Goal: Task Accomplishment & Management: Manage account settings

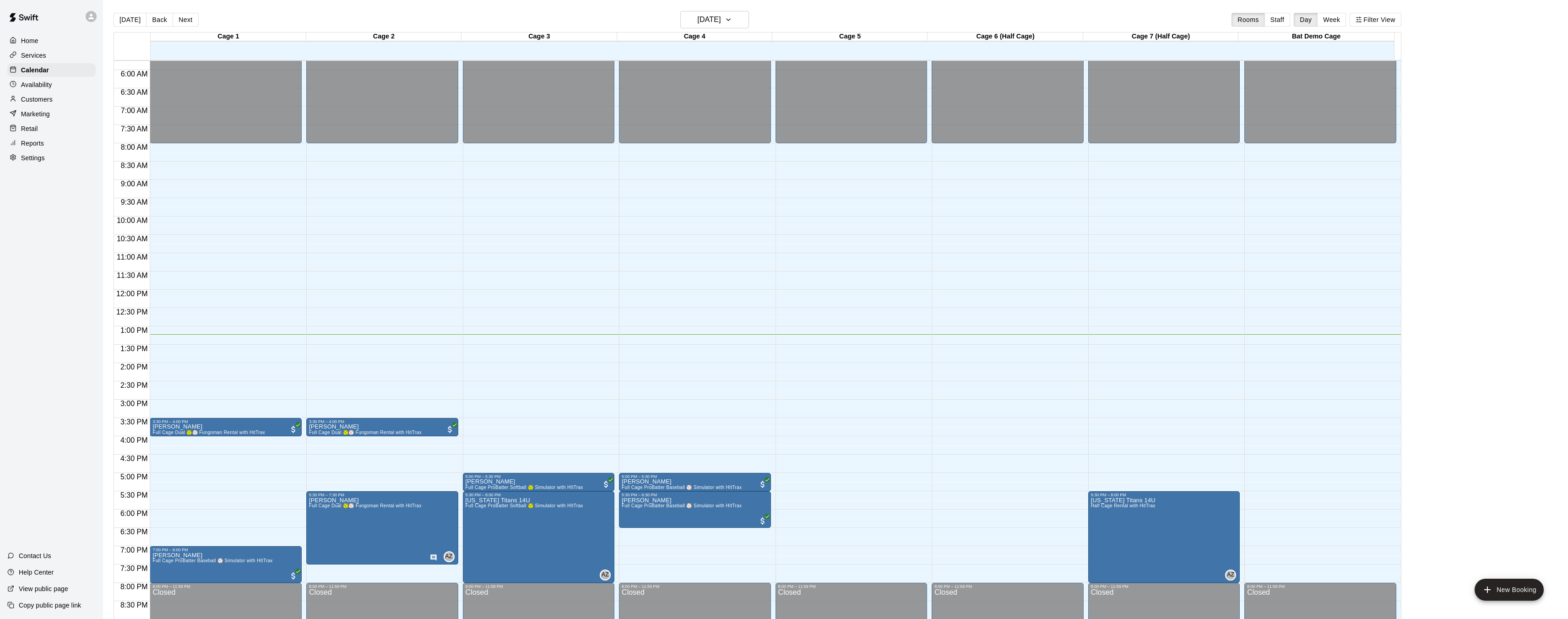
scroll to position [311, 0]
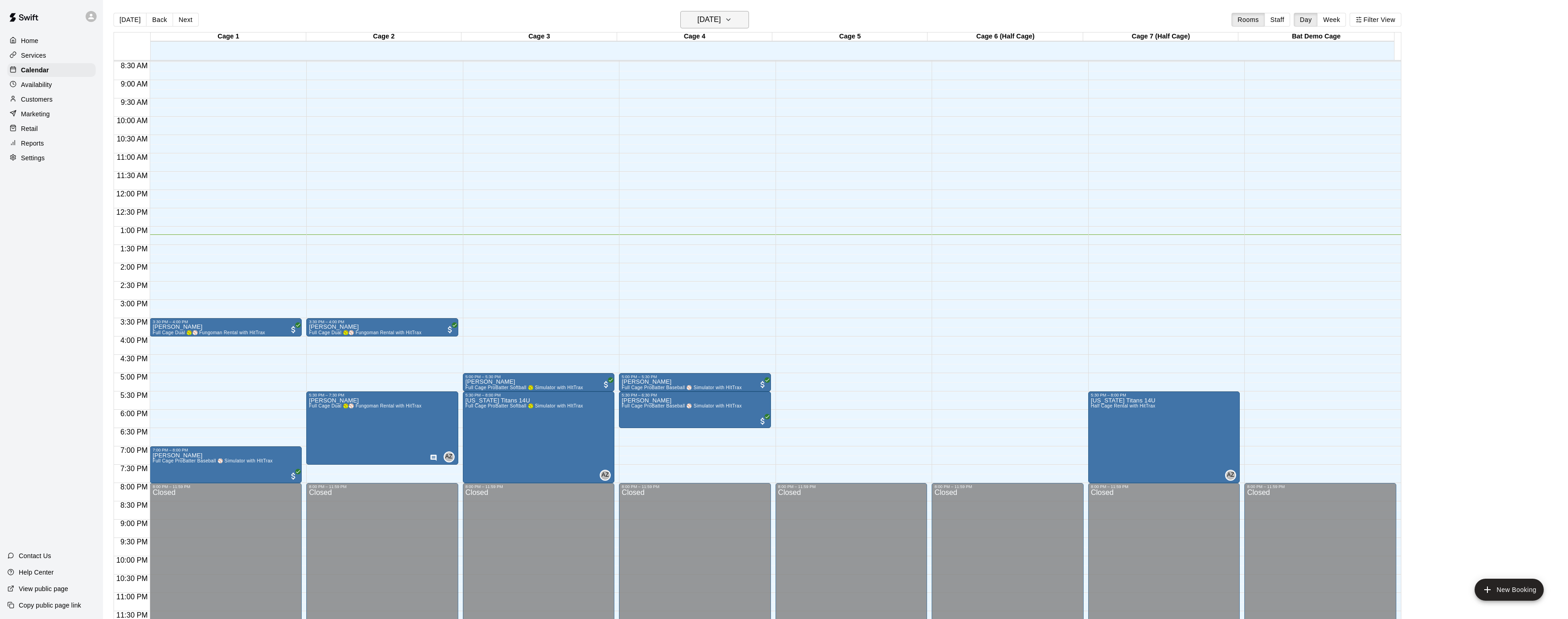
click at [732, 24] on icon "button" at bounding box center [728, 20] width 7 height 11
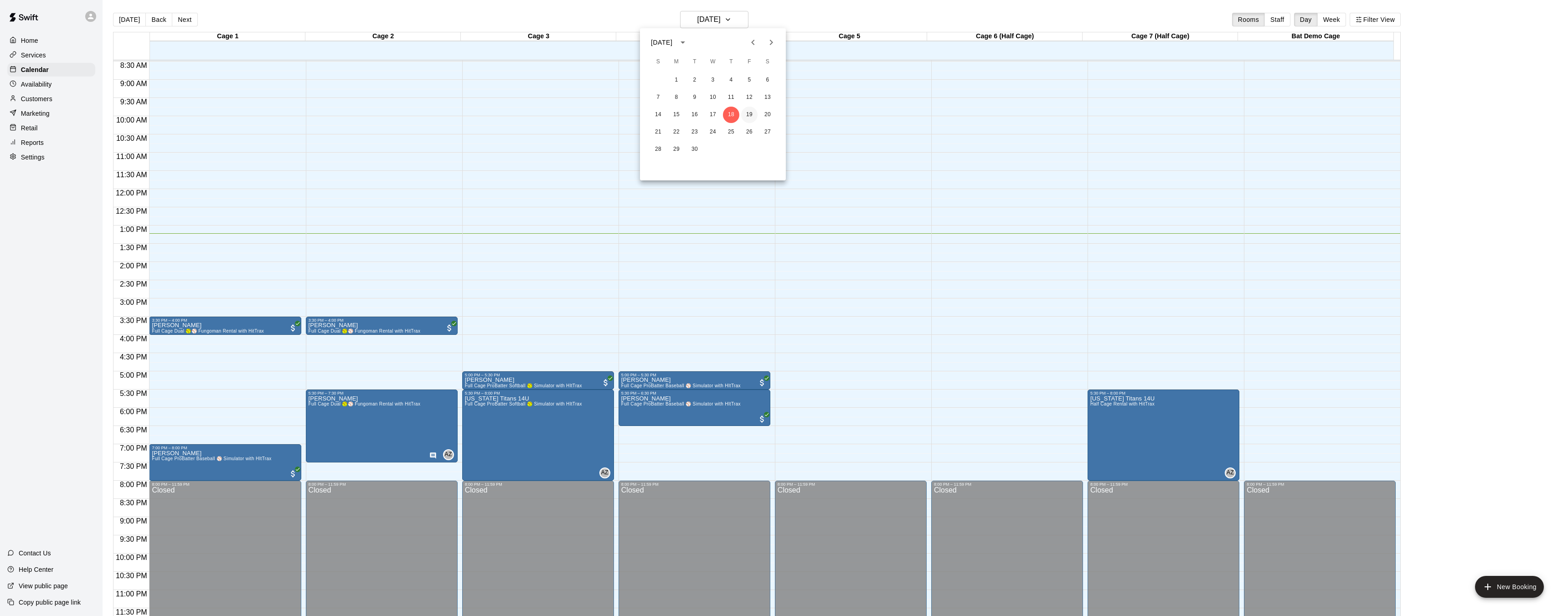
click at [748, 114] on button "19" at bounding box center [749, 114] width 16 height 16
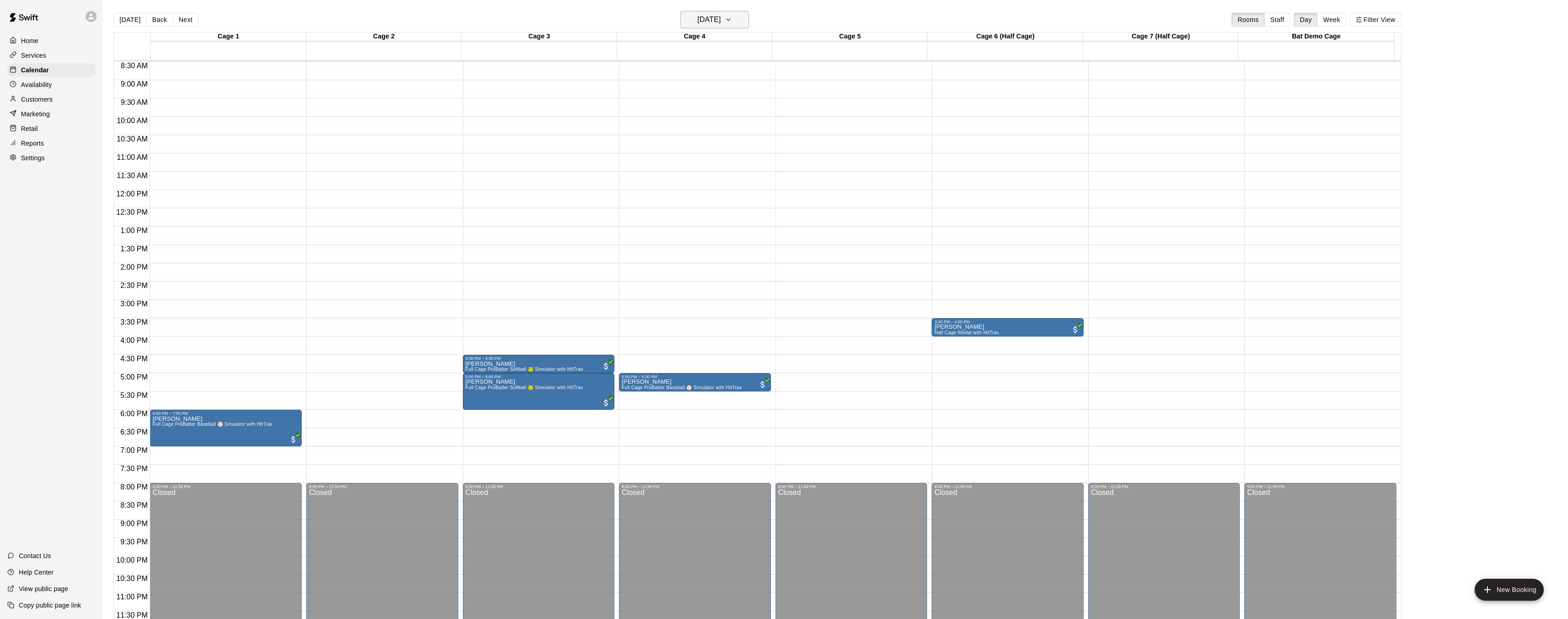
click at [746, 24] on button "Friday Sep 19" at bounding box center [715, 20] width 68 height 17
click at [773, 119] on button "20" at bounding box center [771, 115] width 17 height 17
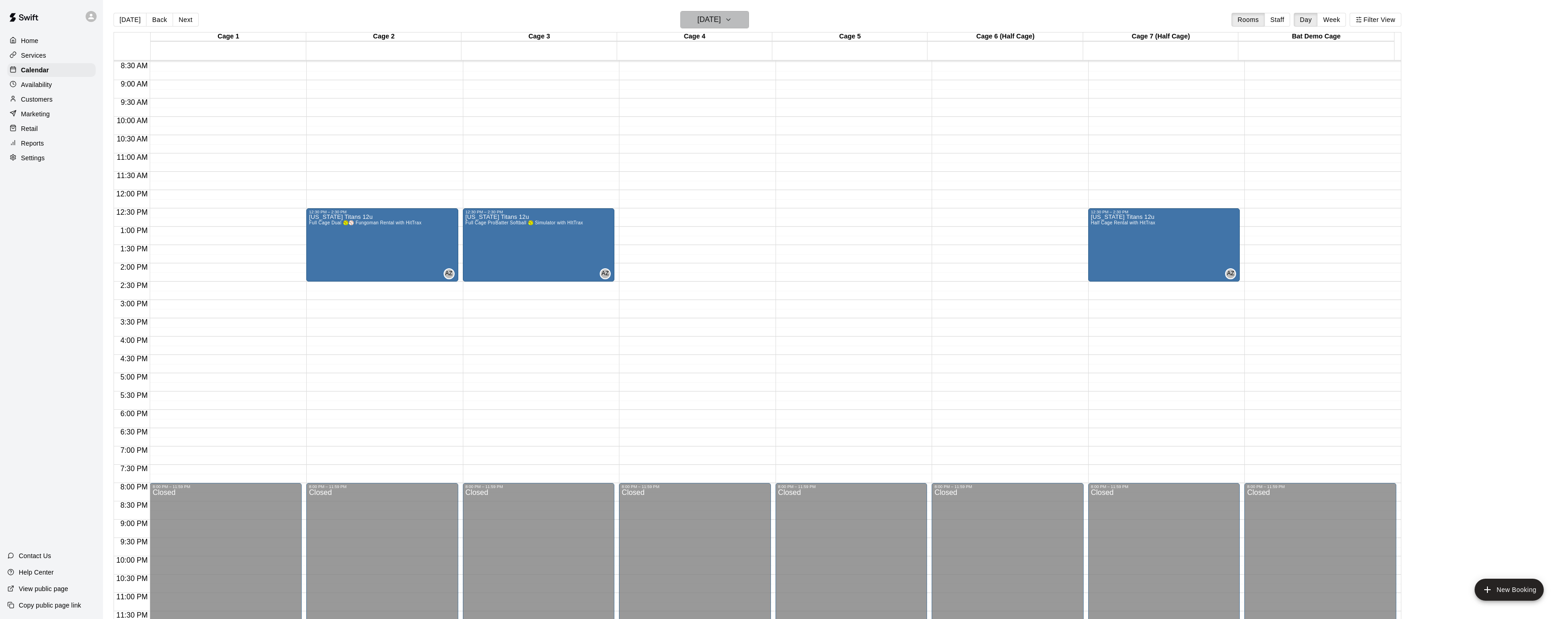
click at [732, 24] on icon "button" at bounding box center [728, 20] width 7 height 11
click at [739, 116] on button "18" at bounding box center [734, 115] width 17 height 17
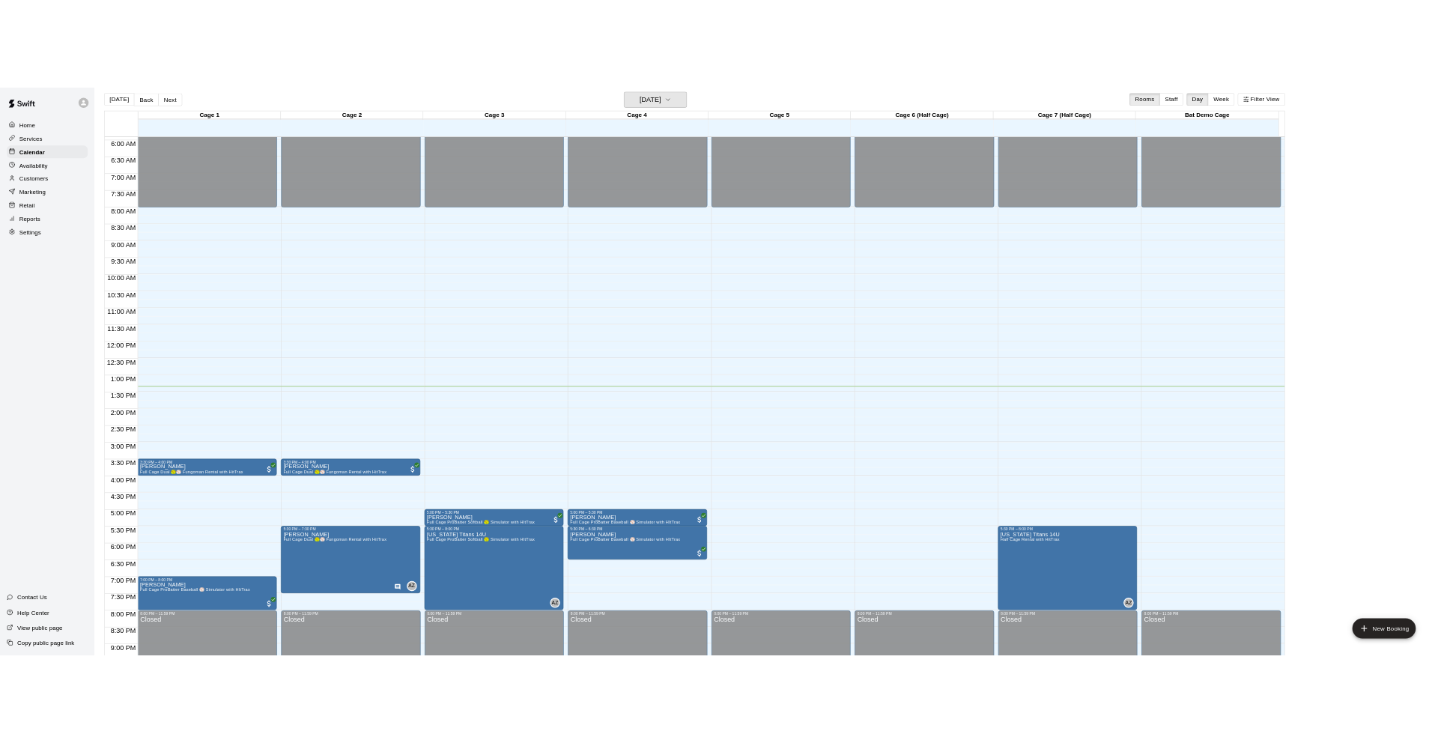
scroll to position [358, 0]
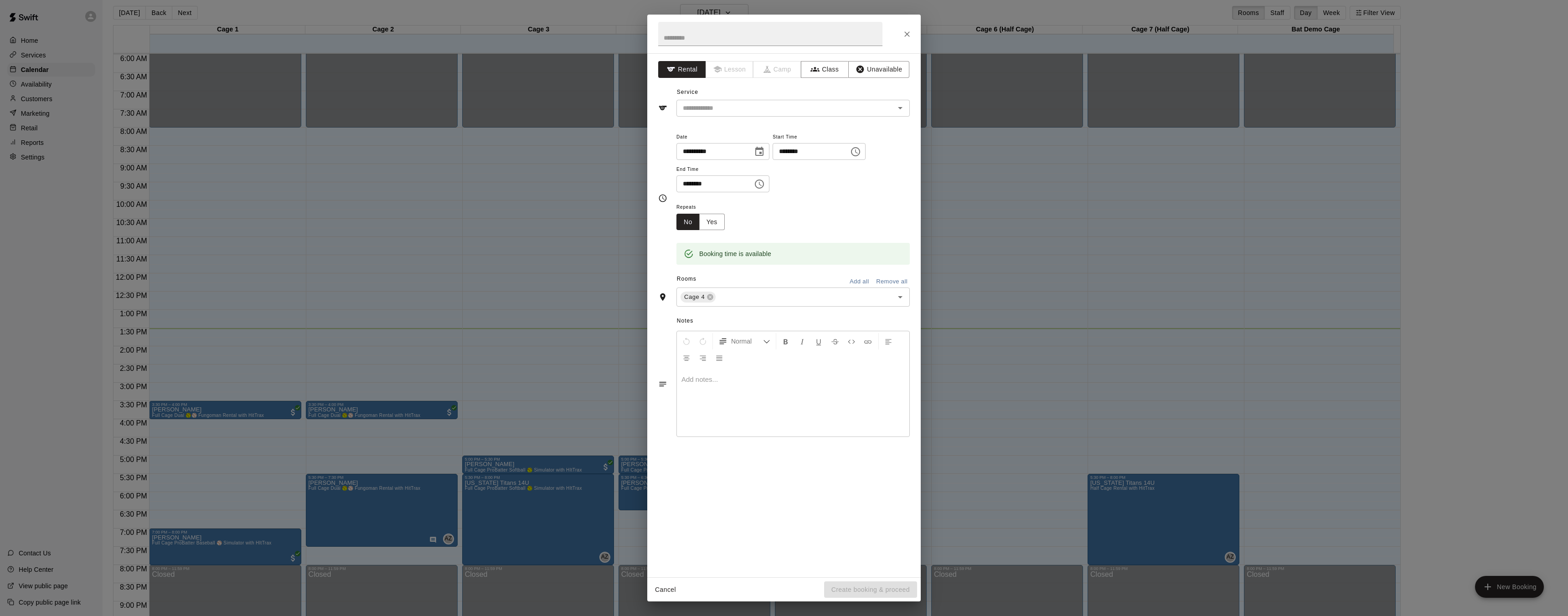
click at [710, 496] on div "**********" at bounding box center [783, 315] width 273 height 524
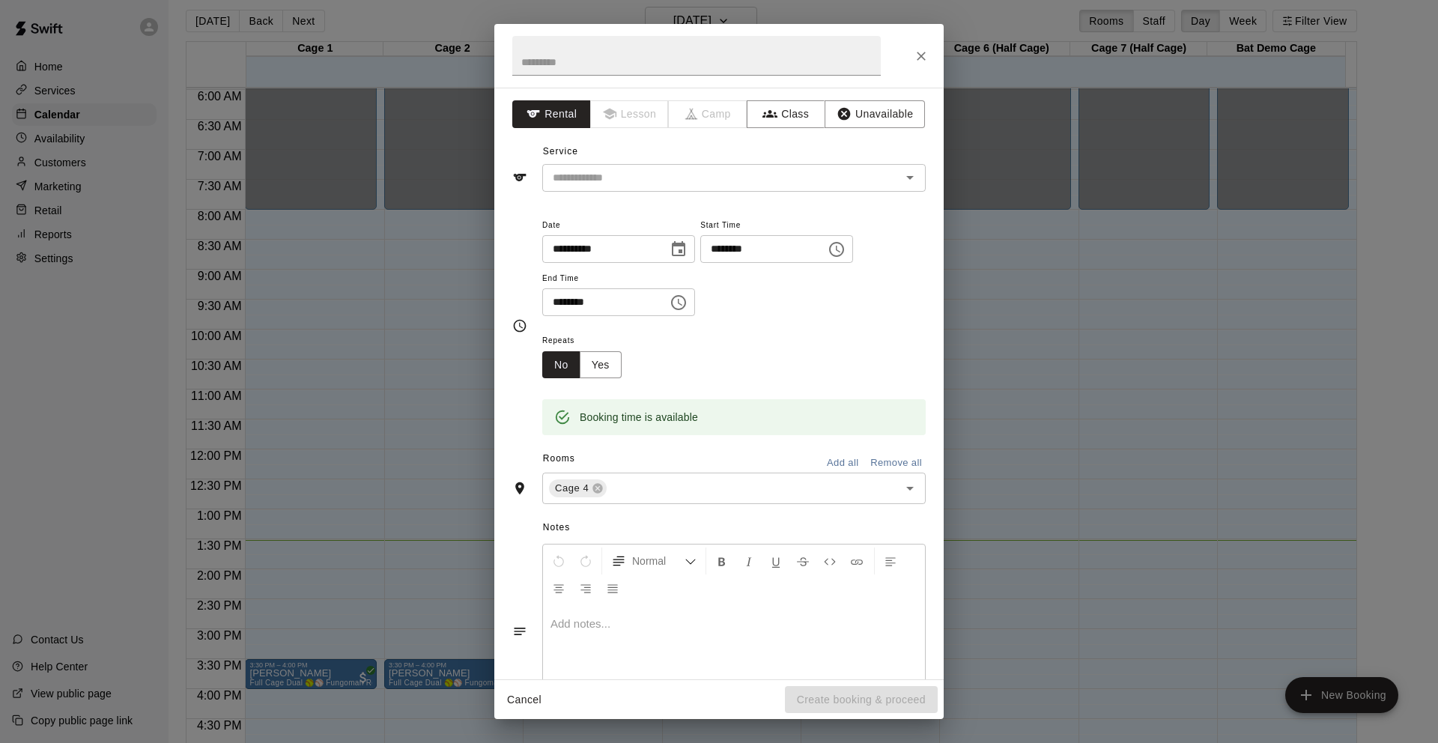
click at [1174, 736] on div "**********" at bounding box center [719, 371] width 1438 height 743
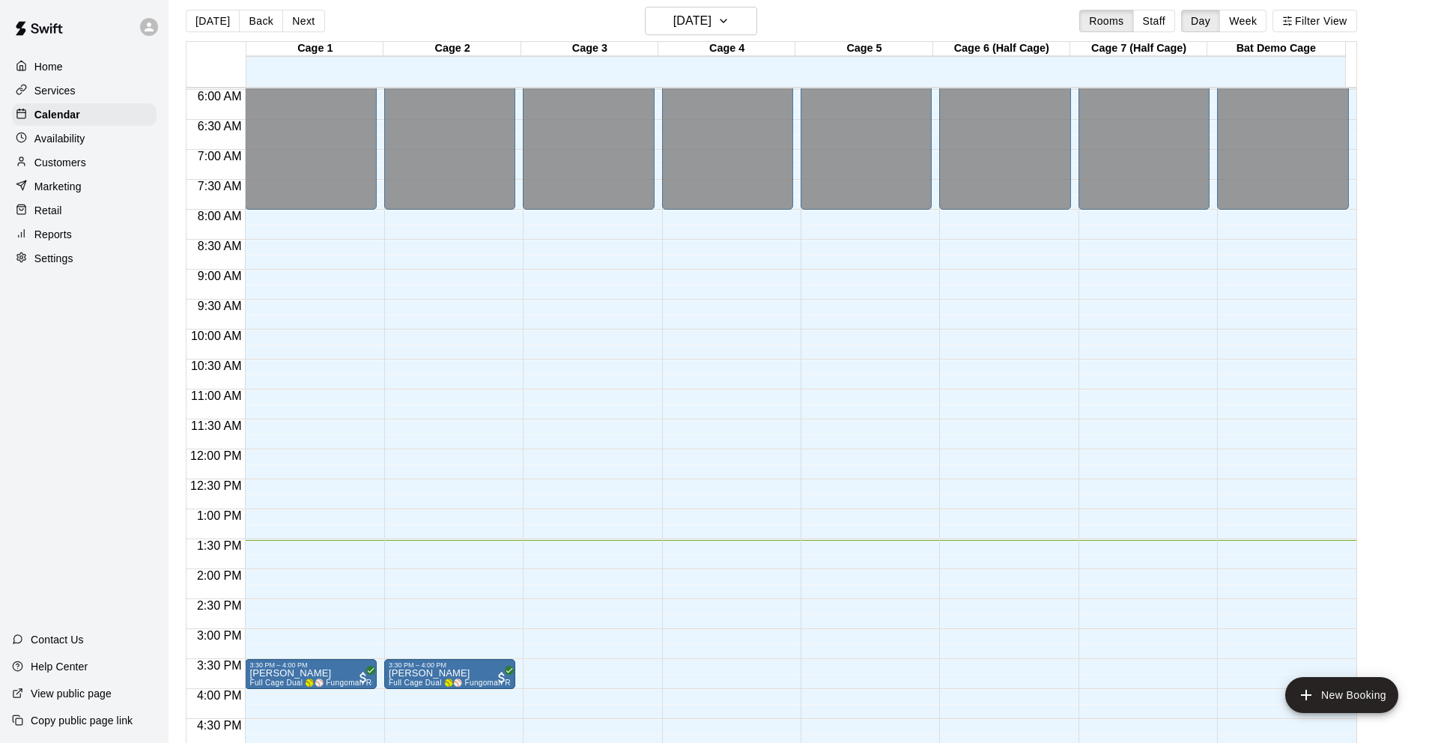
click at [1173, 737] on div "**********" at bounding box center [719, 371] width 1438 height 743
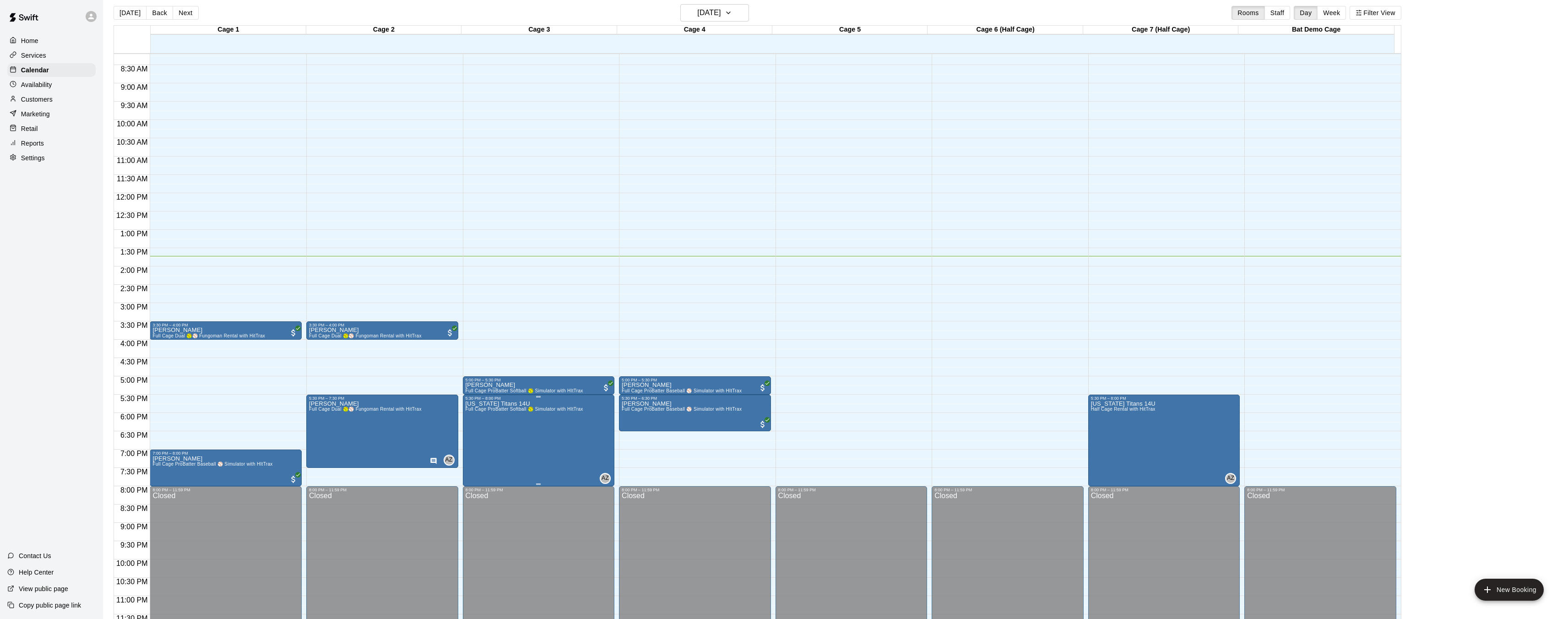
scroll to position [290, 0]
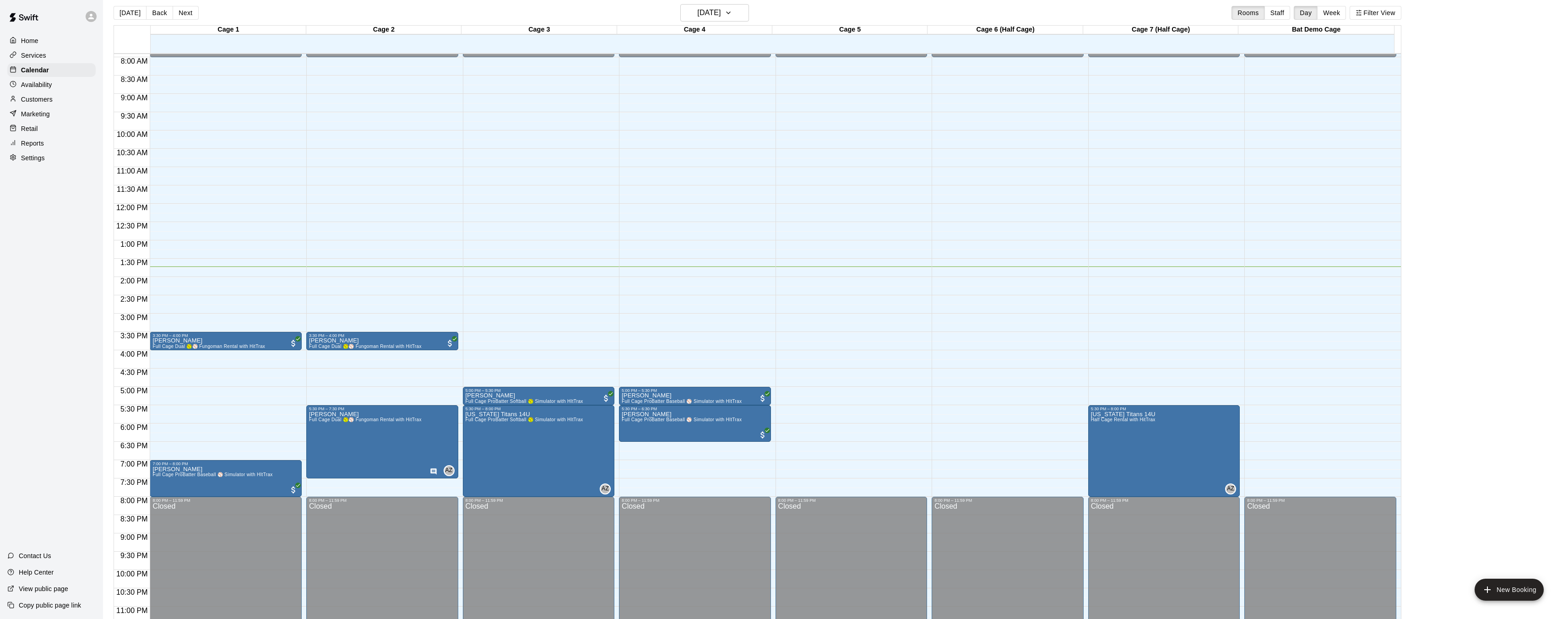
click at [161, 388] on div "12:00 AM – 8:00 AM Closed 3:30 PM – 4:00 PM Michelle Meekins Full Cage Dual 🥎⚾ …" at bounding box center [226, 204] width 152 height 880
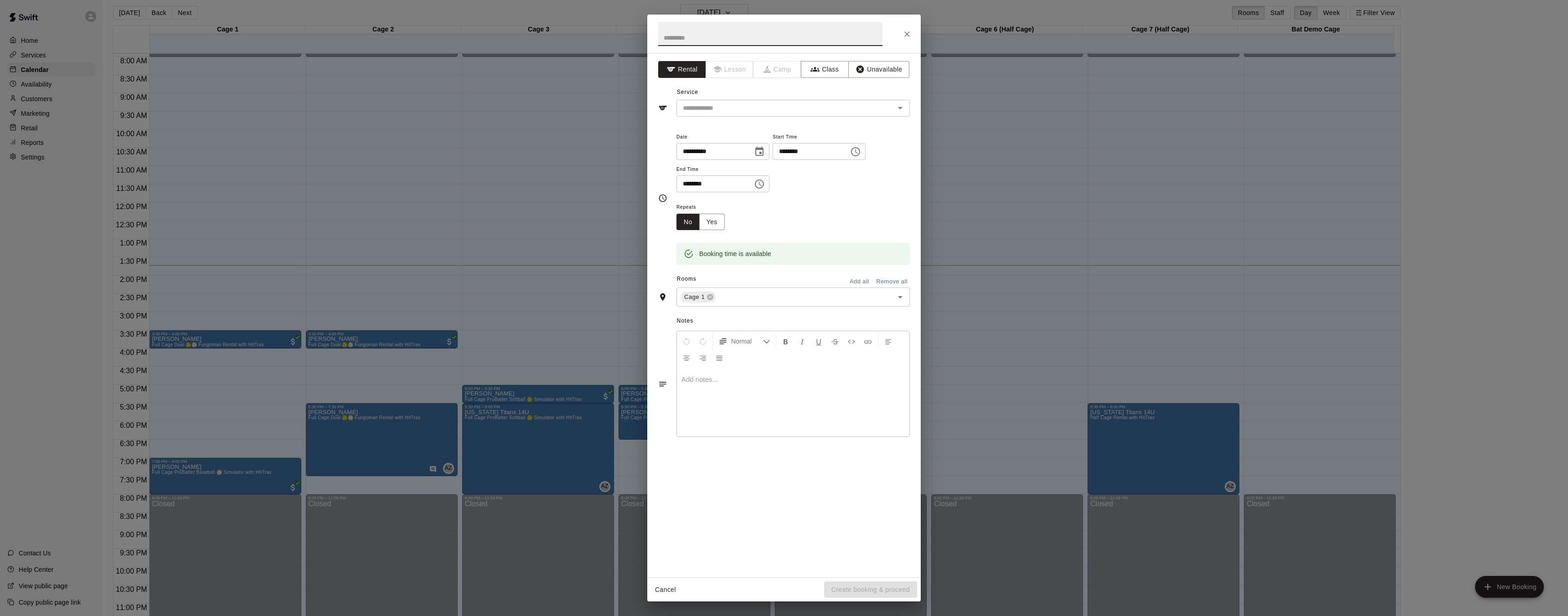
click at [908, 35] on icon "Close" at bounding box center [907, 34] width 9 height 9
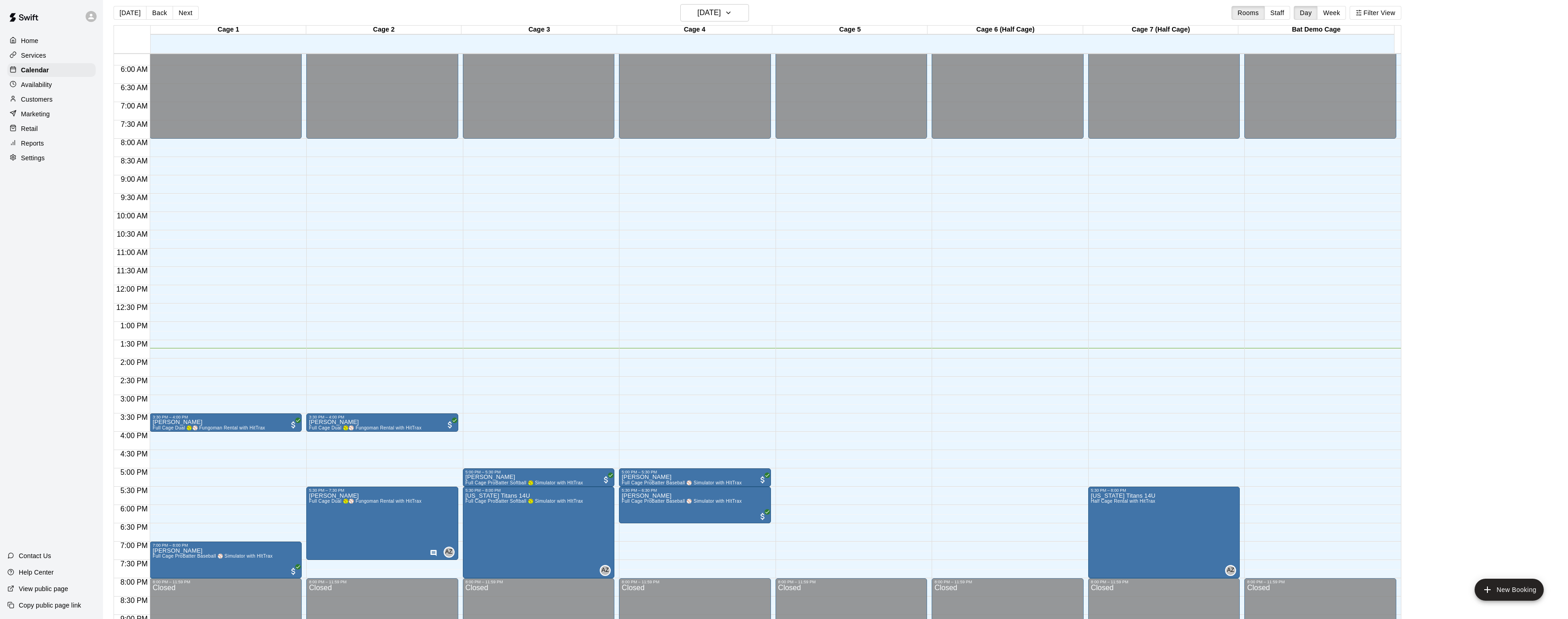
scroll to position [210, 0]
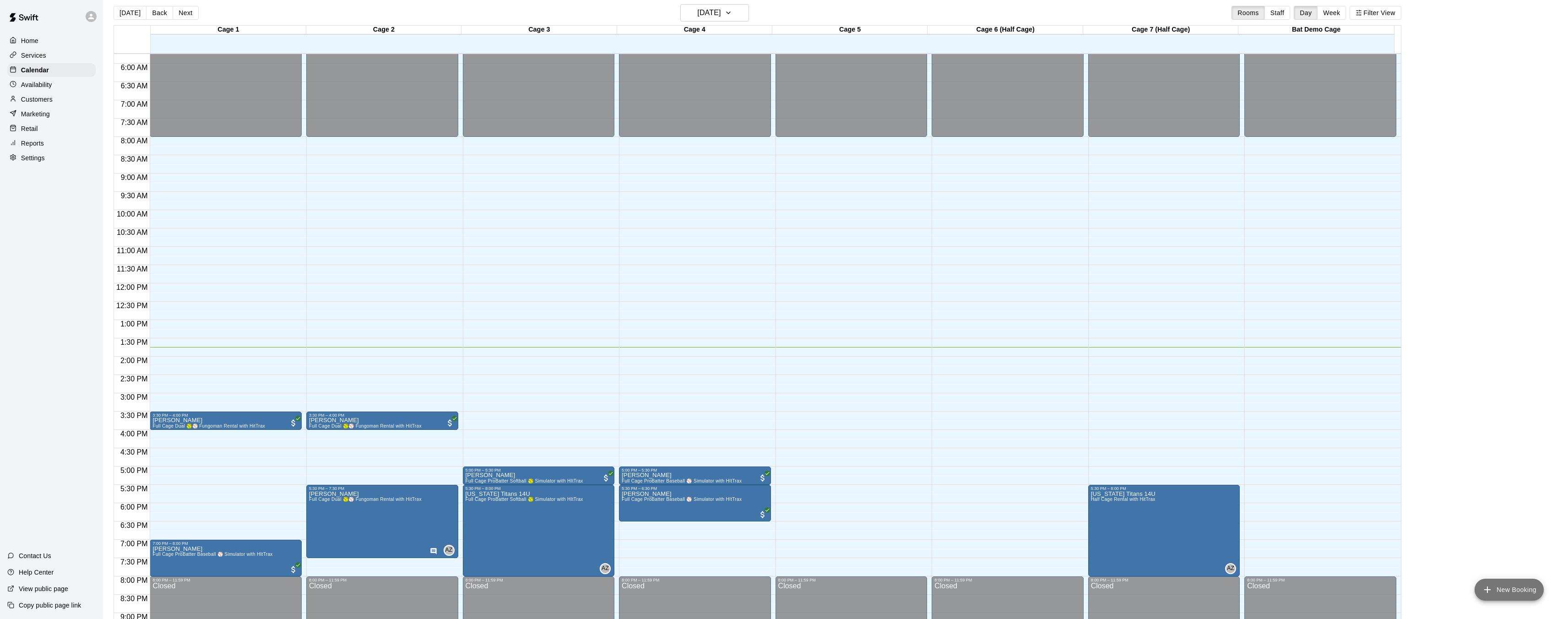
click at [1488, 595] on button "New Booking" at bounding box center [1509, 590] width 69 height 22
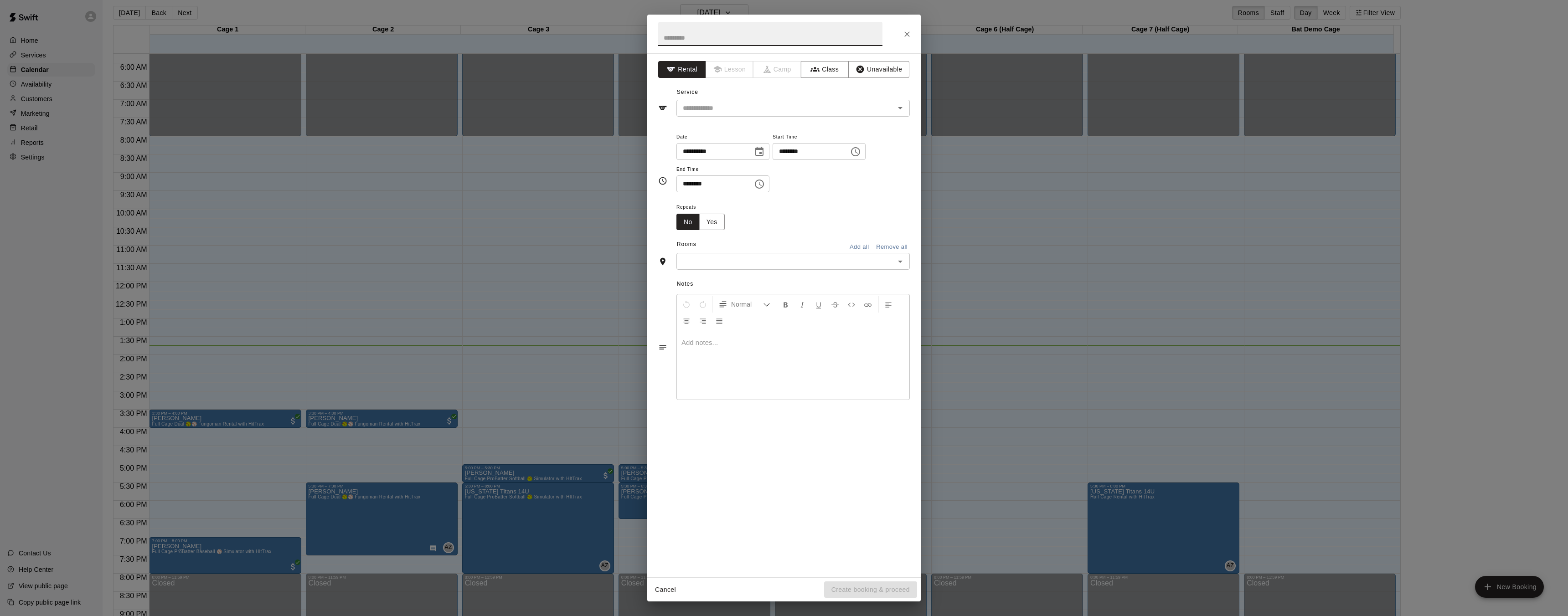
click at [906, 35] on icon "Close" at bounding box center [907, 34] width 9 height 9
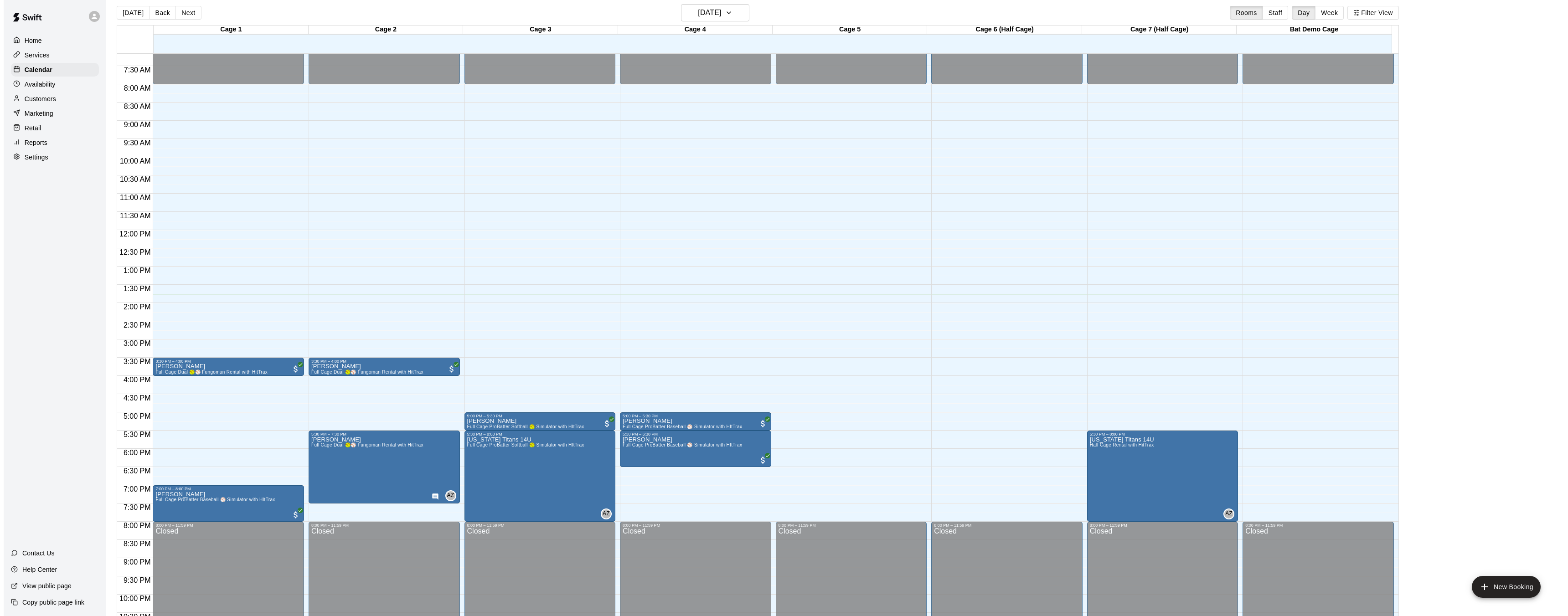
scroll to position [262, 0]
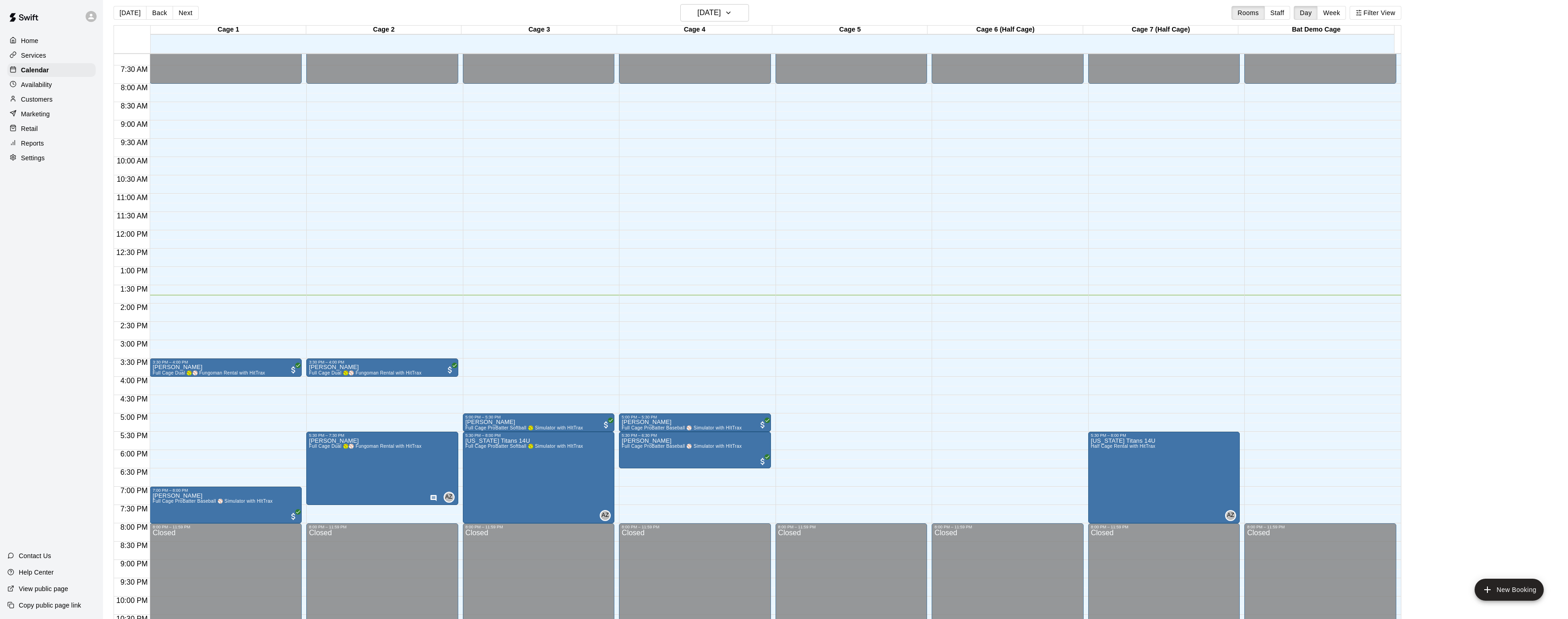
click at [158, 415] on div "12:00 AM – 8:00 AM Closed 3:30 PM – 4:00 PM Michelle Meekins Full Cage Dual 🥎⚾ …" at bounding box center [226, 231] width 152 height 880
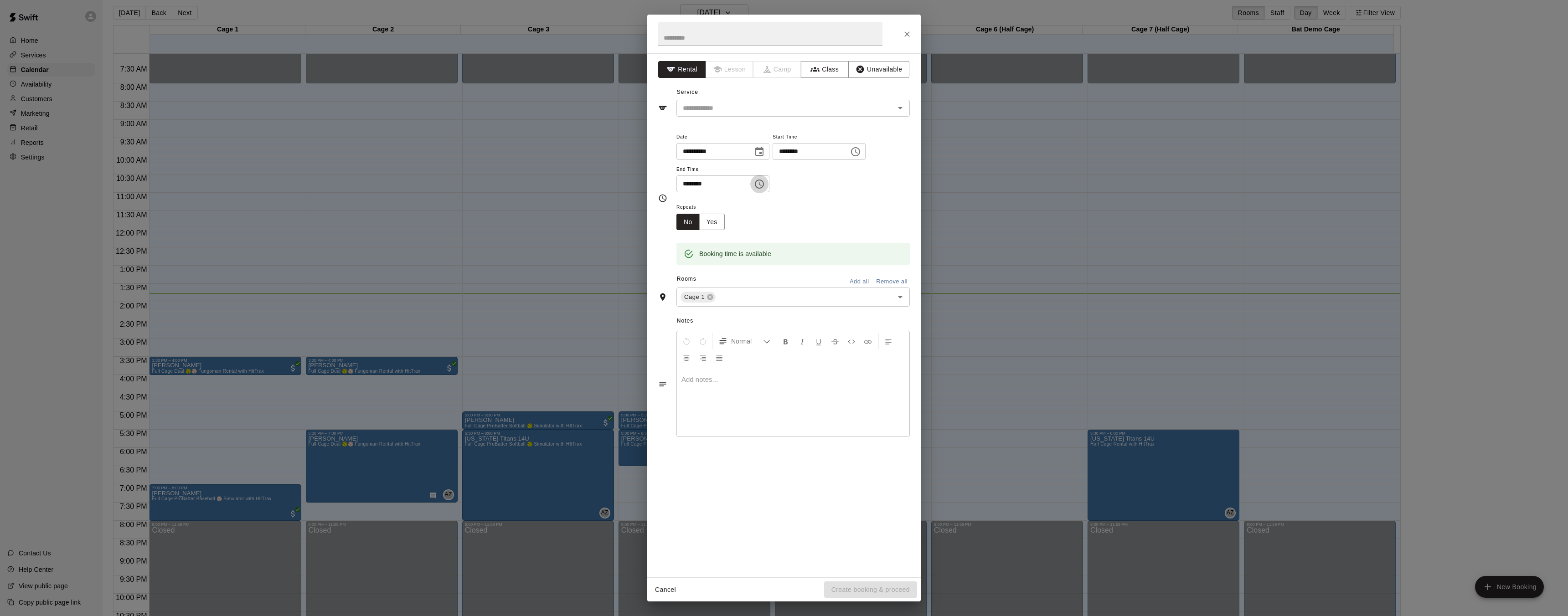
click at [761, 184] on icon "Choose time, selected time is 5:30 PM" at bounding box center [760, 184] width 2 height 4
click at [687, 219] on li "06" at bounding box center [689, 220] width 22 height 17
click at [718, 199] on li "00" at bounding box center [715, 201] width 22 height 17
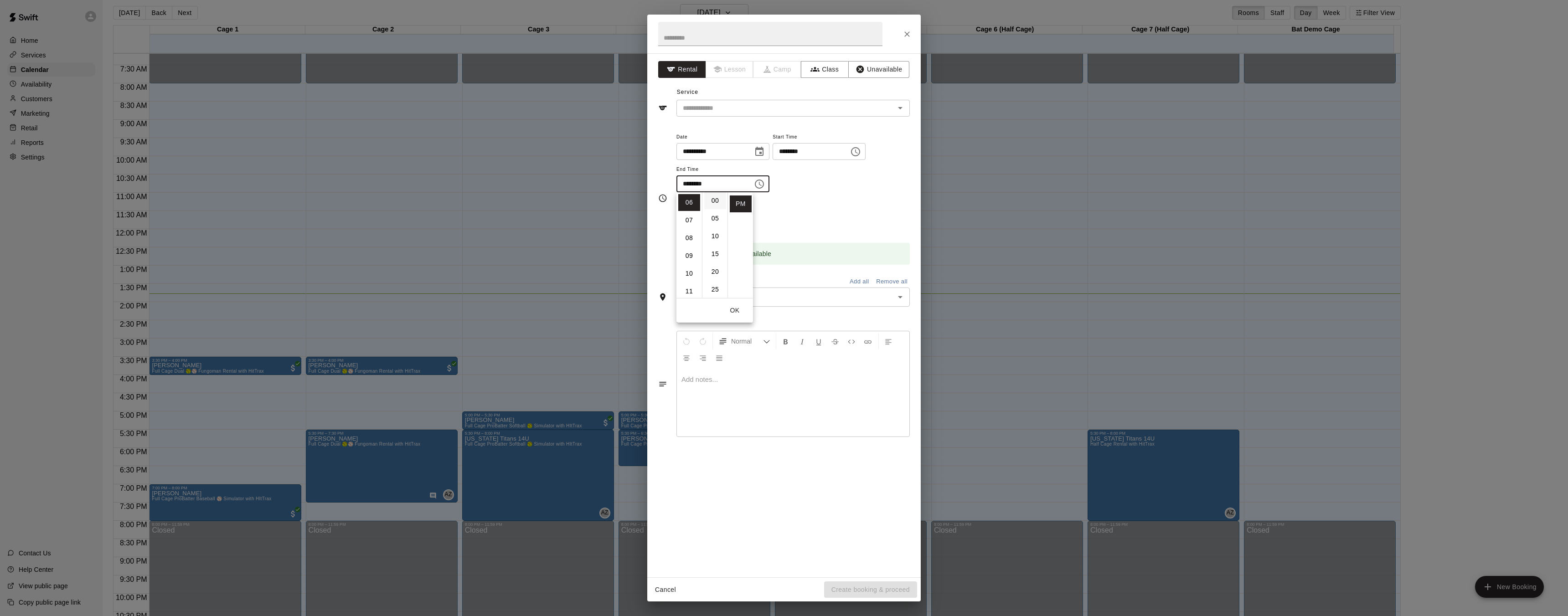
type input "********"
click at [795, 212] on div "Repeats No Yes" at bounding box center [793, 215] width 233 height 29
click at [704, 379] on p at bounding box center [793, 379] width 223 height 9
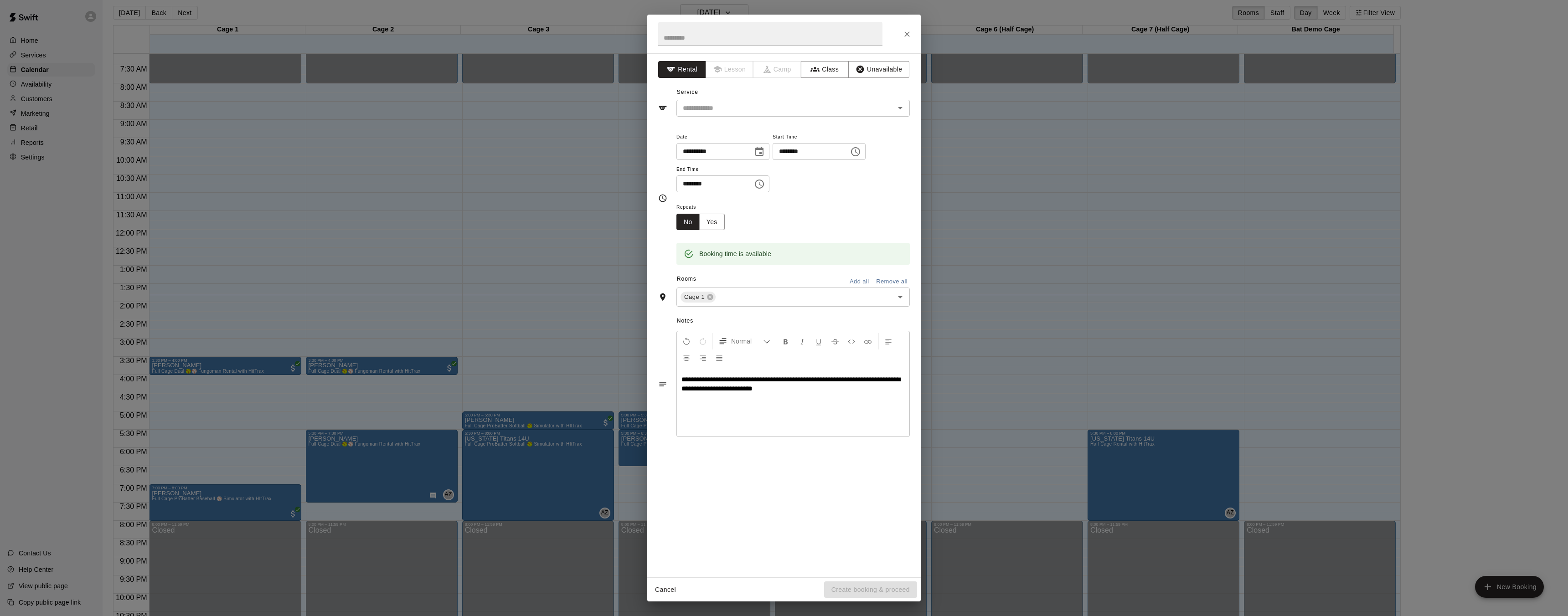
click at [761, 391] on span "**********" at bounding box center [791, 384] width 219 height 16
click at [803, 390] on p "**********" at bounding box center [793, 384] width 223 height 18
click at [763, 298] on input "text" at bounding box center [799, 297] width 163 height 12
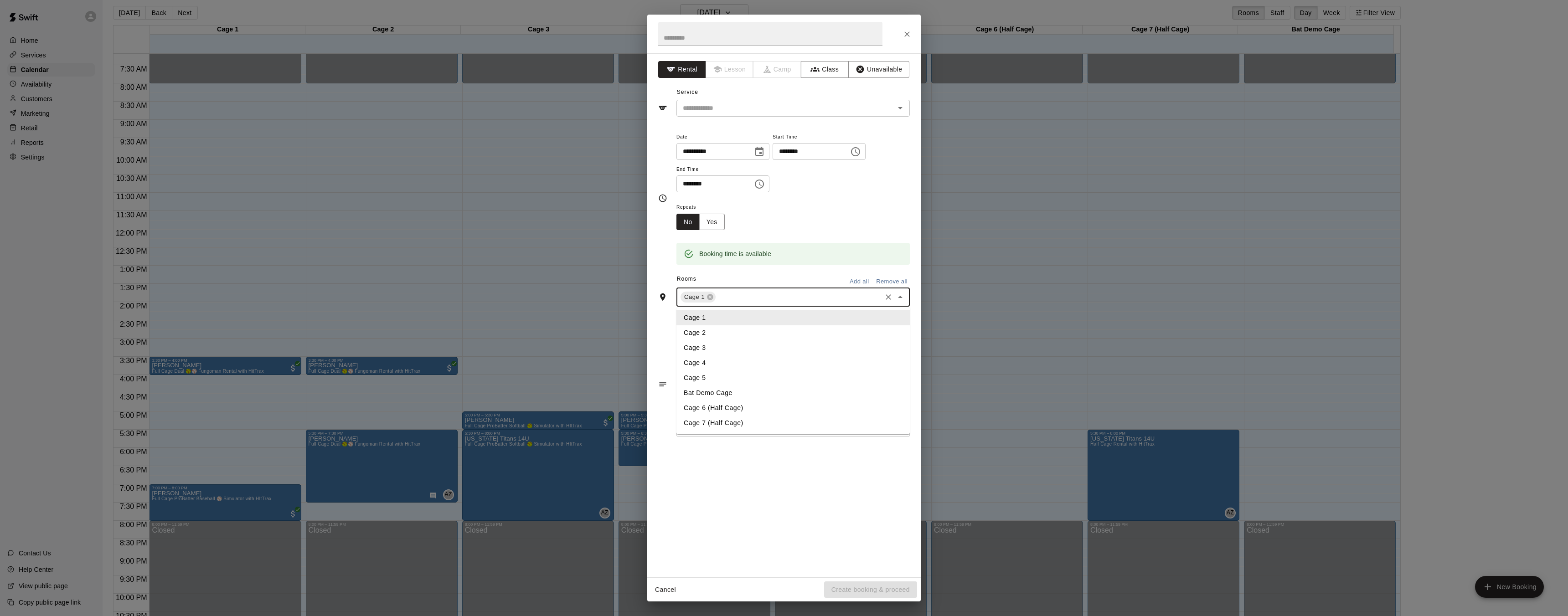
click at [805, 220] on div "Repeats No Yes" at bounding box center [793, 215] width 233 height 29
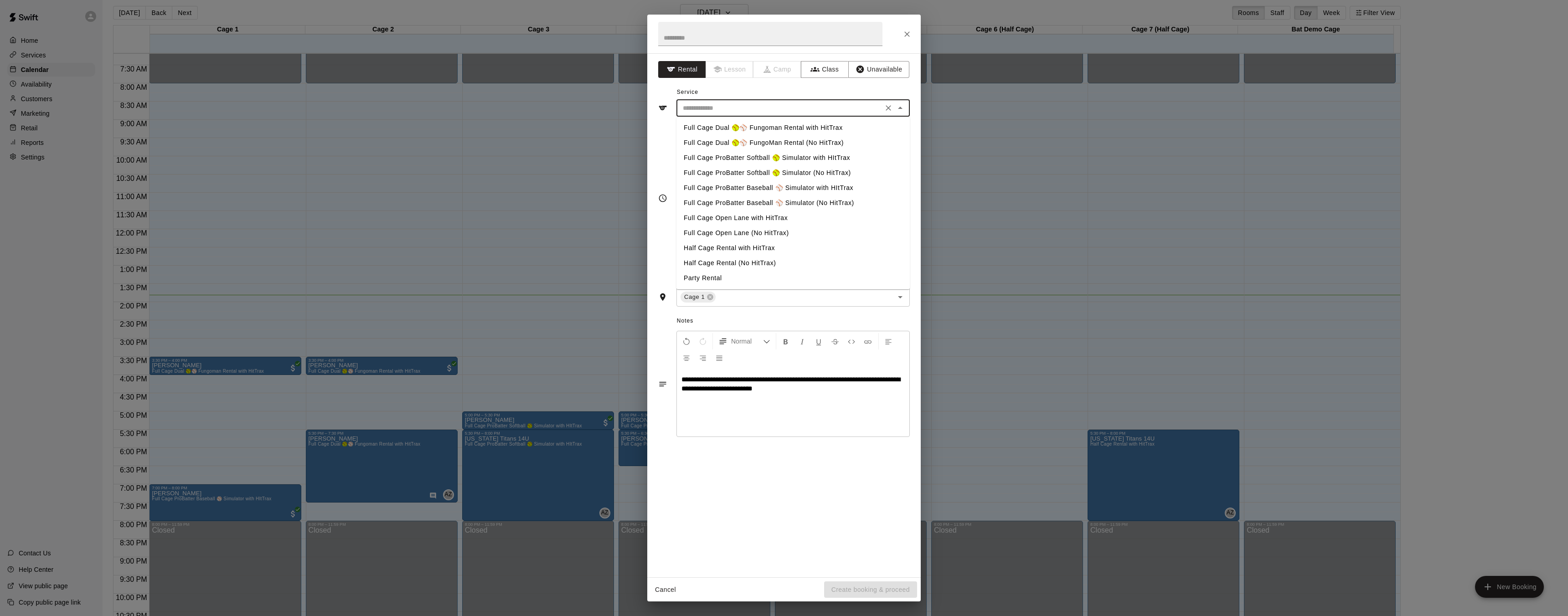
click at [824, 110] on input "text" at bounding box center [780, 108] width 201 height 12
click at [726, 127] on li "Full Cage Dual 🥎⚾ Fungoman Rental with HitTrax" at bounding box center [793, 128] width 233 height 15
type input "**********"
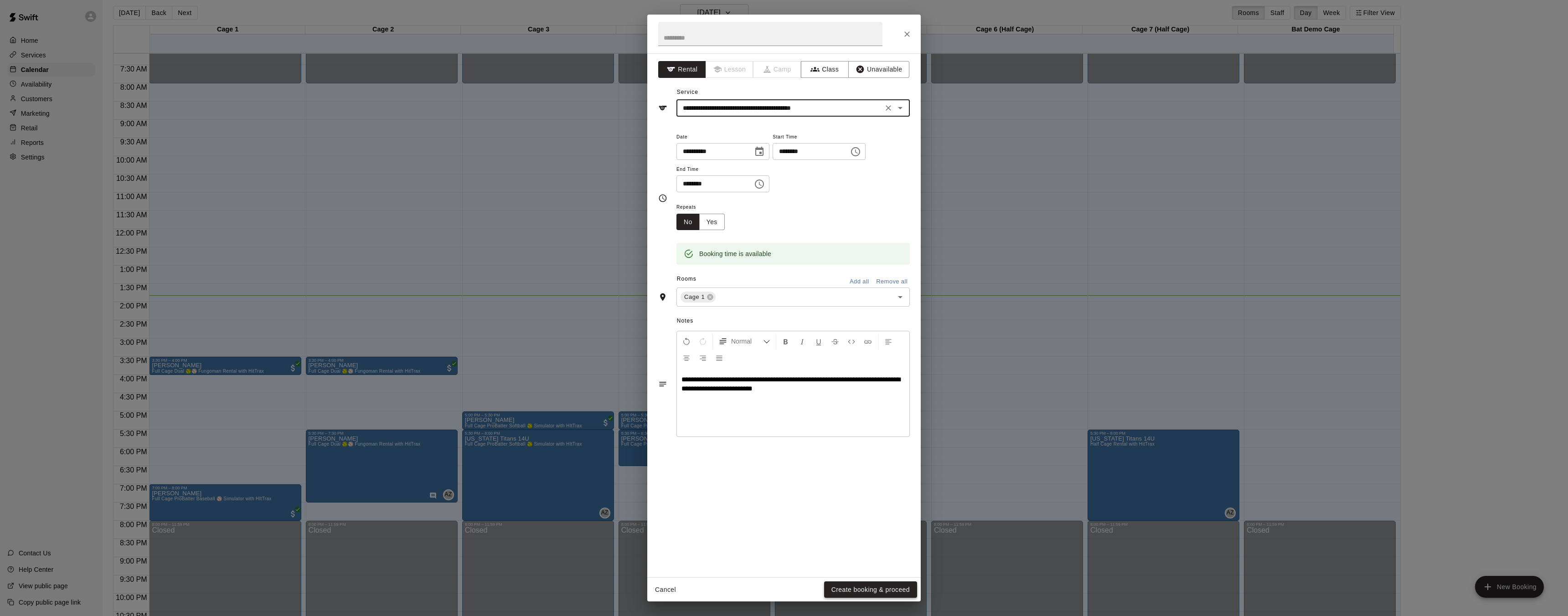
click at [868, 588] on button "Create booking & proceed" at bounding box center [870, 590] width 93 height 17
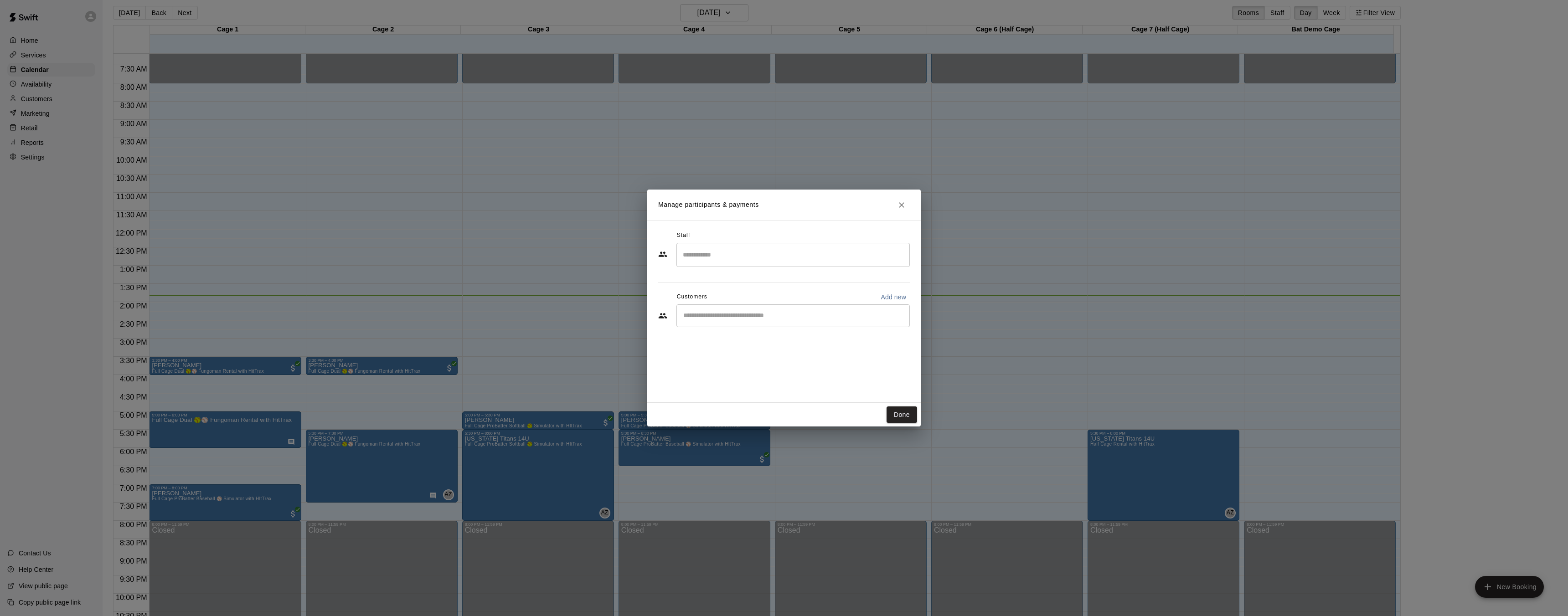
click at [705, 250] on input "Search staff" at bounding box center [793, 255] width 225 height 16
click at [777, 290] on div "Wyatt Javage Staff" at bounding box center [800, 285] width 203 height 18
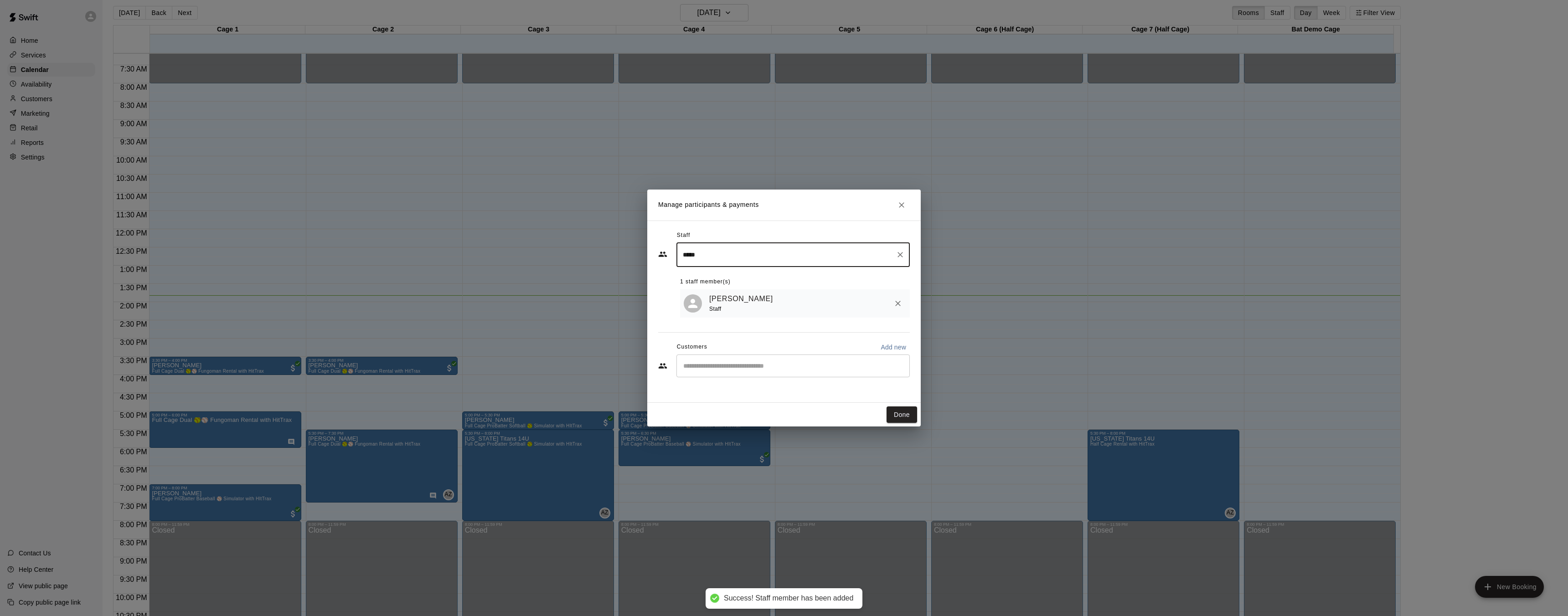
click at [716, 257] on input "*****" at bounding box center [786, 255] width 211 height 16
type input "*****"
click at [729, 301] on link "Wyatt Javage" at bounding box center [741, 299] width 64 height 12
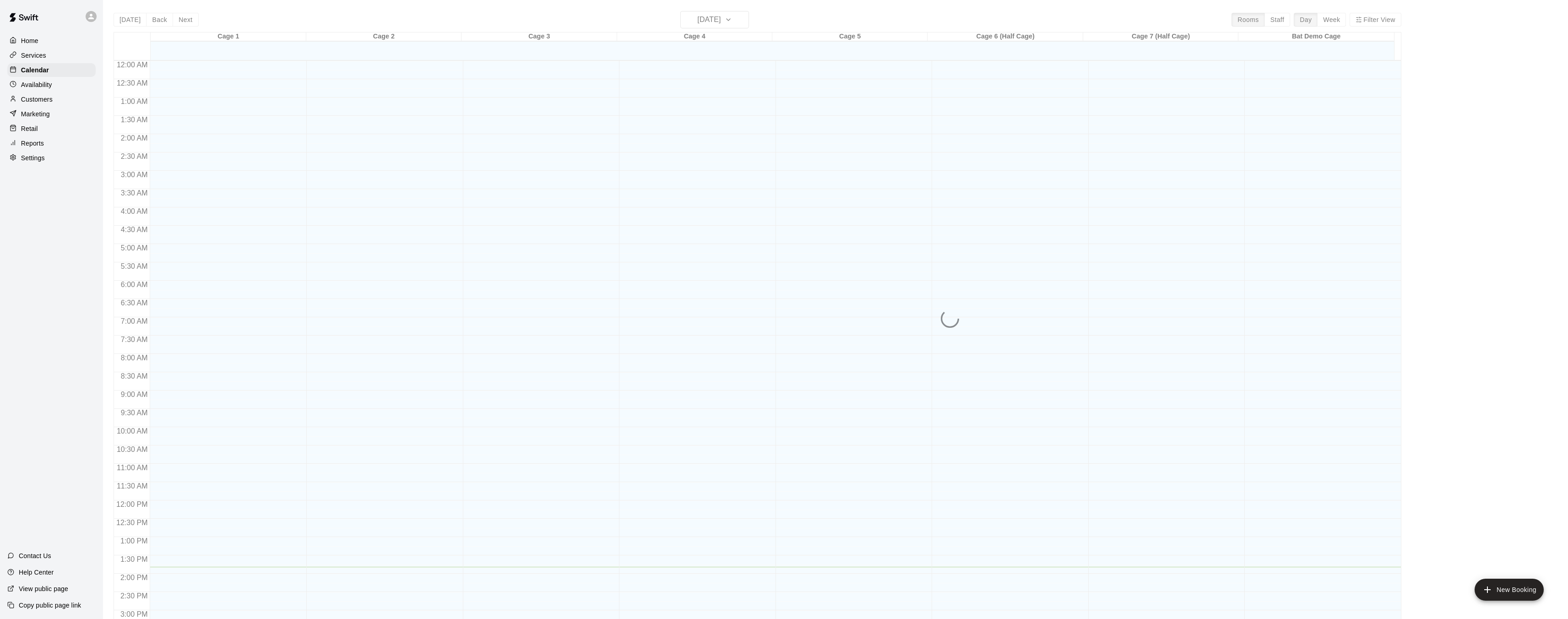
scroll to position [283, 0]
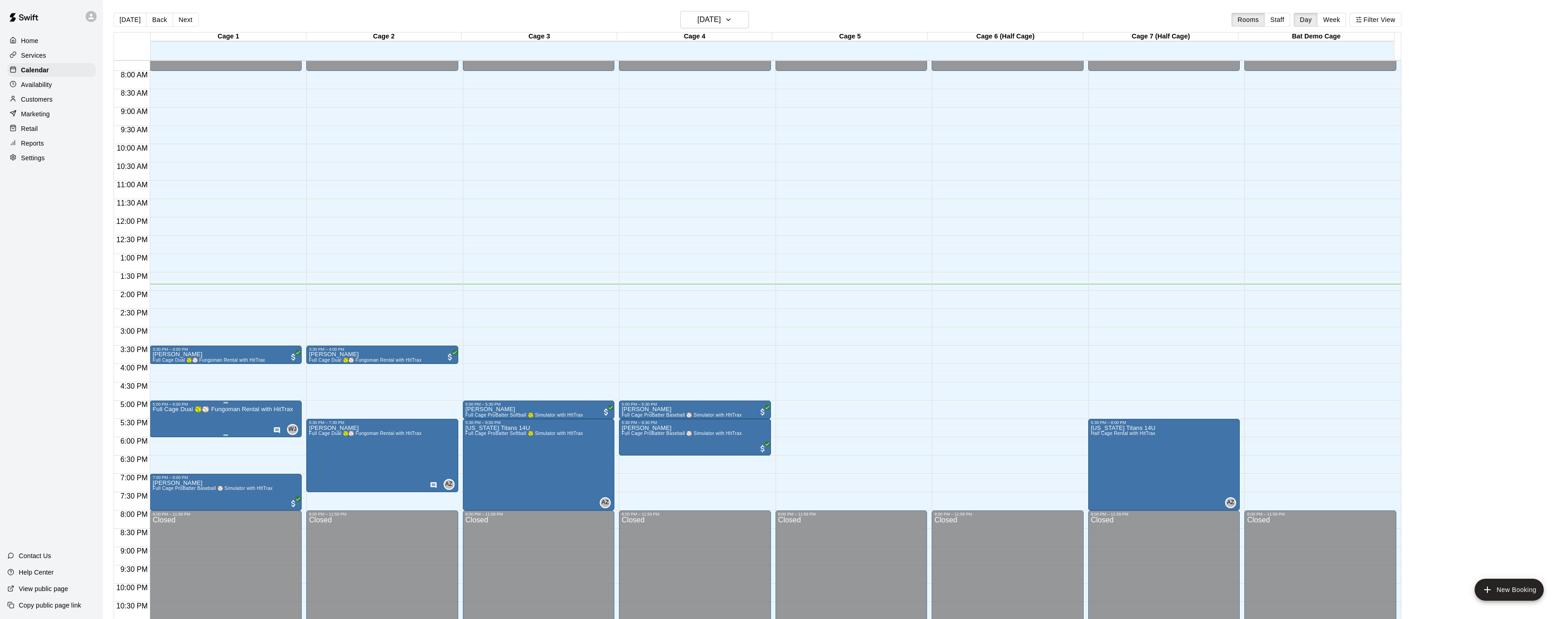
click at [163, 439] on img "edit" at bounding box center [162, 438] width 10 height 10
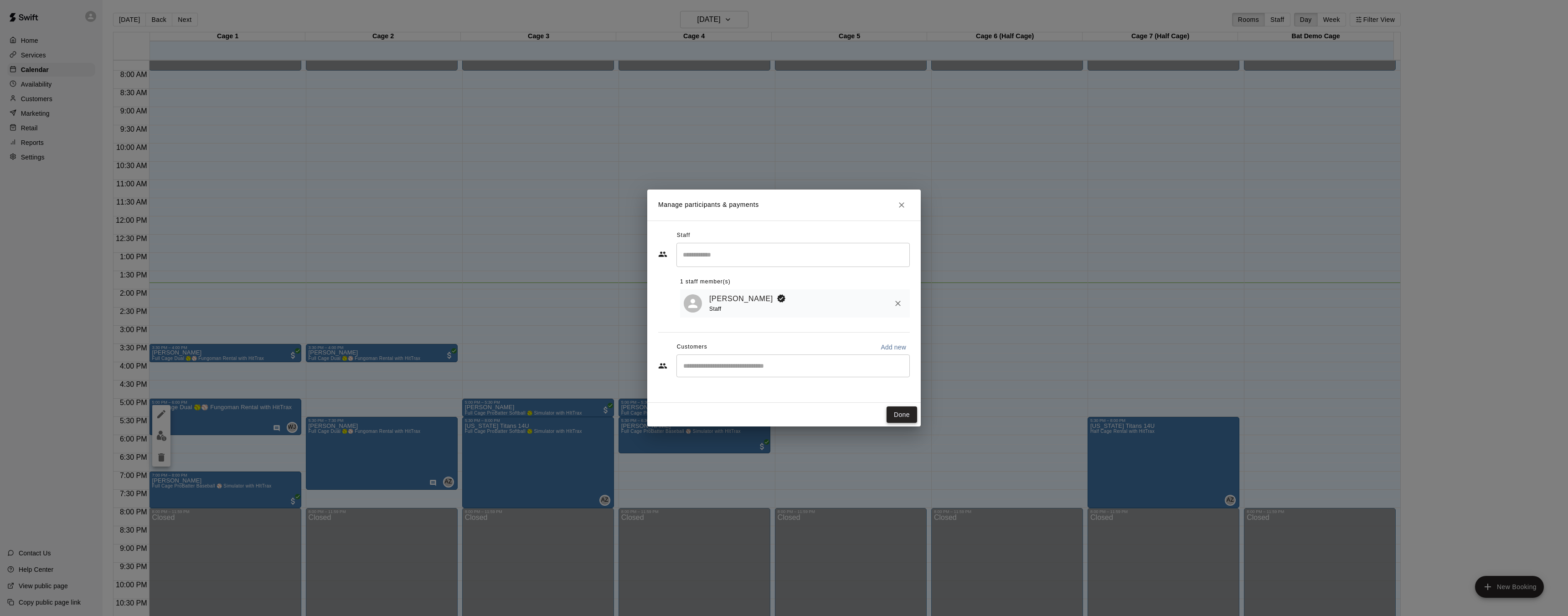
click at [901, 416] on button "Done" at bounding box center [901, 415] width 30 height 17
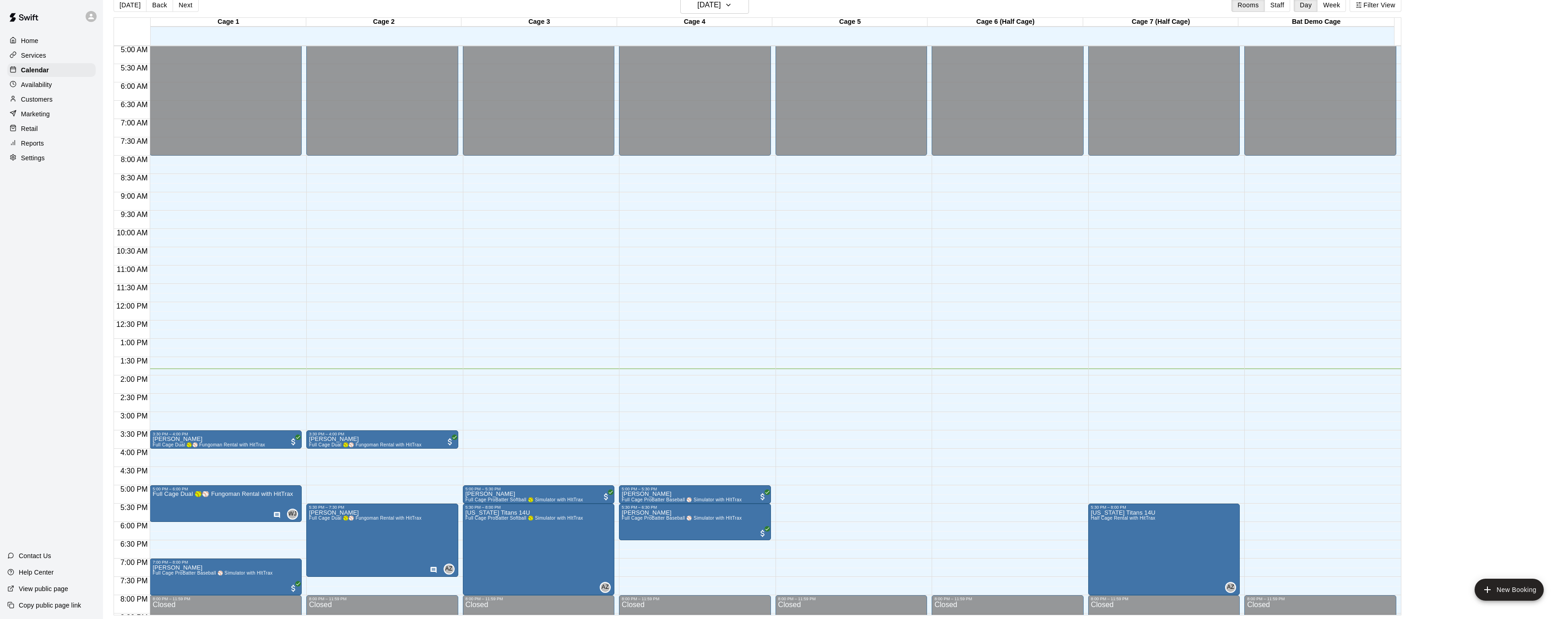
scroll to position [186, 0]
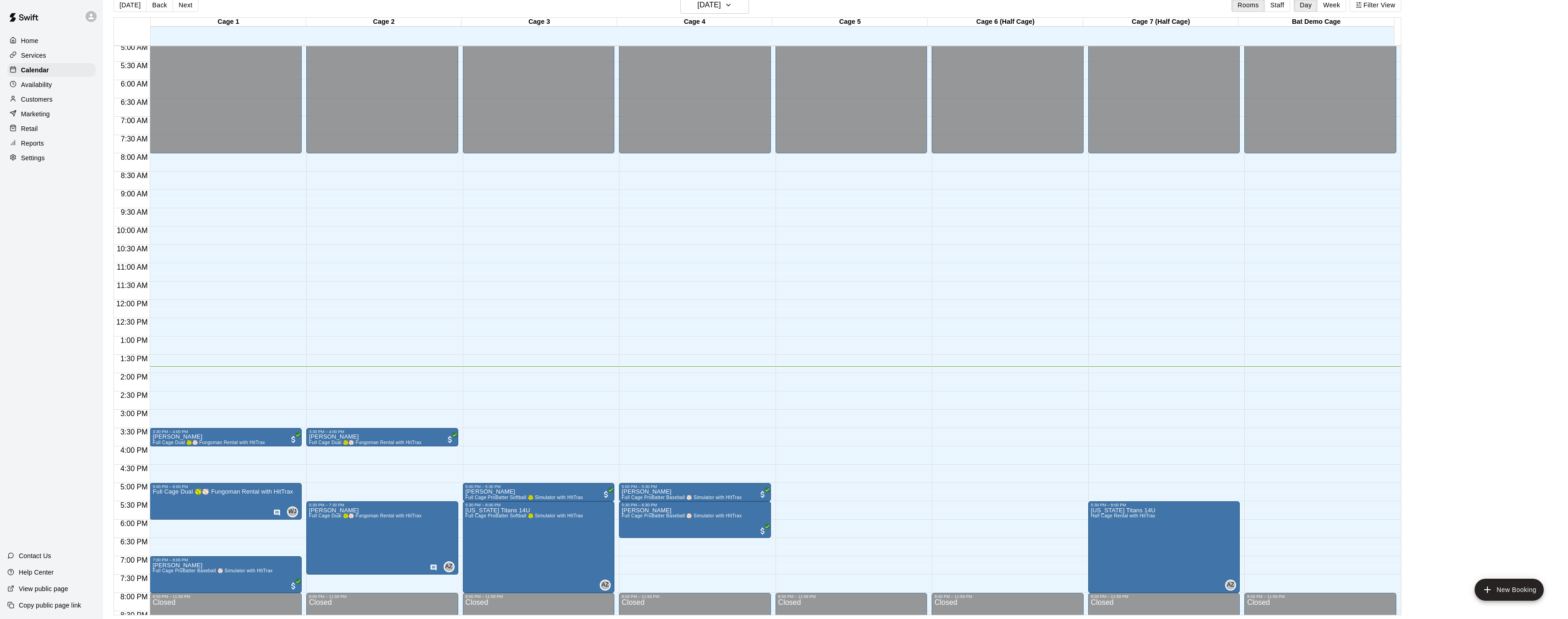
click at [48, 91] on div "Availability" at bounding box center [51, 84] width 89 height 13
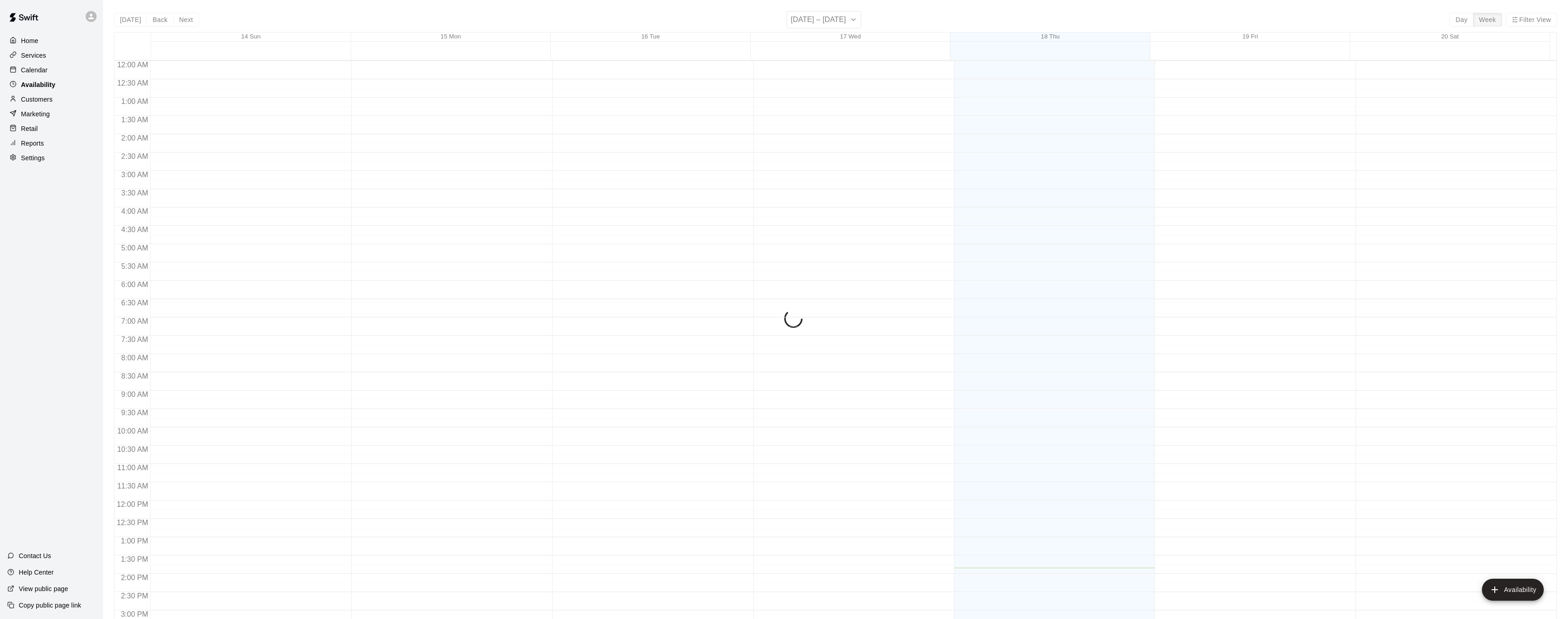
scroll to position [311, 0]
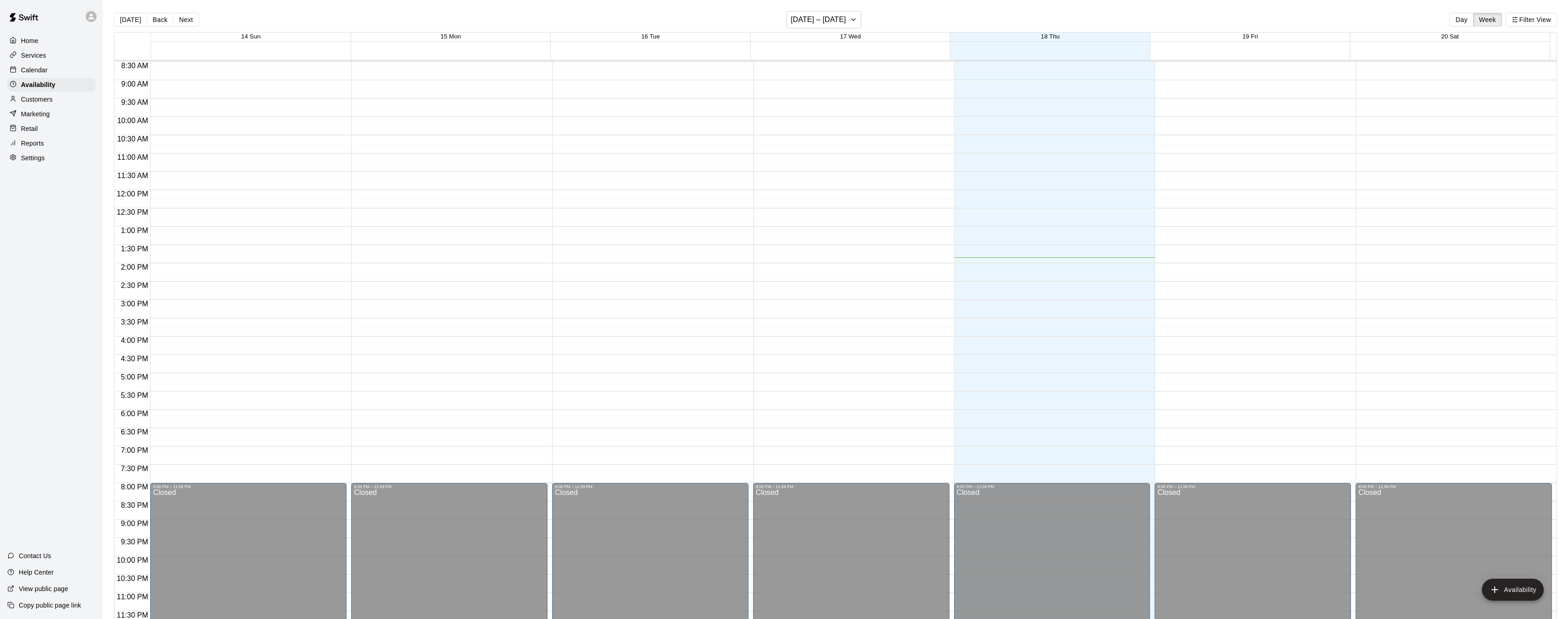
click at [46, 54] on p "Services" at bounding box center [33, 55] width 25 height 9
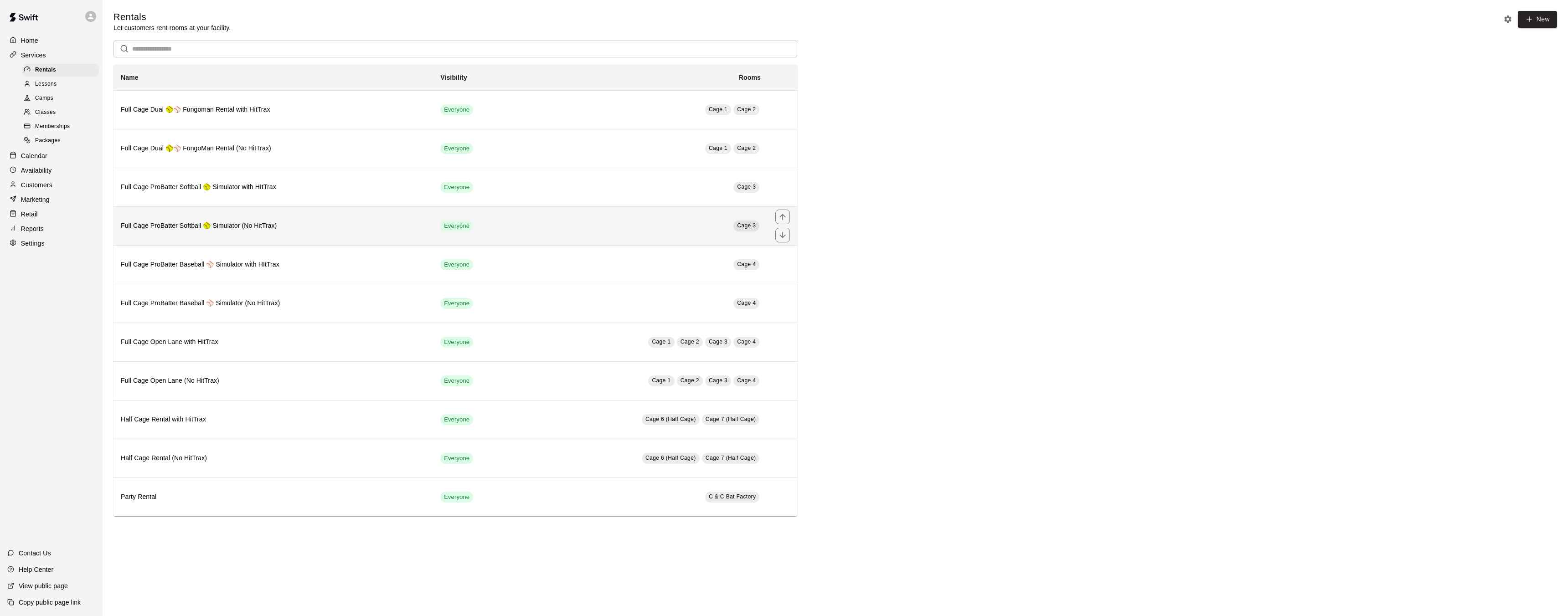
click at [743, 229] on span "Cage 3" at bounding box center [746, 226] width 26 height 9
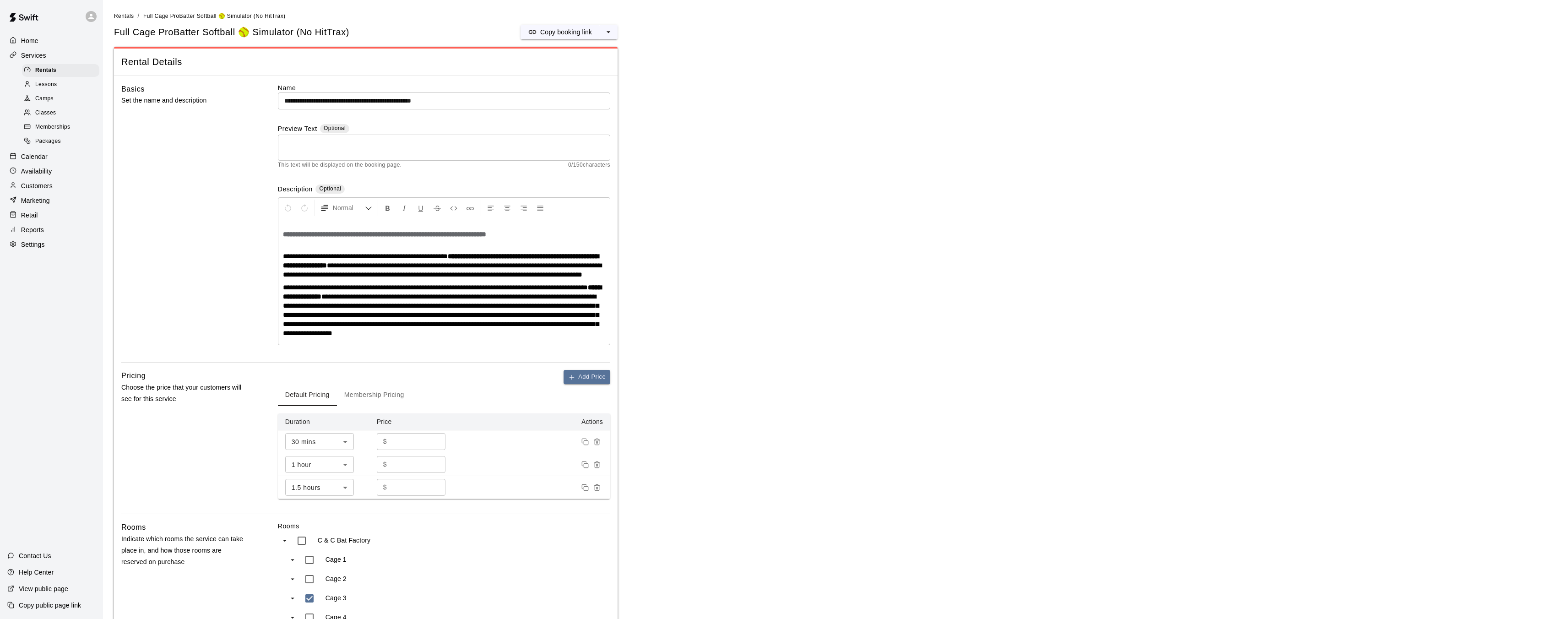
click at [28, 39] on p "Home" at bounding box center [29, 40] width 17 height 9
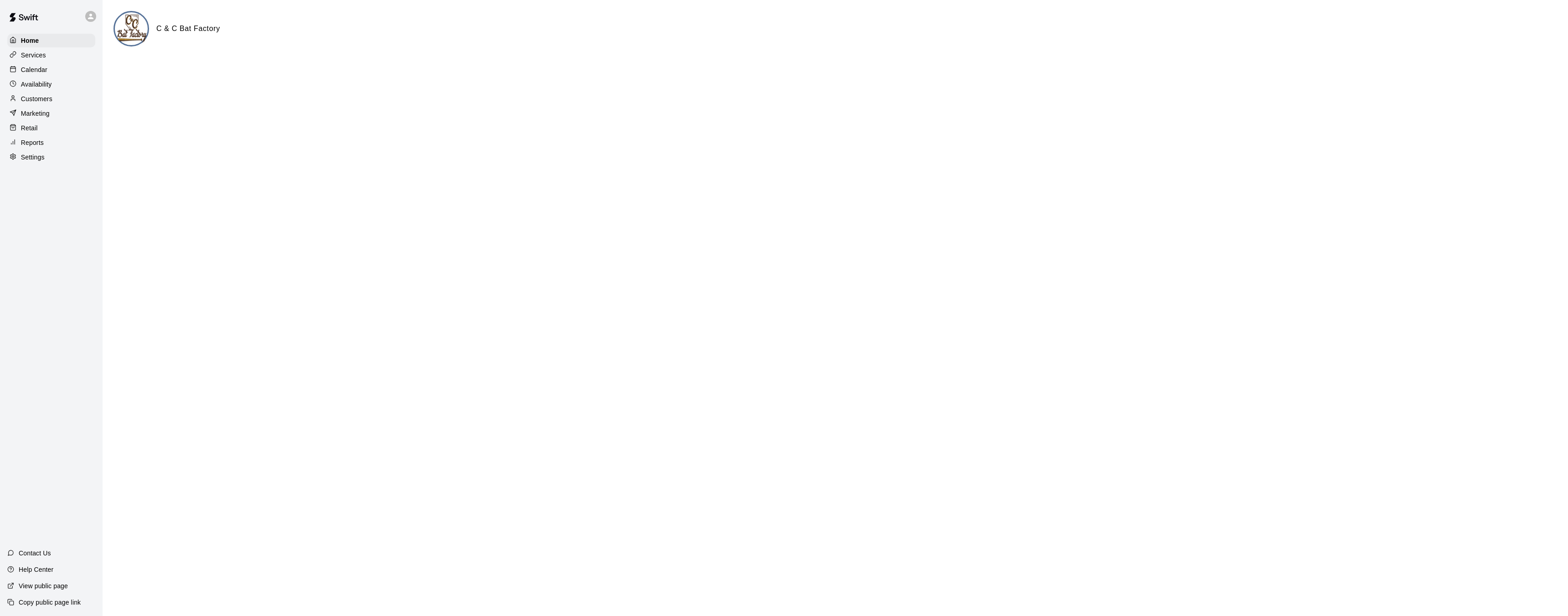
click at [32, 57] on p "Services" at bounding box center [33, 55] width 25 height 9
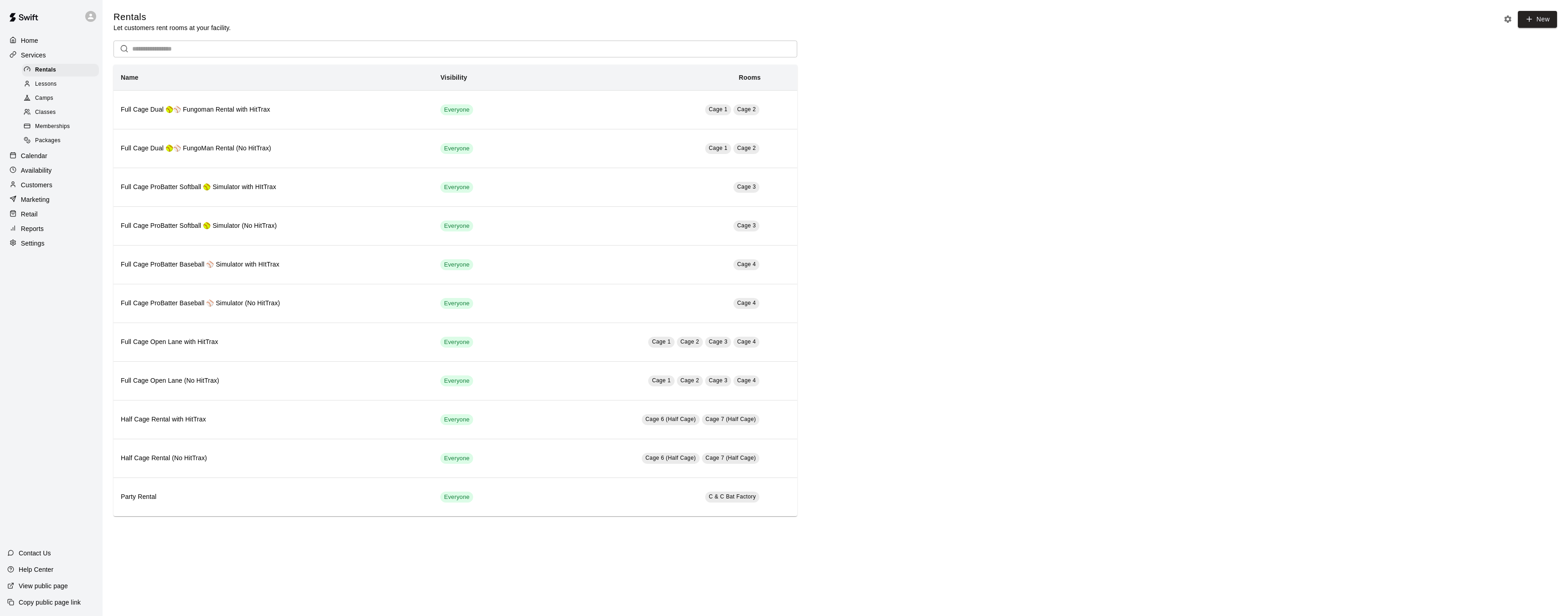
click at [40, 155] on p "Calendar" at bounding box center [33, 156] width 26 height 9
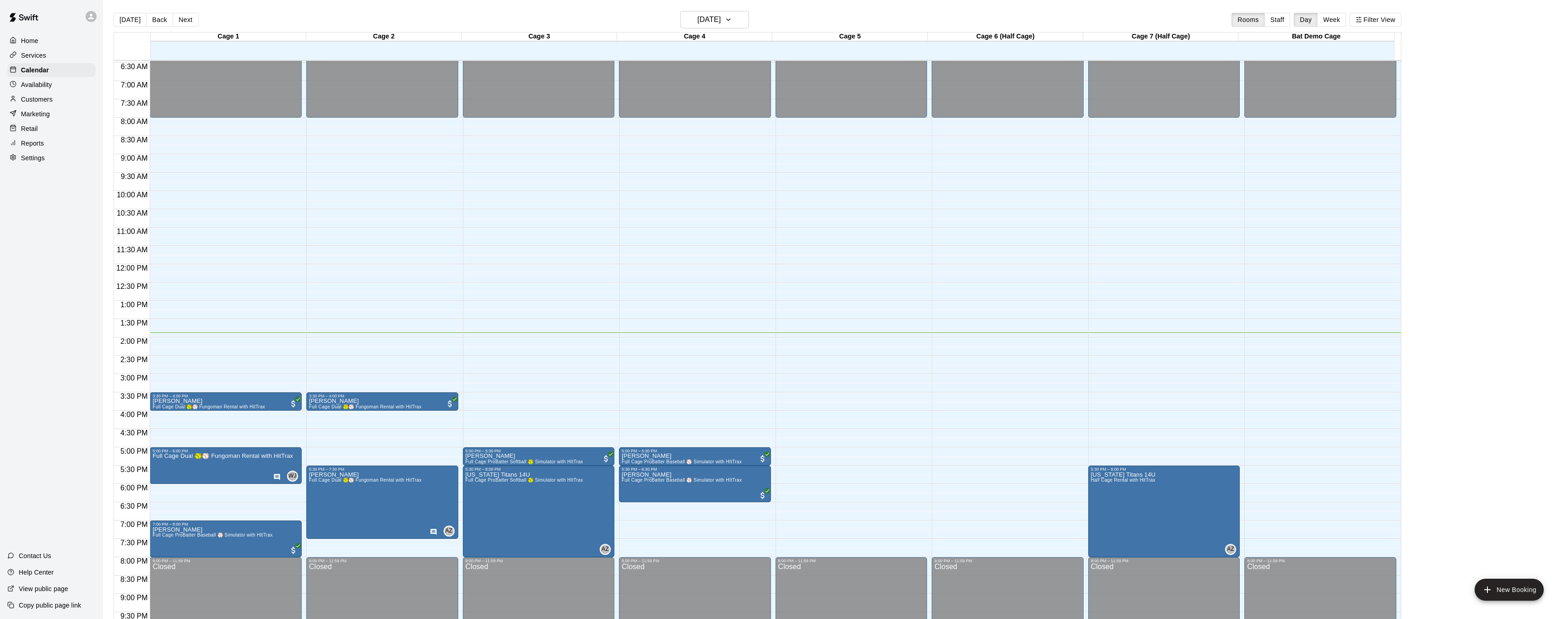
scroll to position [236, 0]
click at [163, 486] on img "edit" at bounding box center [162, 485] width 10 height 10
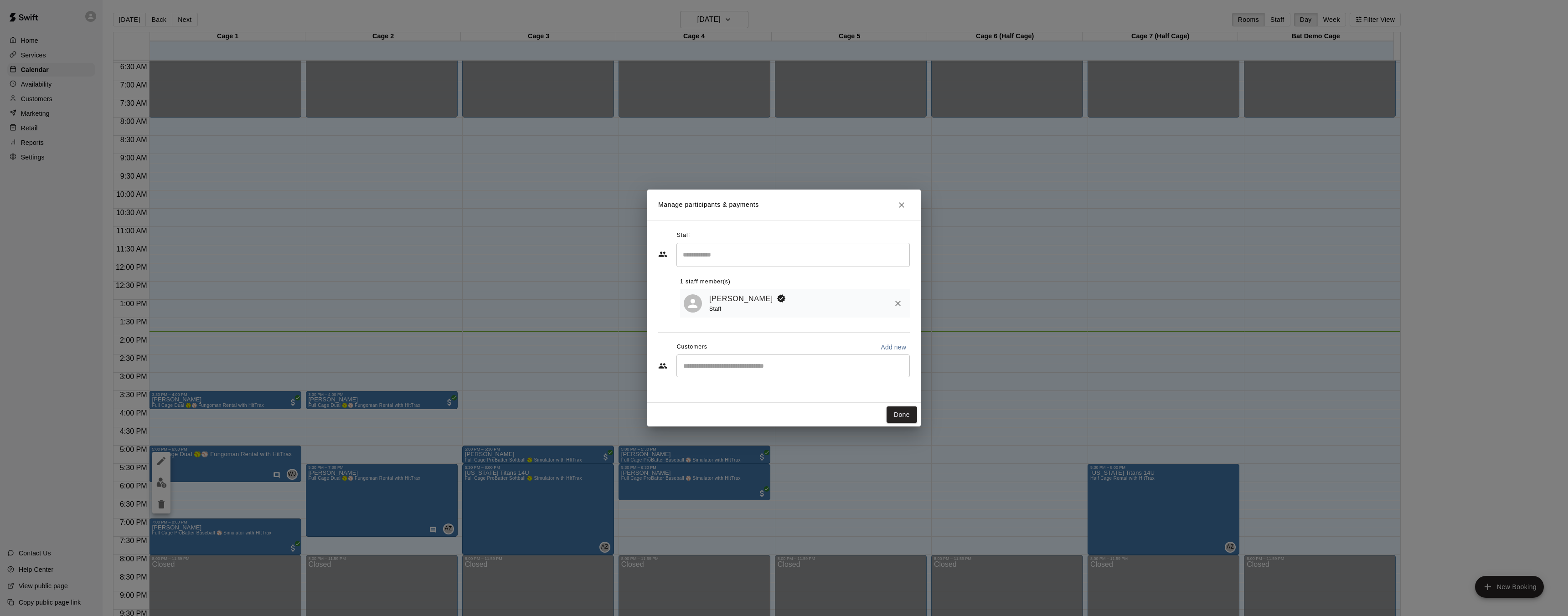
click at [885, 346] on p "Add new" at bounding box center [894, 347] width 26 height 9
select select "**"
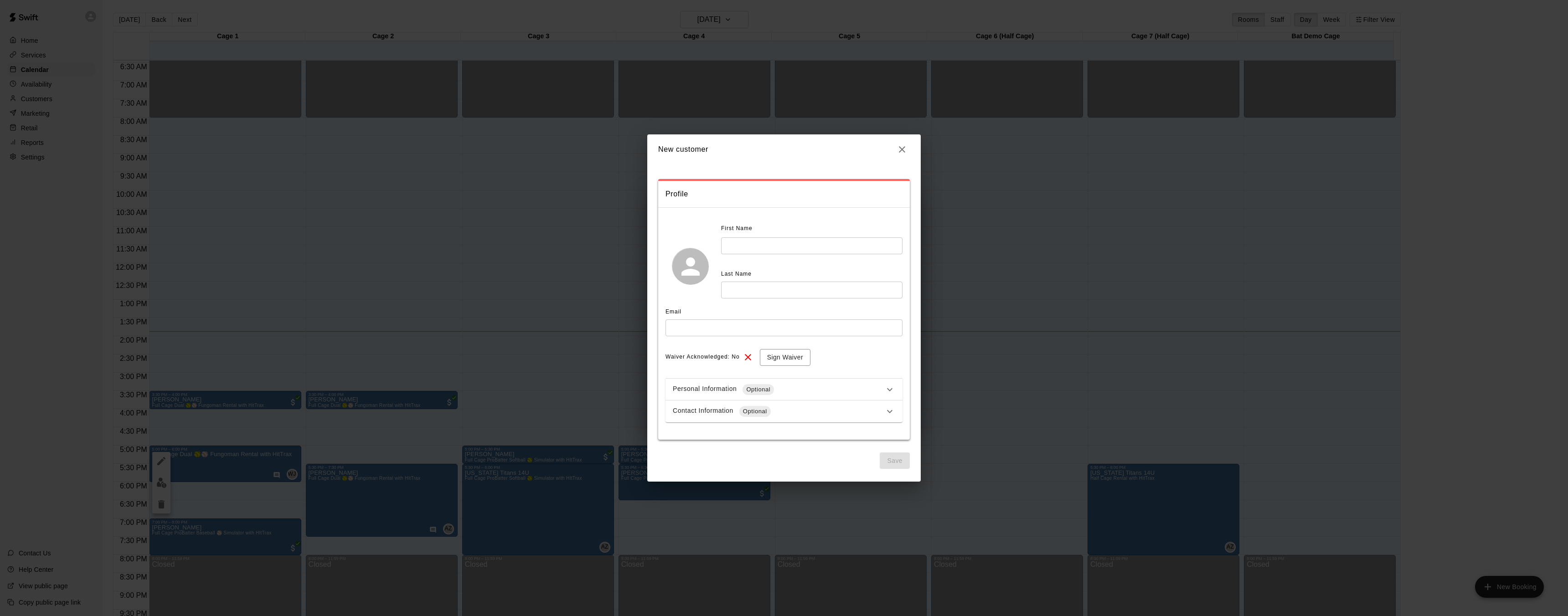
click at [904, 151] on icon "button" at bounding box center [902, 149] width 6 height 6
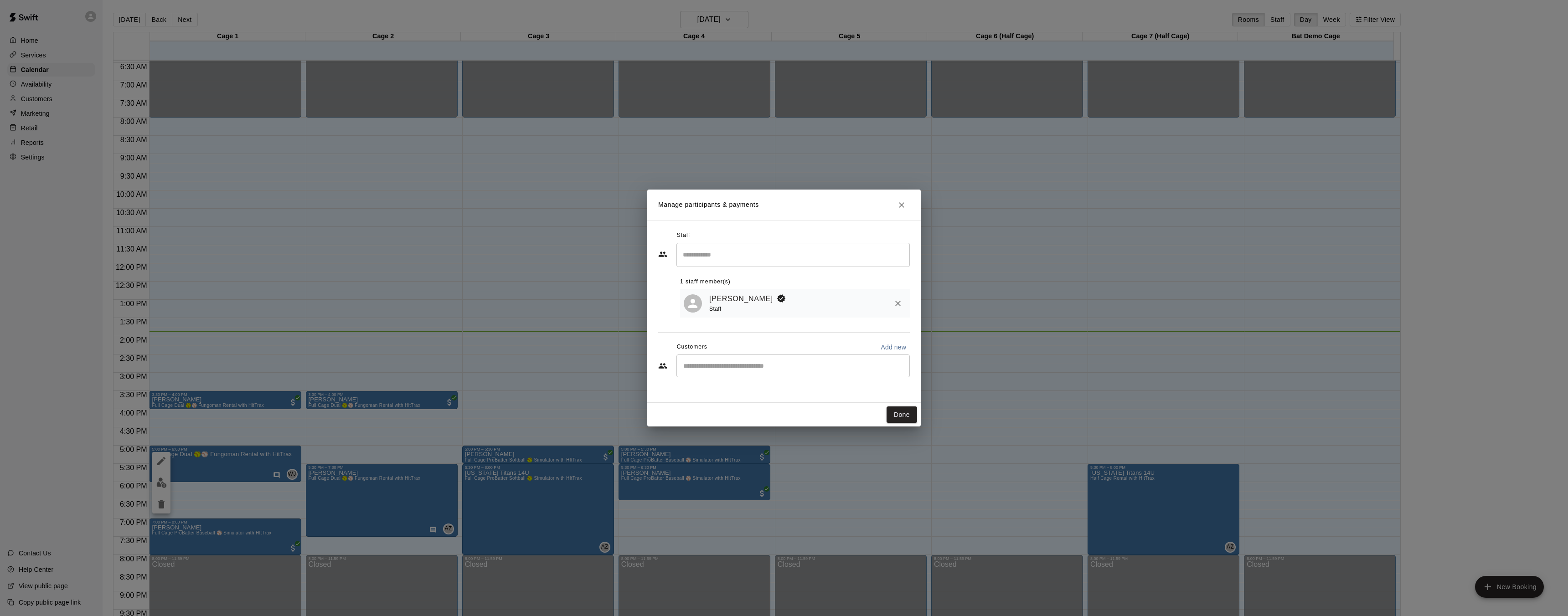
click at [730, 371] on input "Start typing to search customers..." at bounding box center [793, 366] width 225 height 9
click at [665, 368] on icon "Customers" at bounding box center [662, 366] width 8 height 5
click at [901, 209] on icon "Close" at bounding box center [901, 205] width 9 height 9
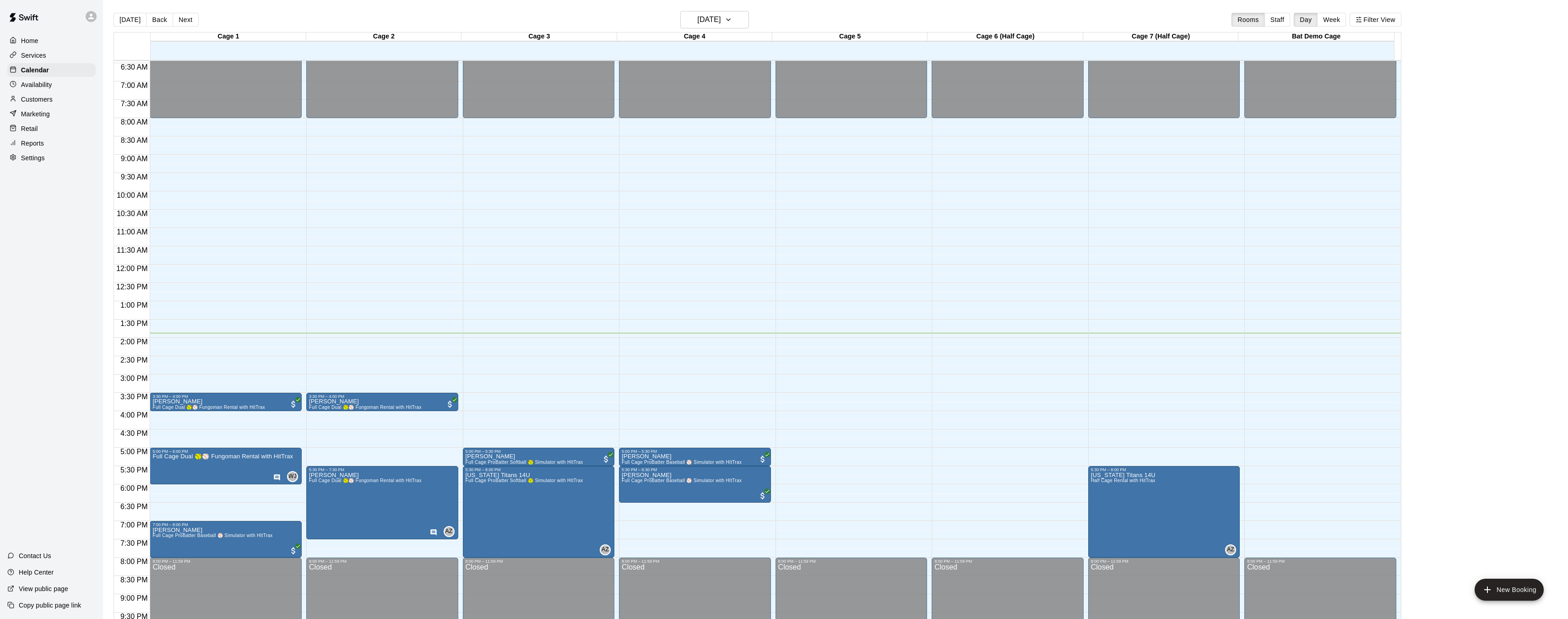
click at [43, 99] on p "Customers" at bounding box center [37, 99] width 32 height 9
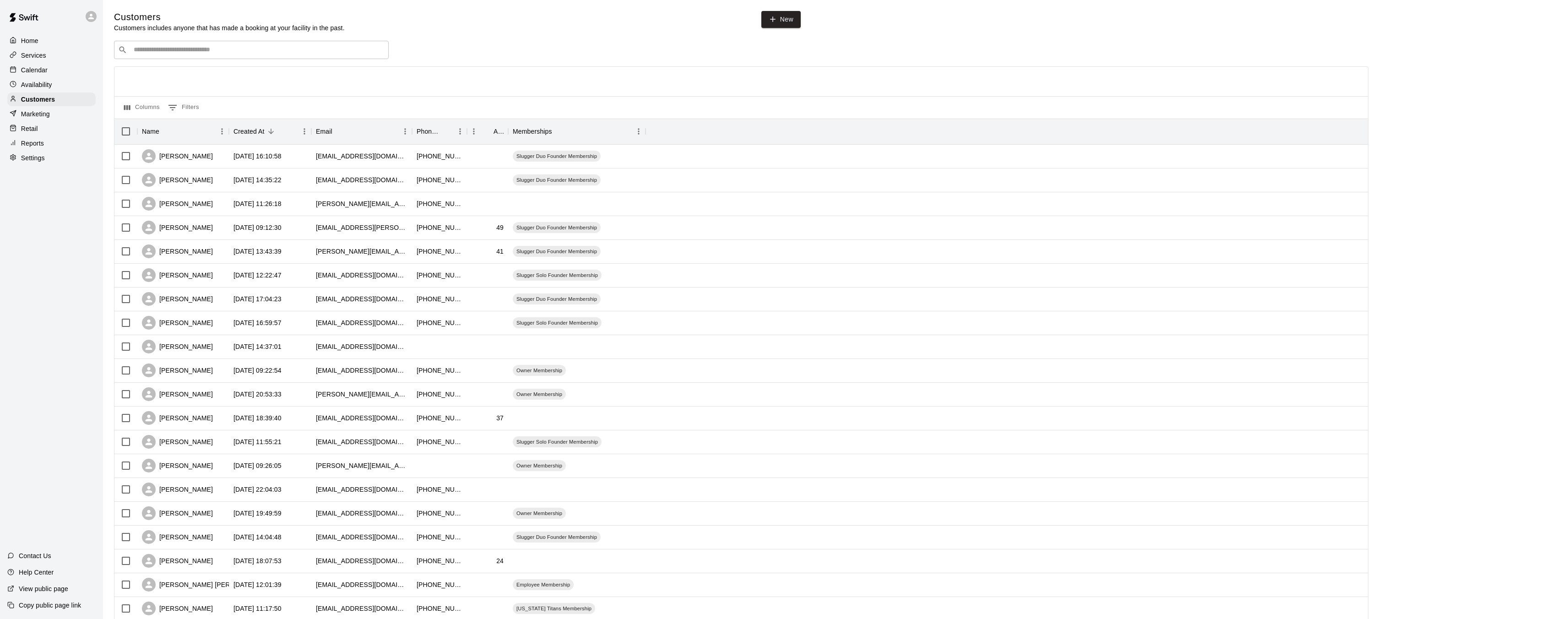
scroll to position [171, 0]
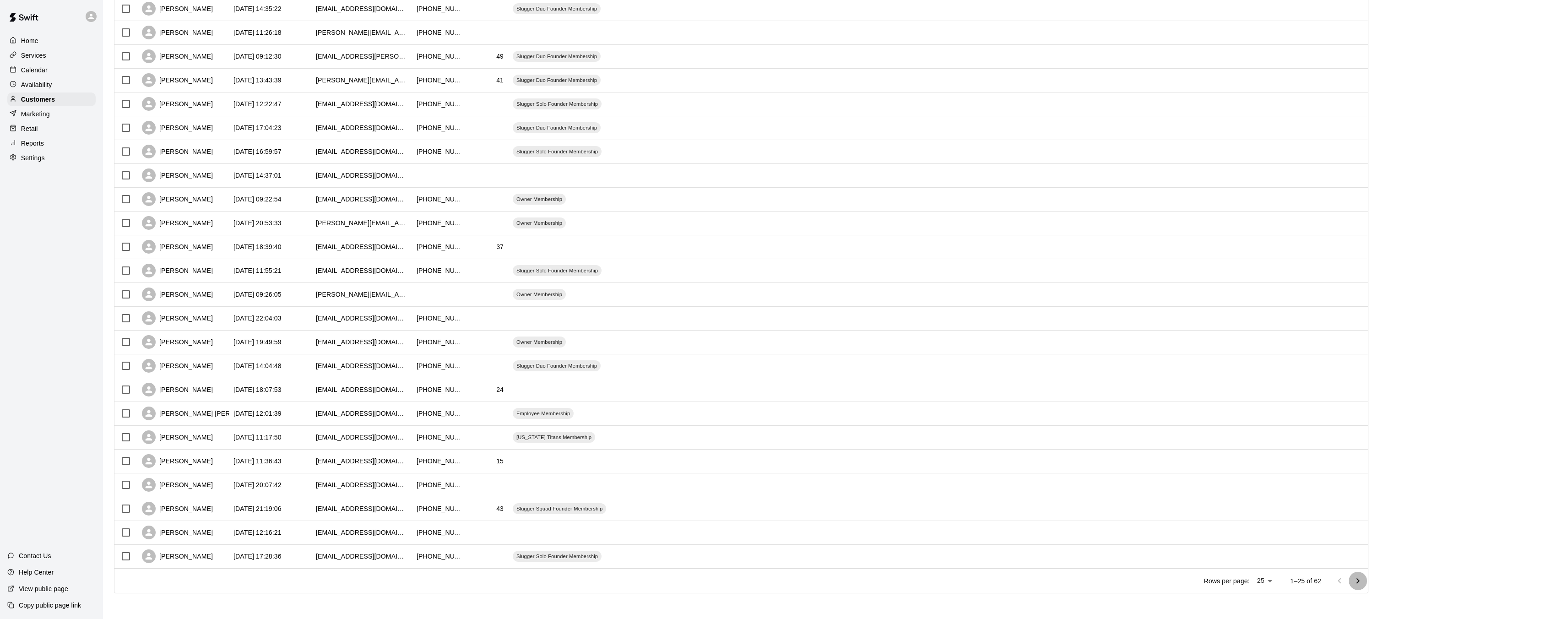
click at [1360, 582] on icon "Go to next page" at bounding box center [1358, 580] width 3 height 6
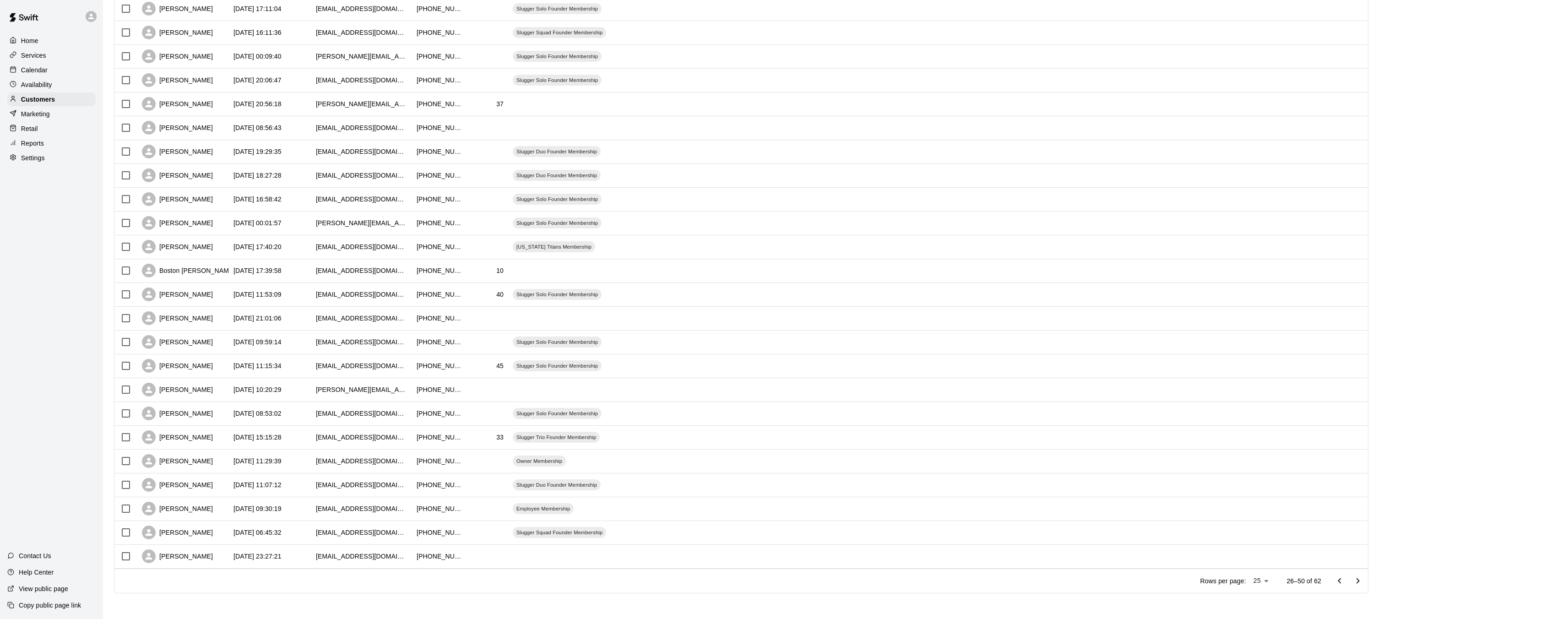
click at [1363, 584] on icon "Go to next page" at bounding box center [1358, 581] width 11 height 11
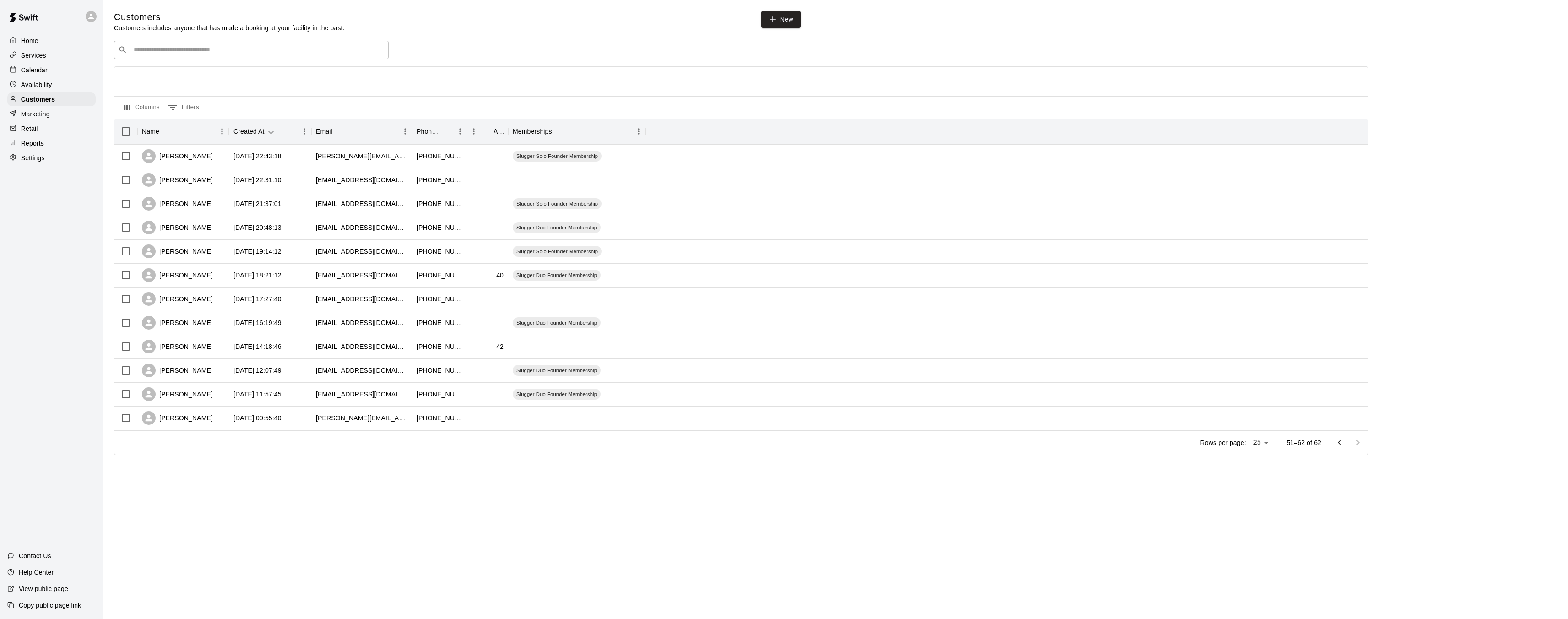
scroll to position [0, 0]
click at [1345, 443] on icon "Go to previous page" at bounding box center [1344, 442] width 3 height 6
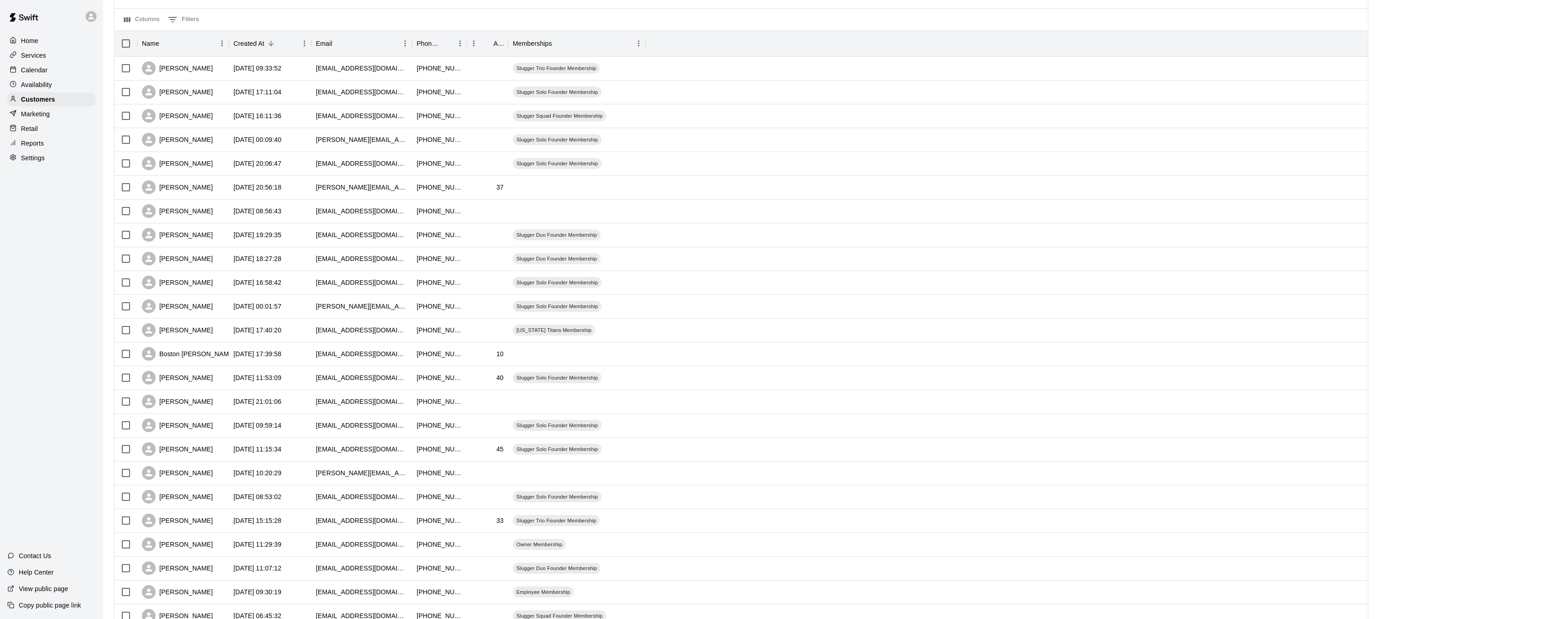
scroll to position [171, 0]
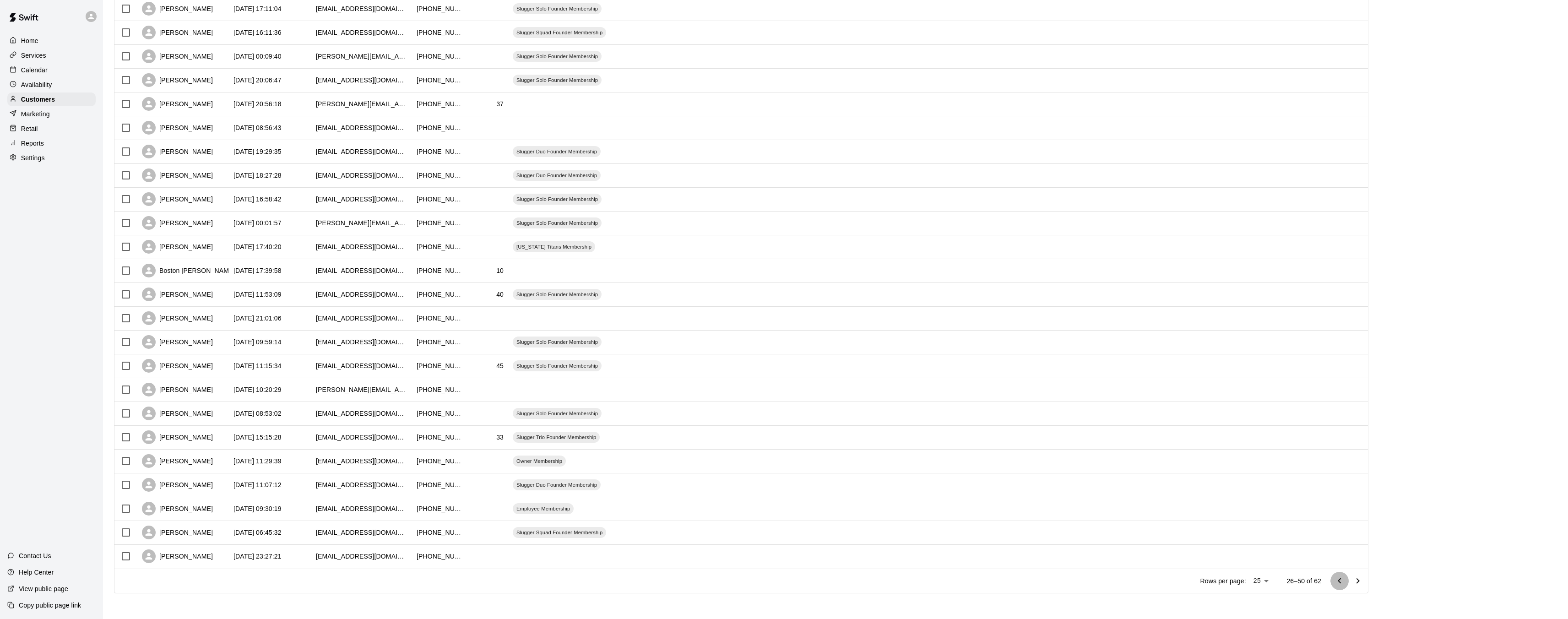
click at [1345, 580] on icon "Go to previous page" at bounding box center [1339, 581] width 11 height 11
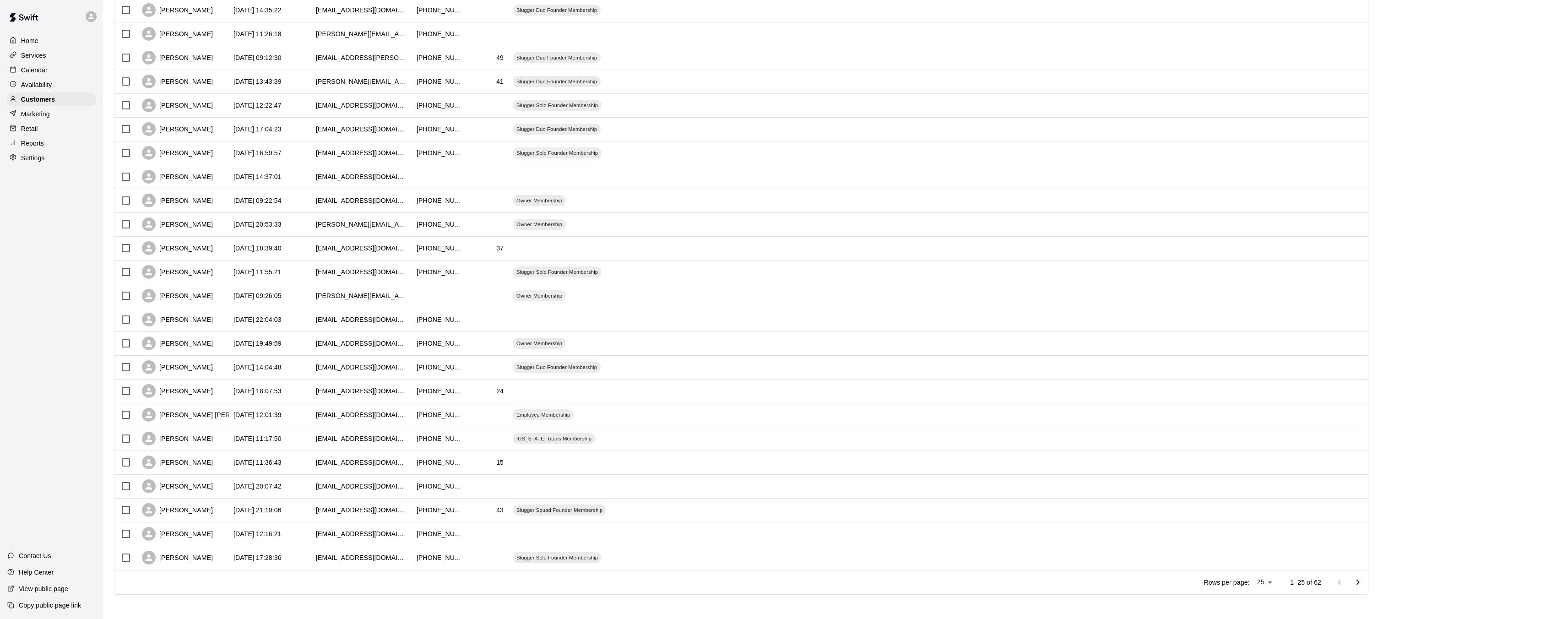
scroll to position [169, 0]
click at [1363, 579] on icon "Go to next page" at bounding box center [1358, 583] width 11 height 11
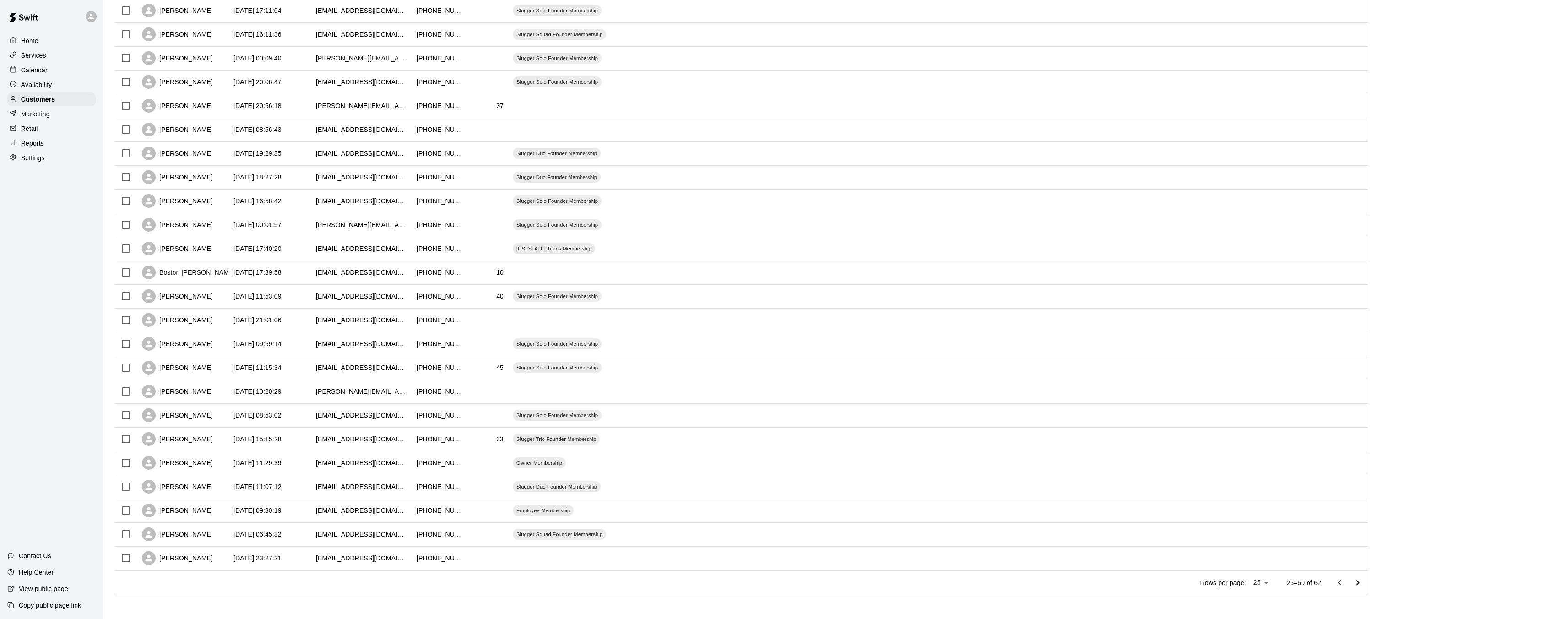
click at [1360, 583] on icon "Go to next page" at bounding box center [1358, 583] width 11 height 11
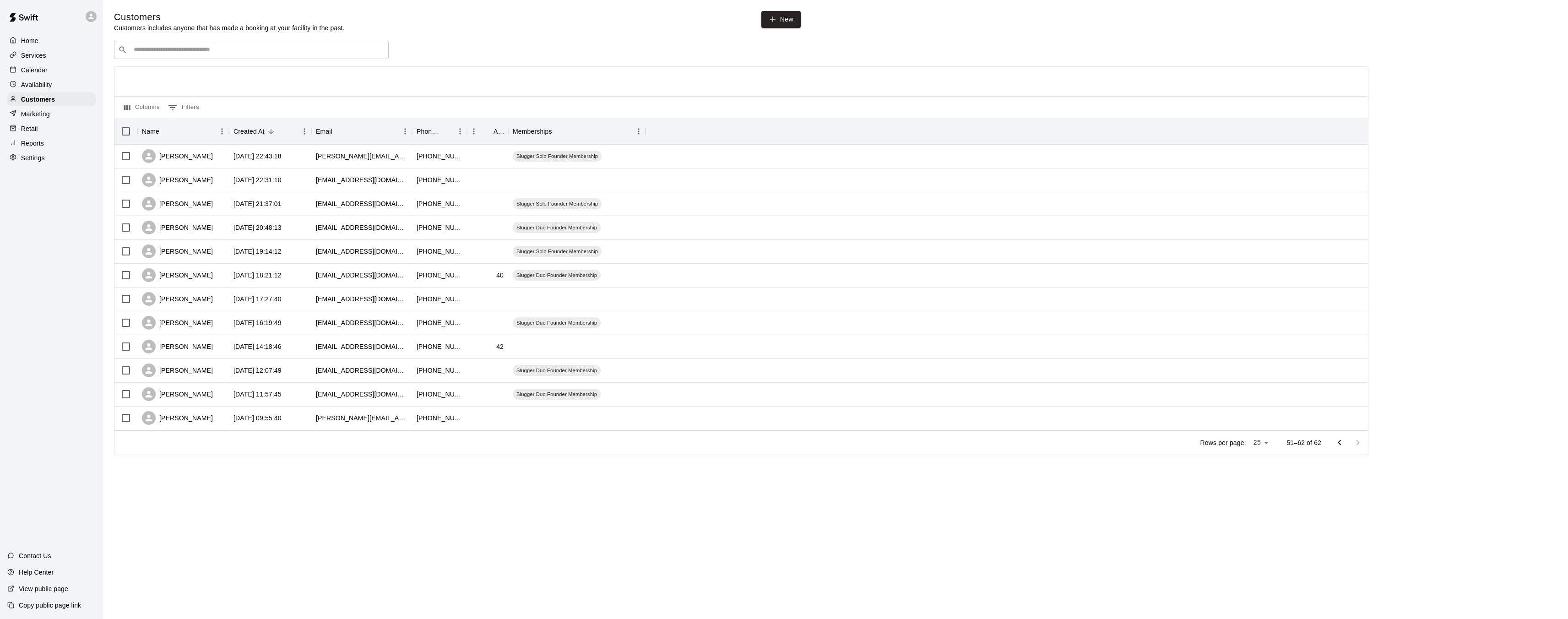
scroll to position [0, 0]
click at [1344, 443] on icon "Go to previous page" at bounding box center [1344, 442] width 3 height 6
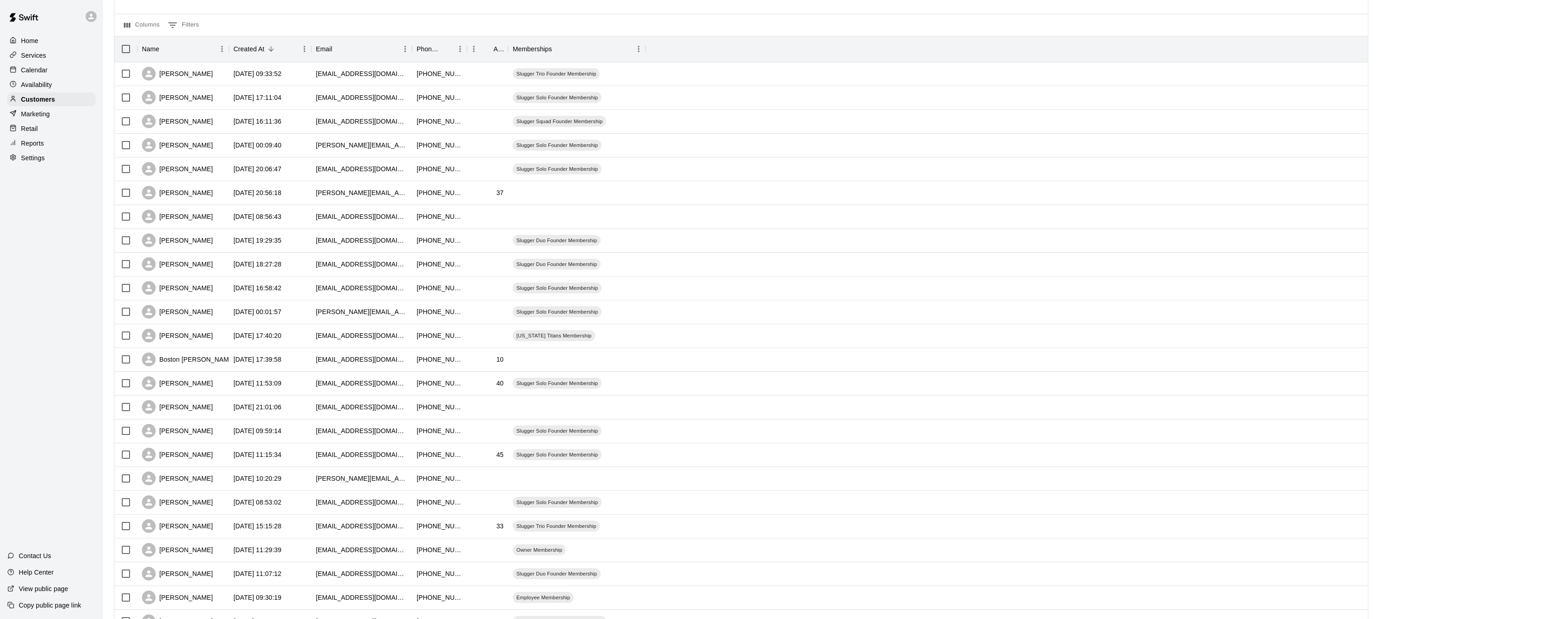
scroll to position [171, 0]
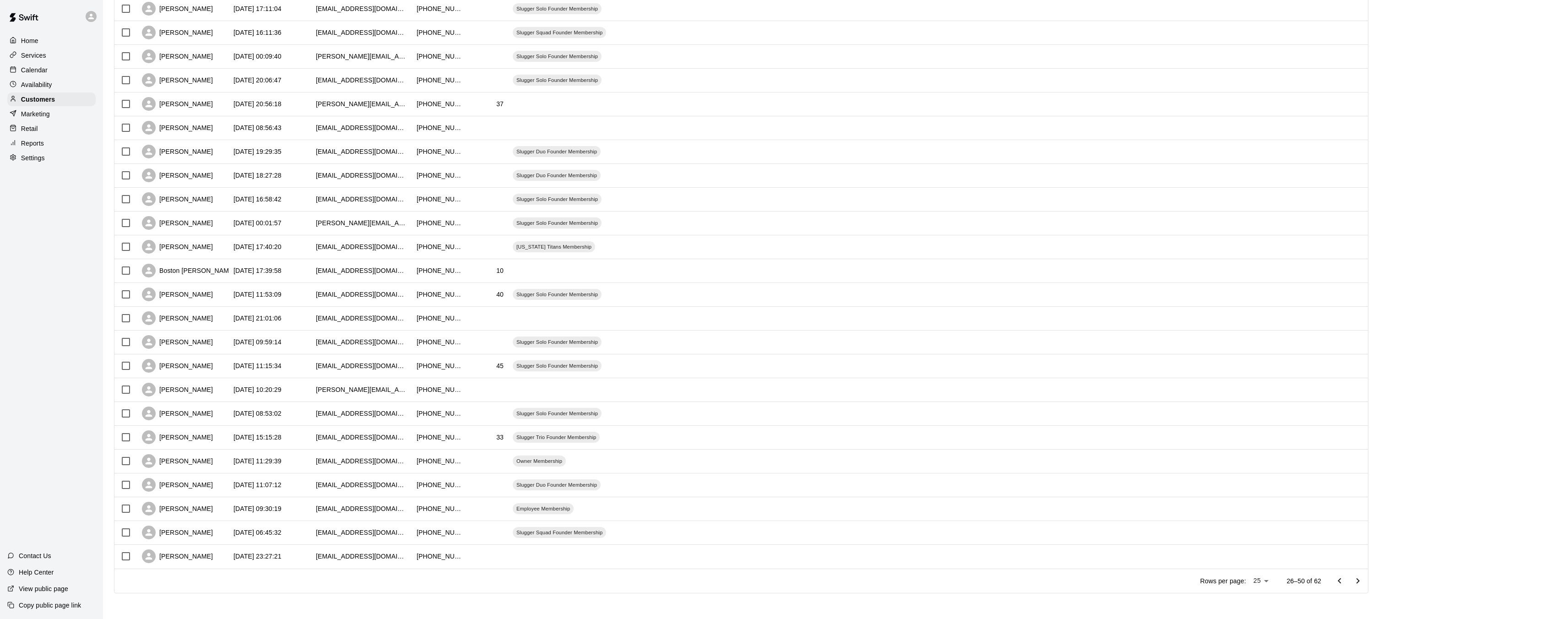
click at [1345, 583] on icon "Go to previous page" at bounding box center [1339, 581] width 11 height 11
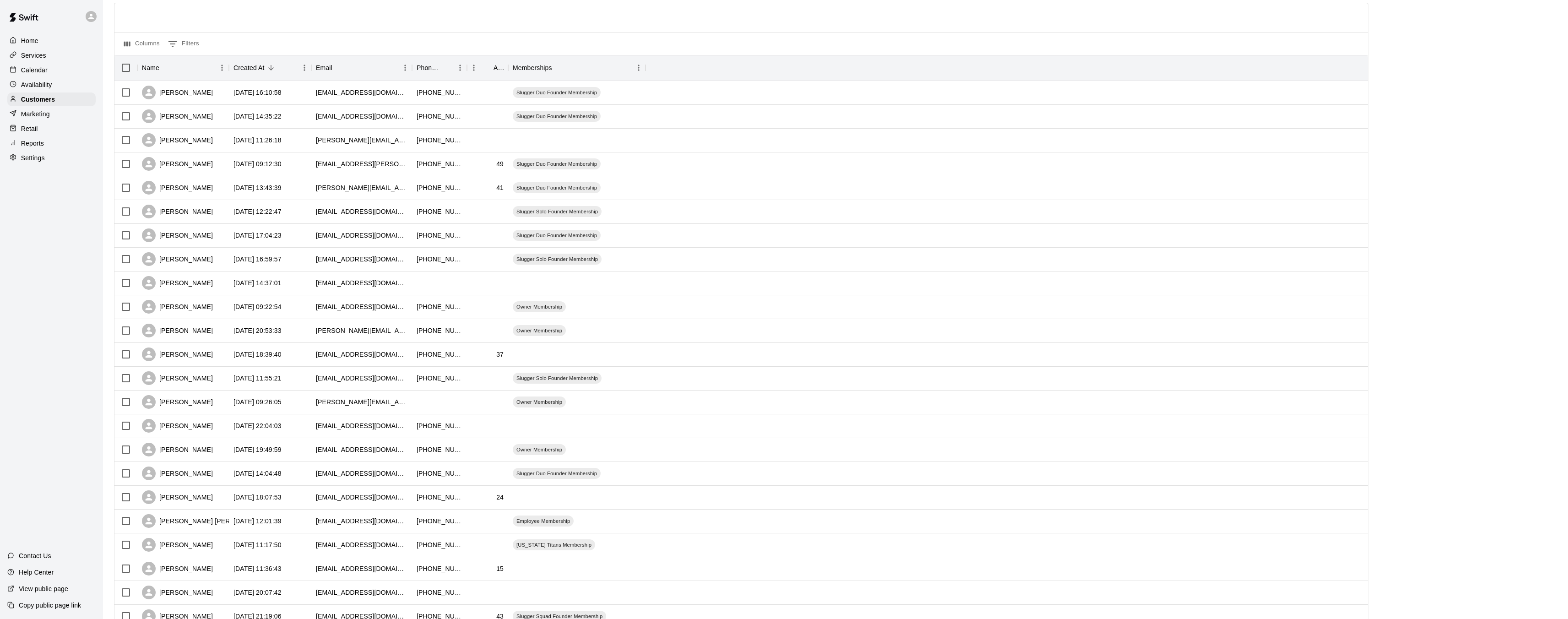
scroll to position [0, 0]
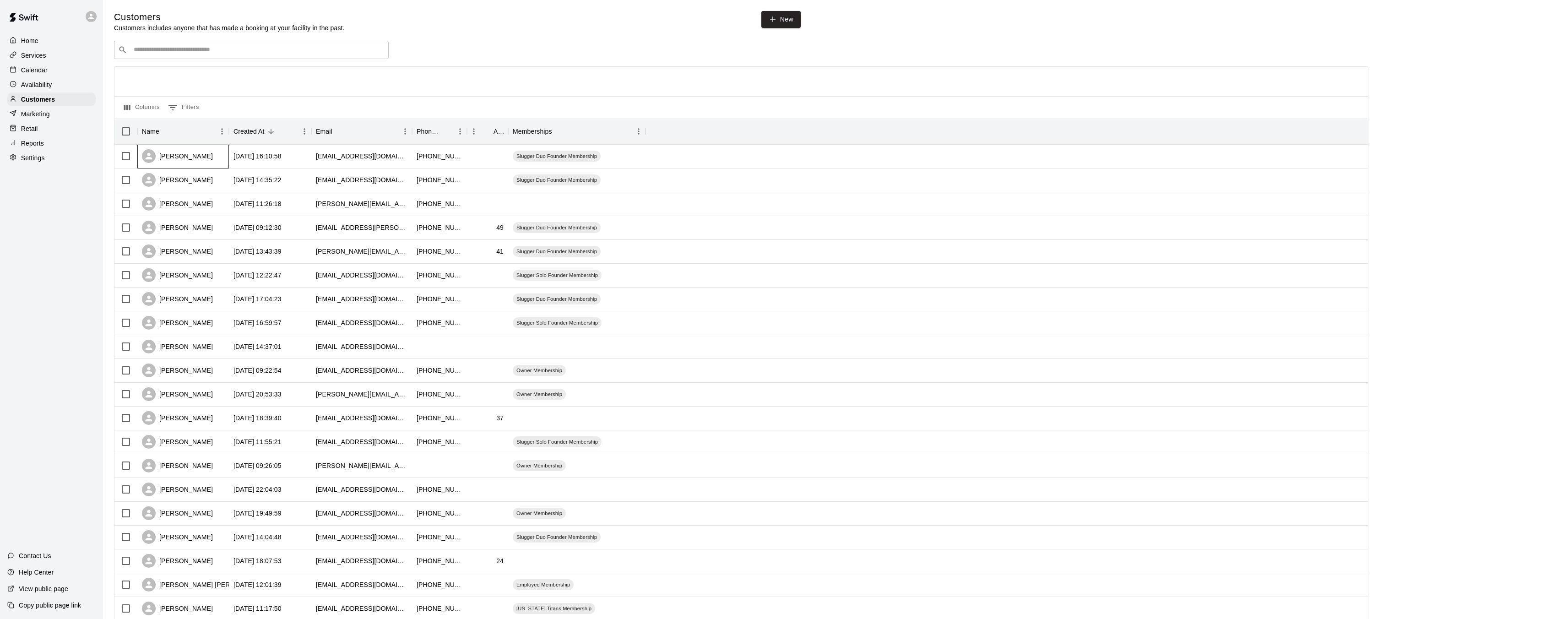
click at [202, 154] on div "[PERSON_NAME]" at bounding box center [177, 156] width 71 height 13
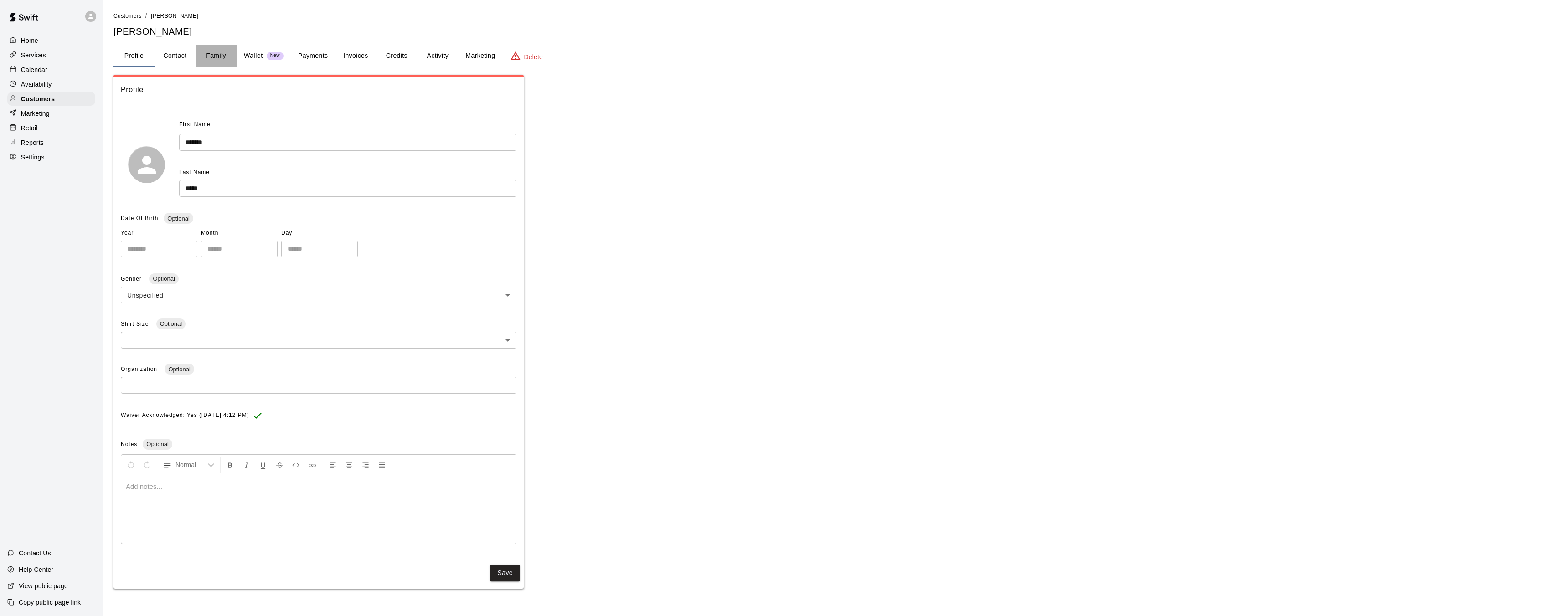
click at [224, 57] on button "Family" at bounding box center [215, 56] width 41 height 22
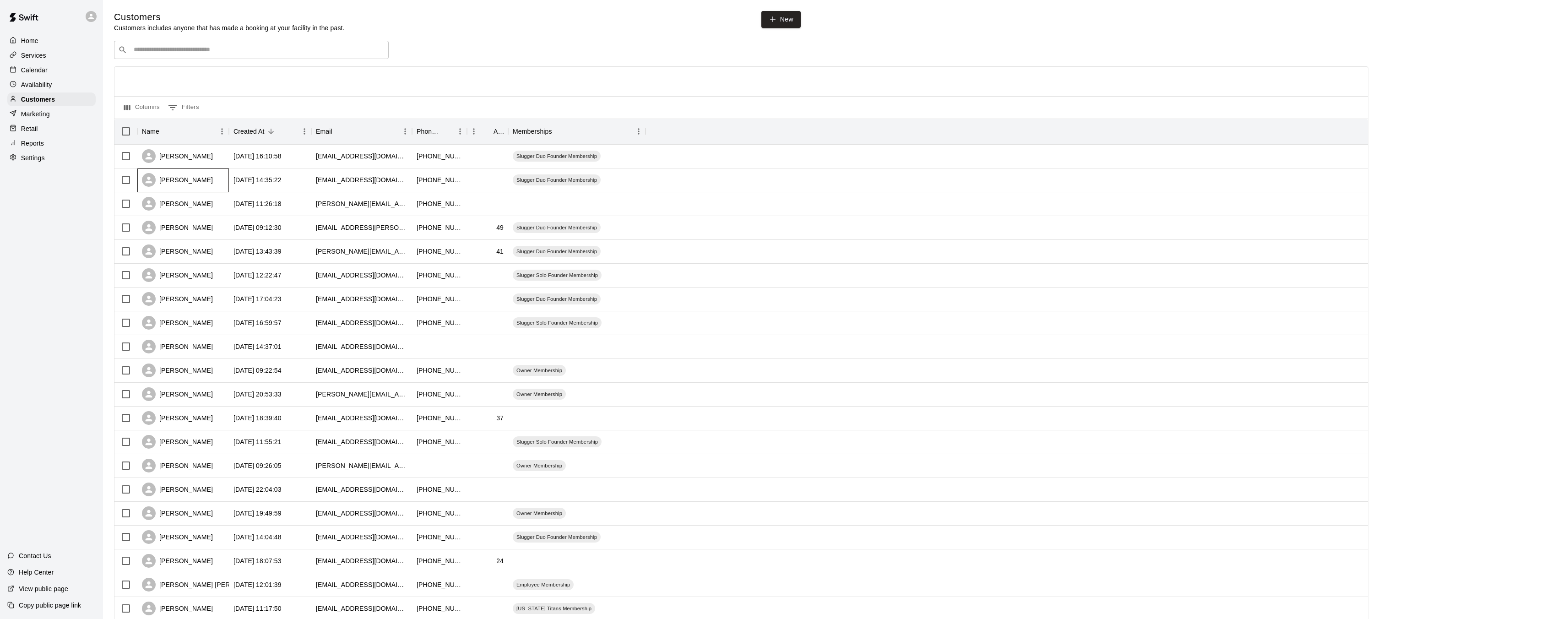
click at [169, 182] on div "[PERSON_NAME]" at bounding box center [177, 180] width 71 height 13
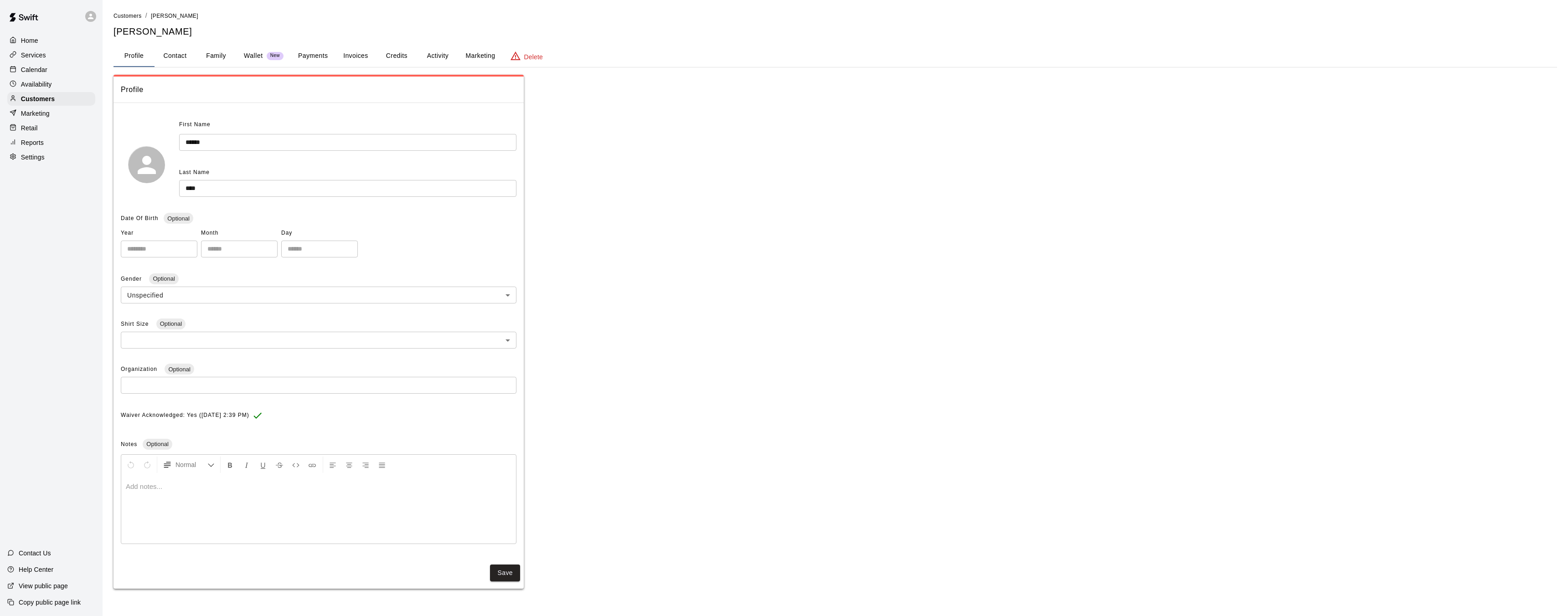
click at [219, 57] on button "Family" at bounding box center [215, 56] width 41 height 22
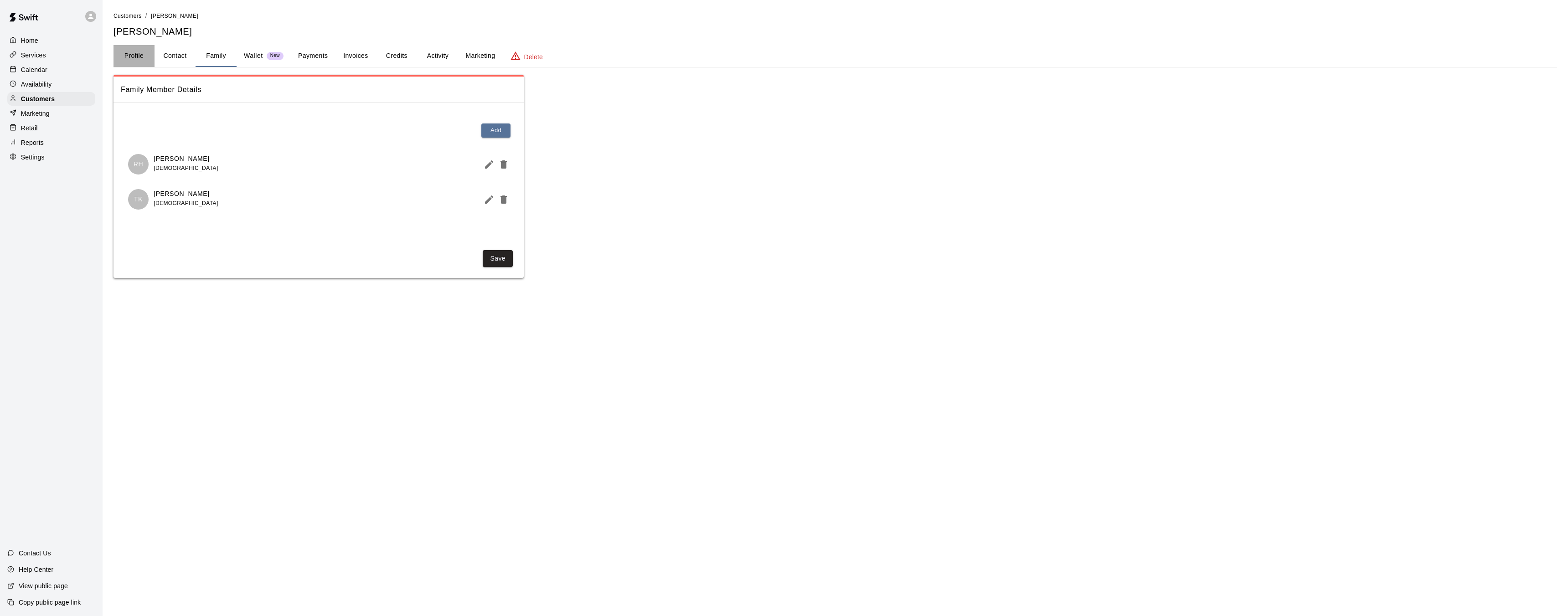
click at [133, 59] on button "Profile" at bounding box center [133, 56] width 41 height 22
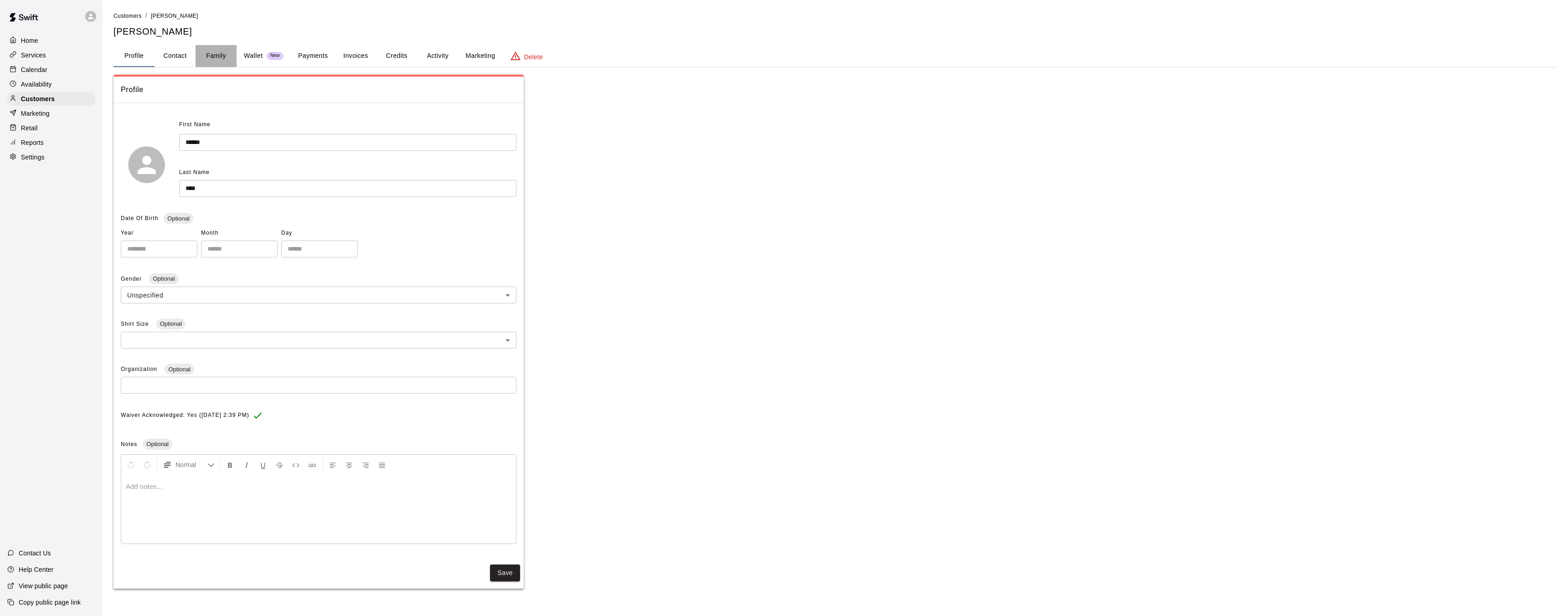
click at [206, 61] on button "Family" at bounding box center [215, 56] width 41 height 22
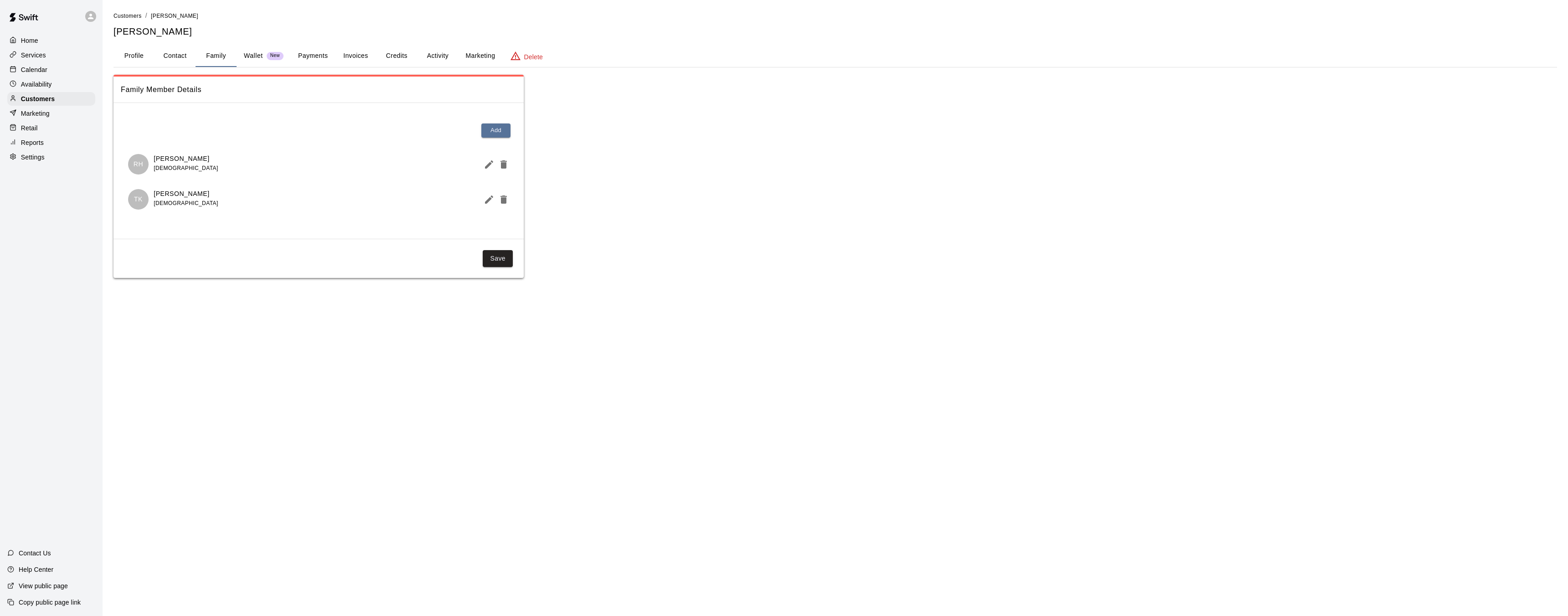
click at [137, 54] on button "Profile" at bounding box center [133, 56] width 41 height 22
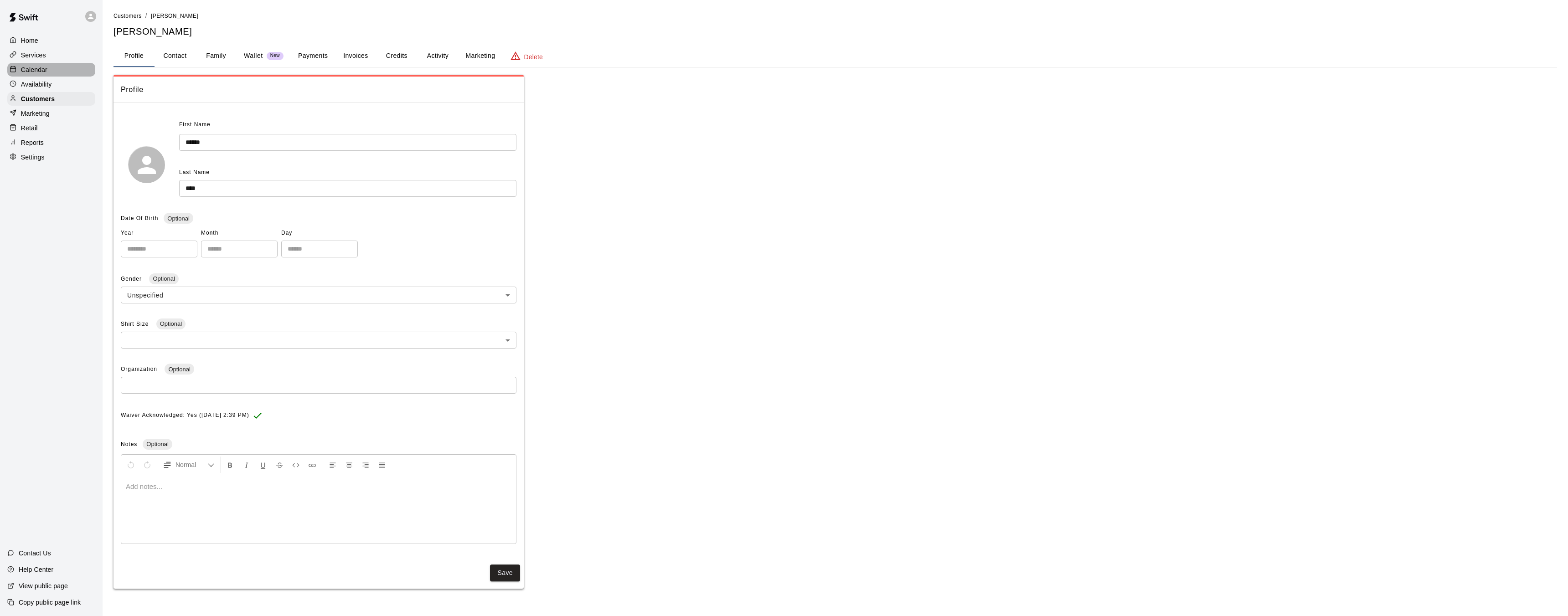
click at [46, 72] on p "Calendar" at bounding box center [33, 69] width 26 height 9
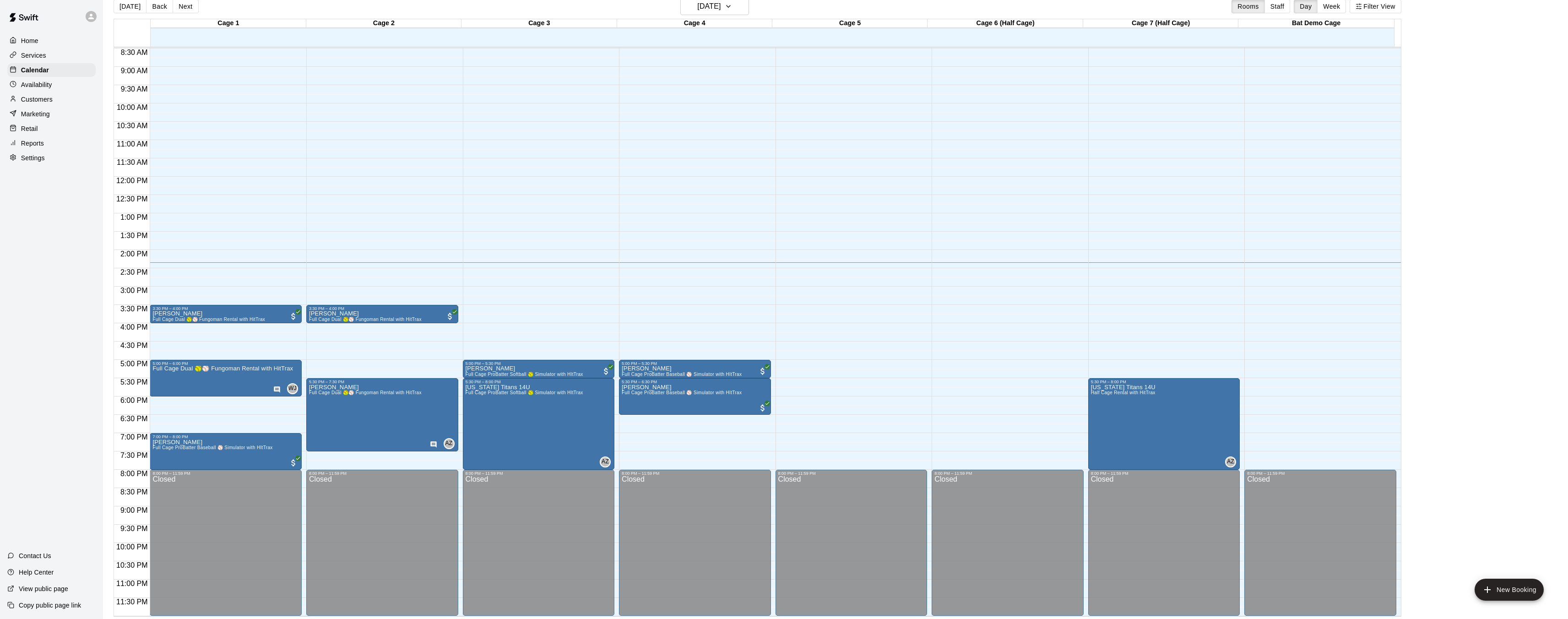
scroll to position [13, 0]
click at [53, 97] on div "Customers" at bounding box center [51, 99] width 89 height 13
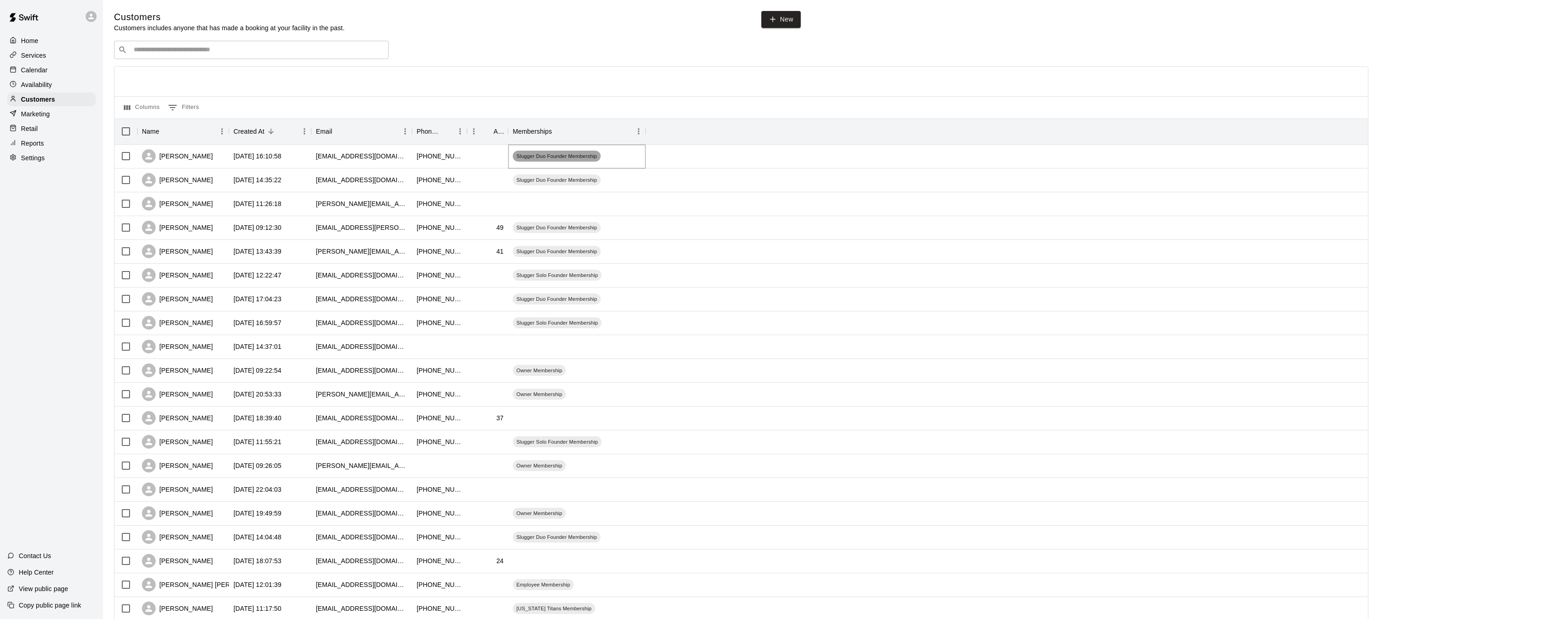
click at [535, 158] on span "Slugger Duo Founder Membership" at bounding box center [557, 156] width 88 height 7
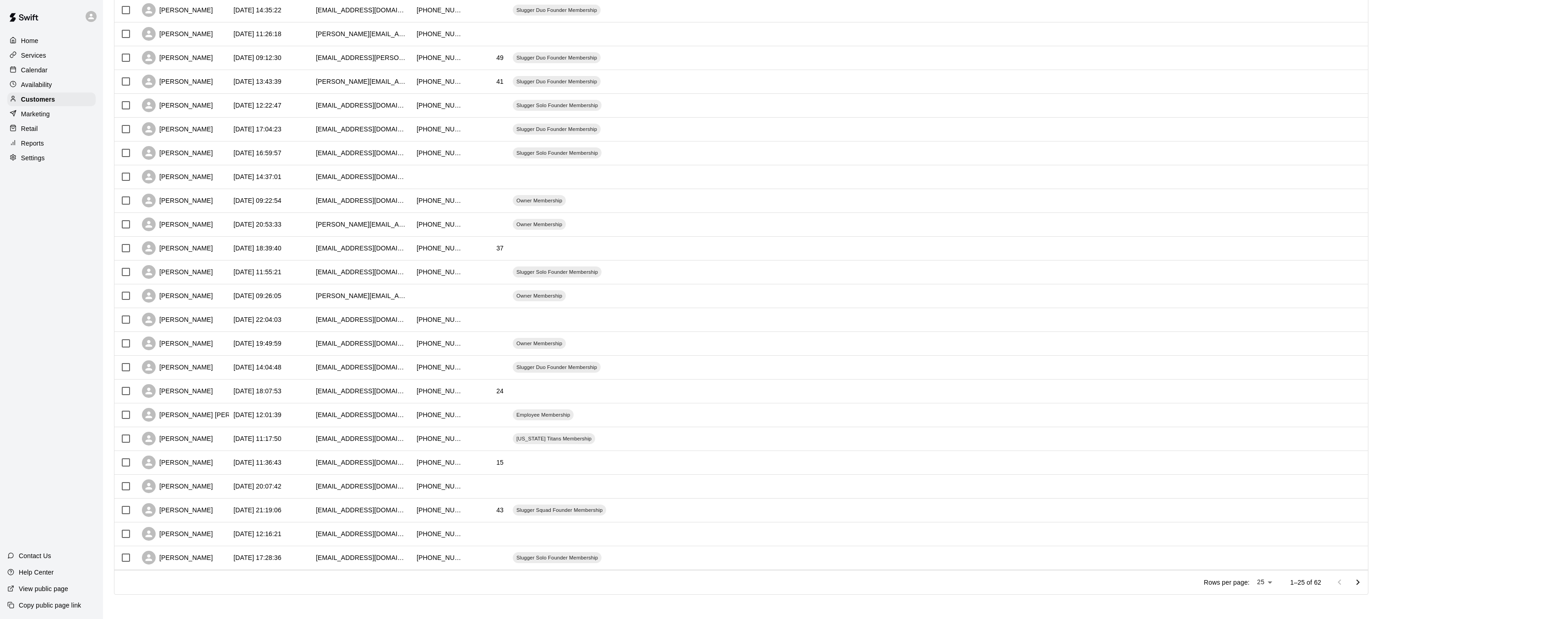
scroll to position [169, 0]
click at [1359, 586] on icon "Go to next page" at bounding box center [1358, 583] width 11 height 11
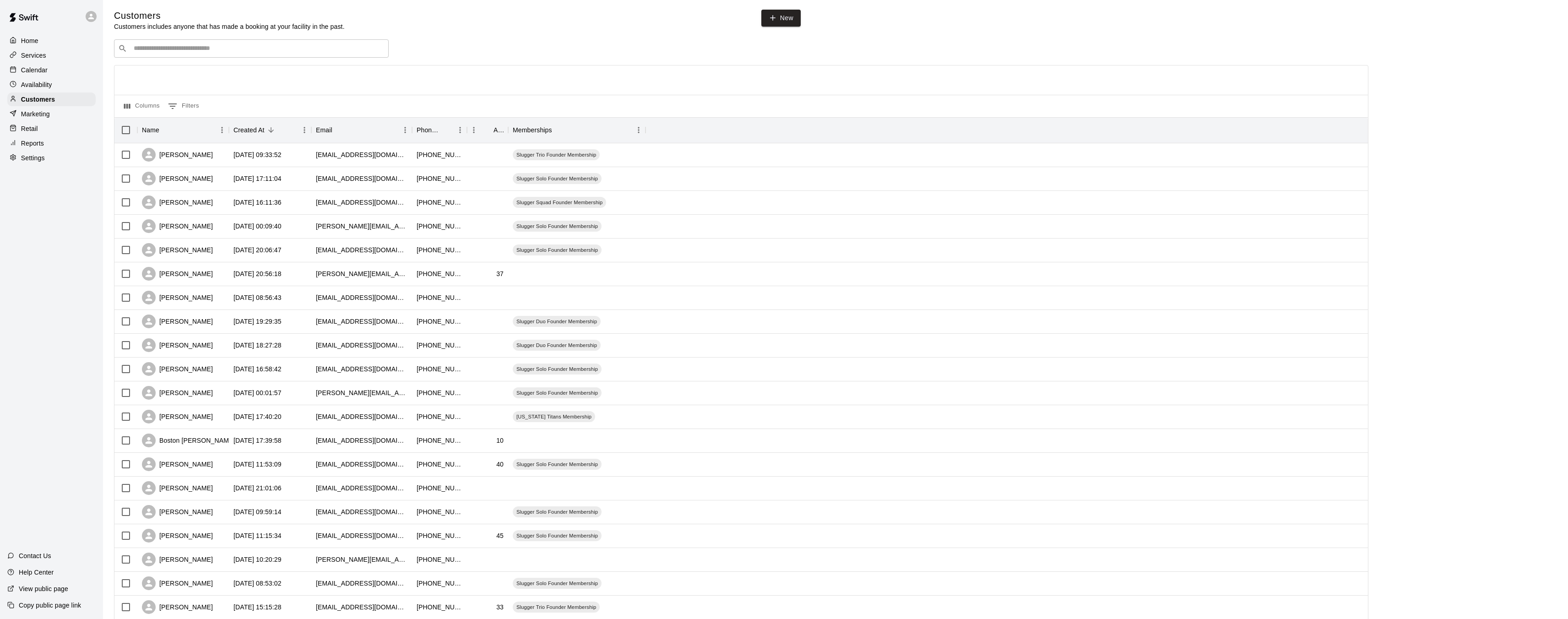
scroll to position [171, 0]
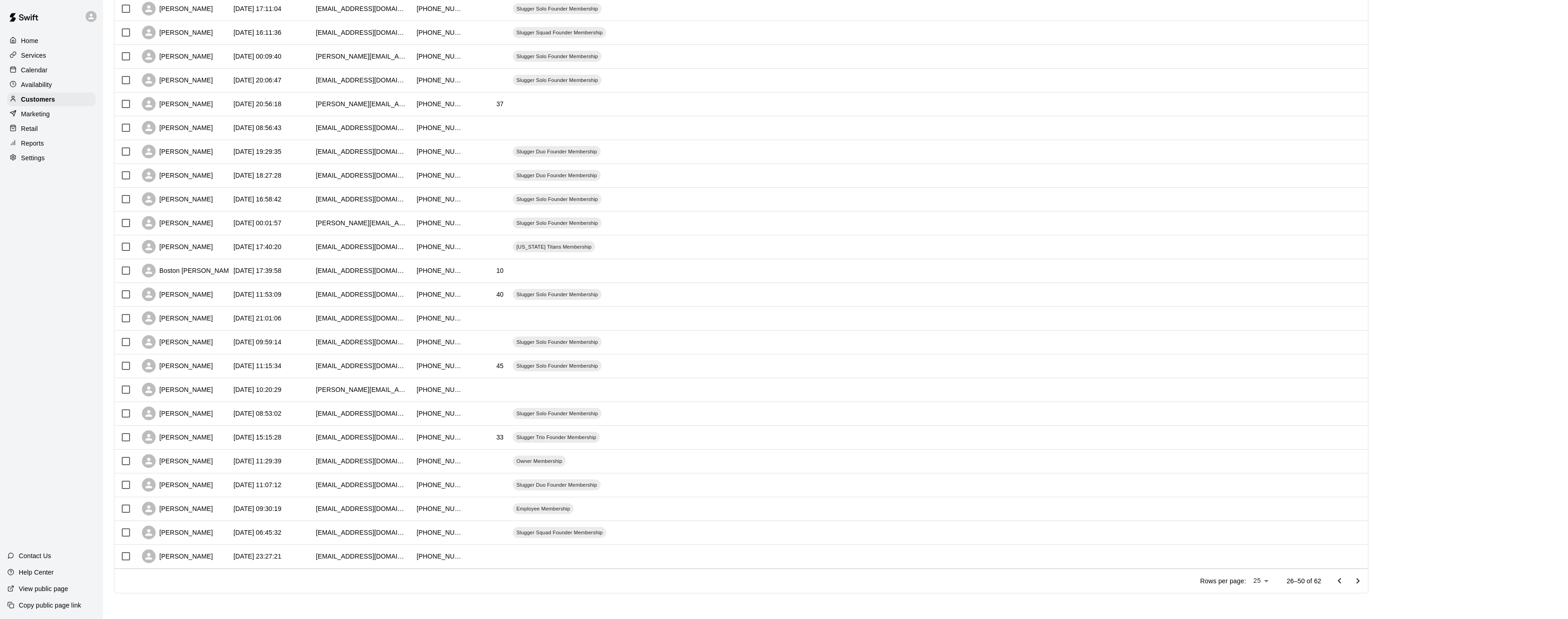
click at [1363, 582] on icon "Go to next page" at bounding box center [1358, 581] width 11 height 11
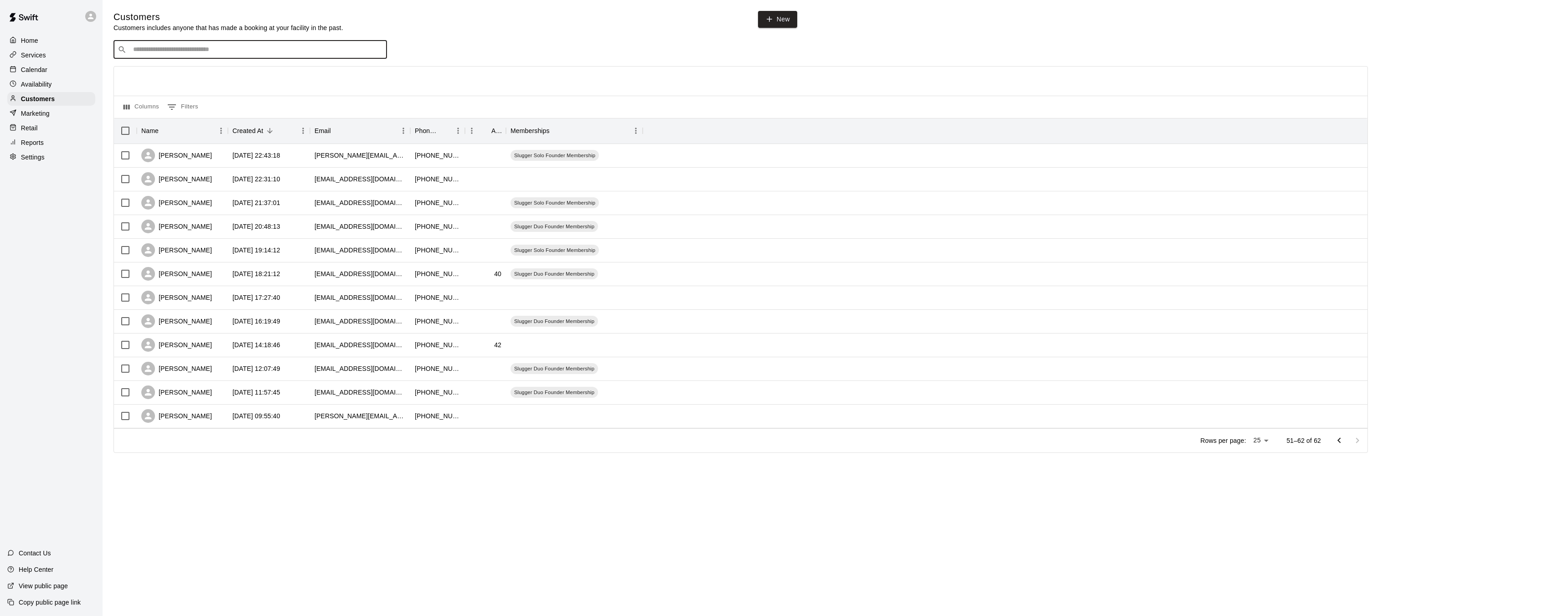
click at [192, 52] on input "Search customers by name or email" at bounding box center [256, 49] width 253 height 9
type input "*******"
click at [177, 68] on p "[PERSON_NAME]" at bounding box center [166, 69] width 55 height 10
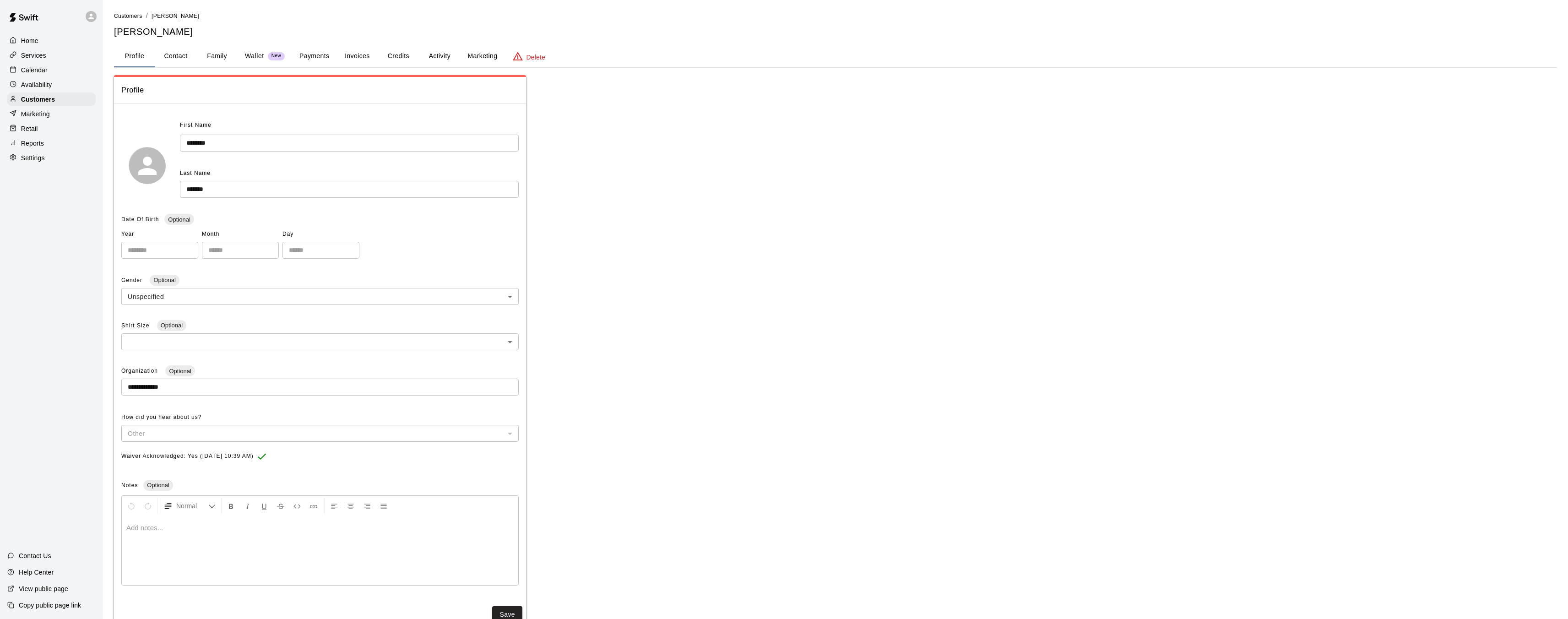
click at [223, 52] on button "Family" at bounding box center [216, 56] width 41 height 22
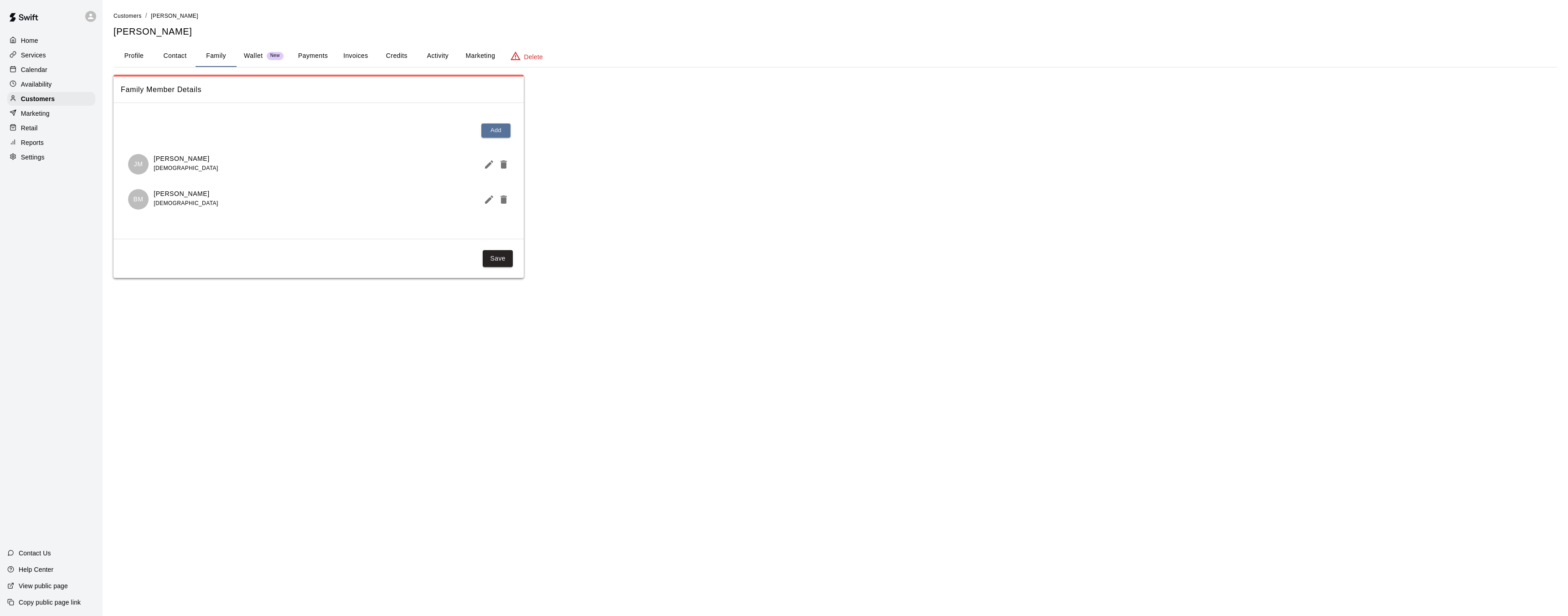
click at [141, 57] on button "Profile" at bounding box center [133, 56] width 41 height 22
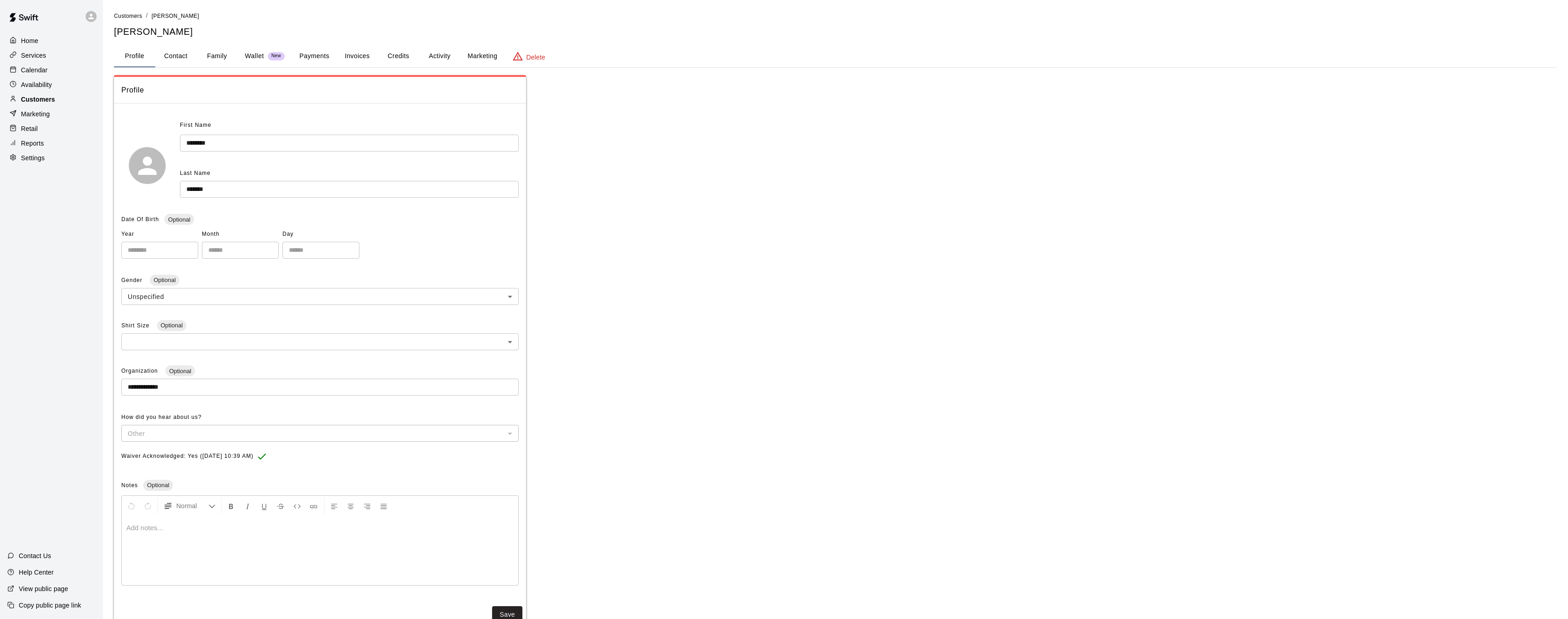
click at [59, 100] on div "Customers" at bounding box center [51, 99] width 89 height 13
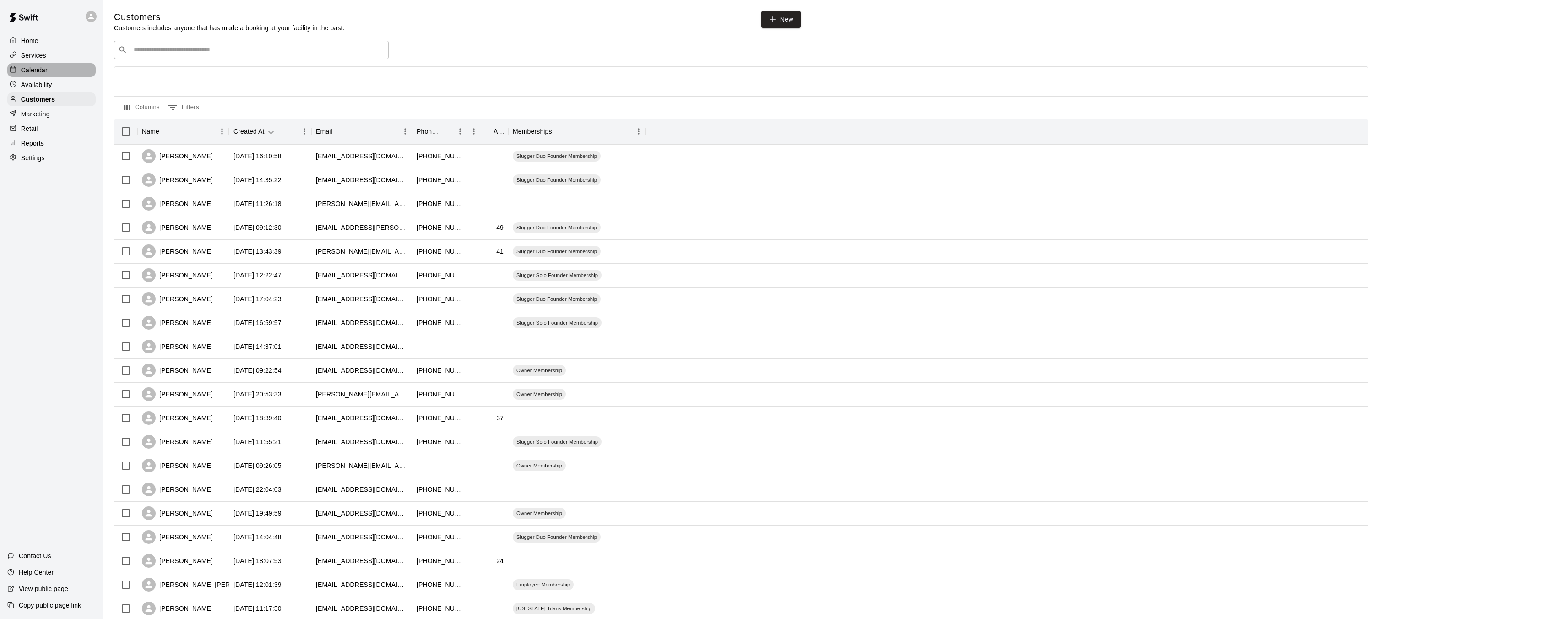
drag, startPoint x: 39, startPoint y: 70, endPoint x: 46, endPoint y: 89, distance: 20.2
click at [39, 70] on p "Calendar" at bounding box center [34, 70] width 26 height 9
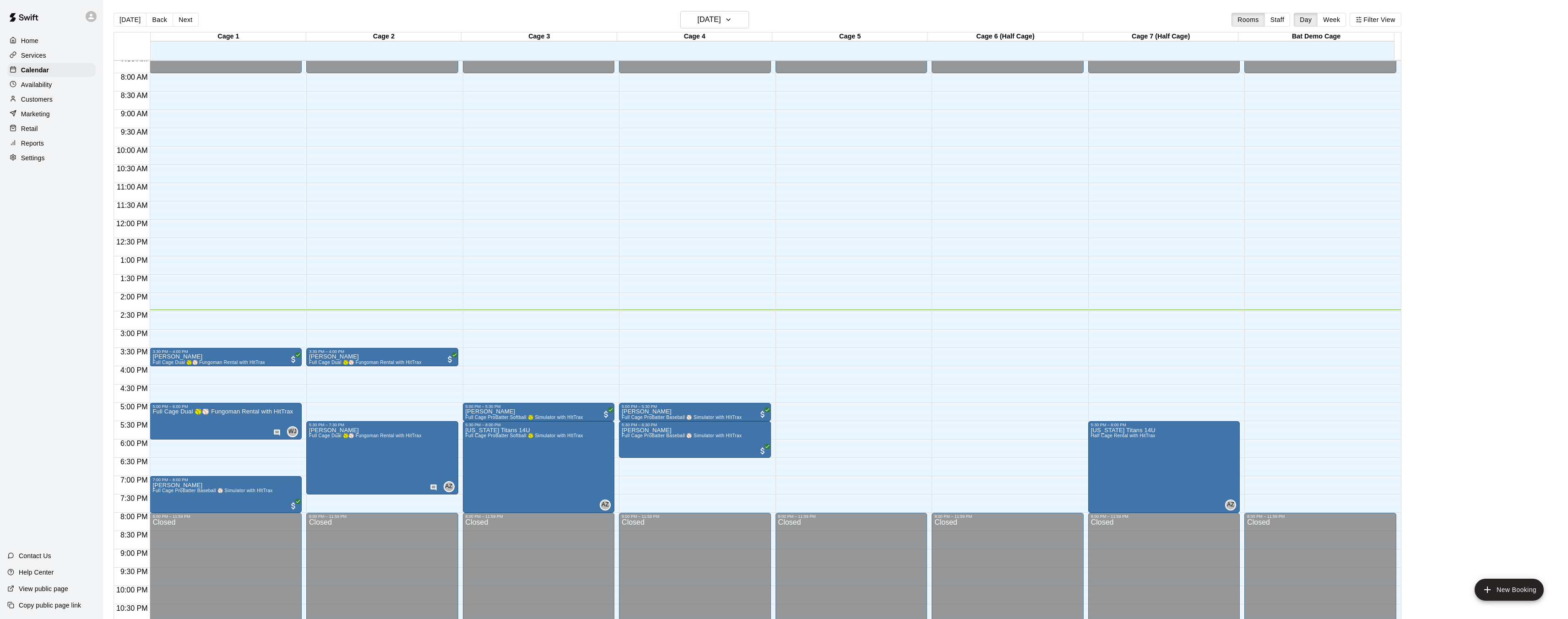
scroll to position [276, 0]
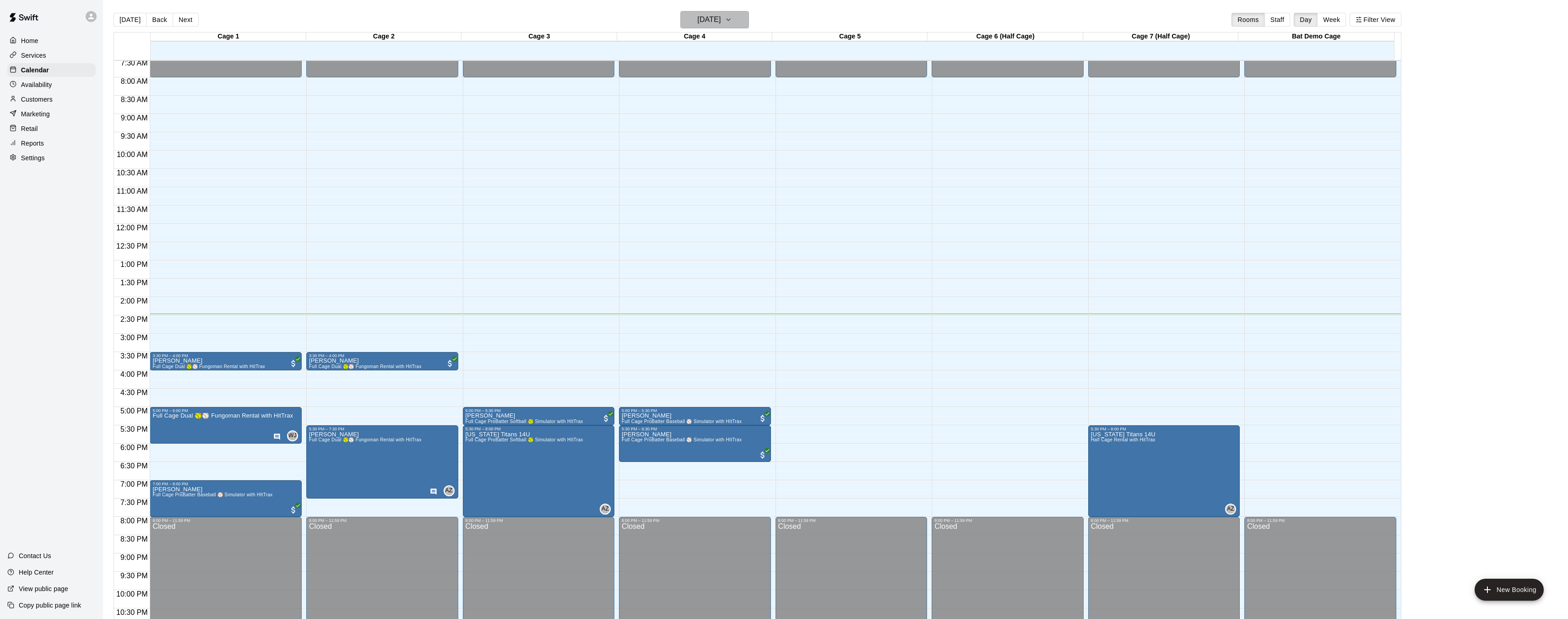
click at [732, 18] on icon "button" at bounding box center [728, 20] width 7 height 11
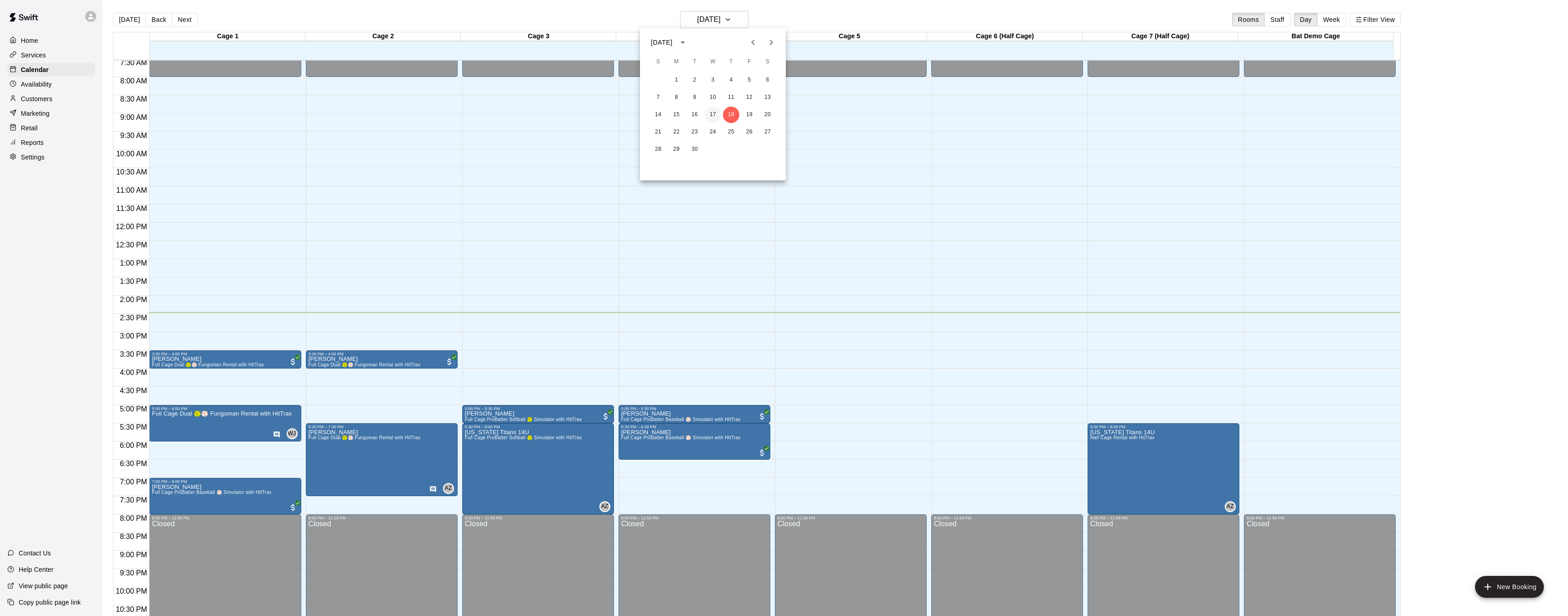
click at [707, 115] on button "17" at bounding box center [713, 114] width 16 height 16
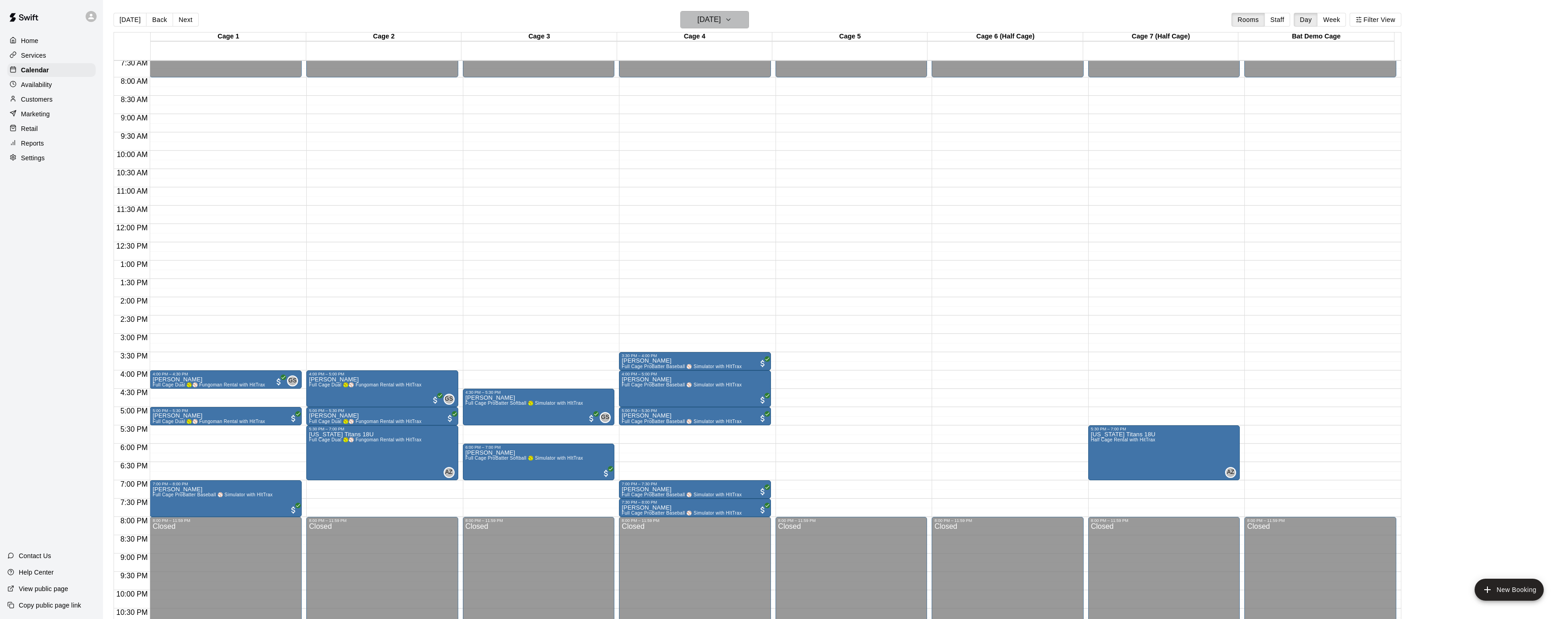
click at [732, 21] on icon "button" at bounding box center [728, 20] width 7 height 11
click at [734, 115] on button "18" at bounding box center [734, 115] width 17 height 17
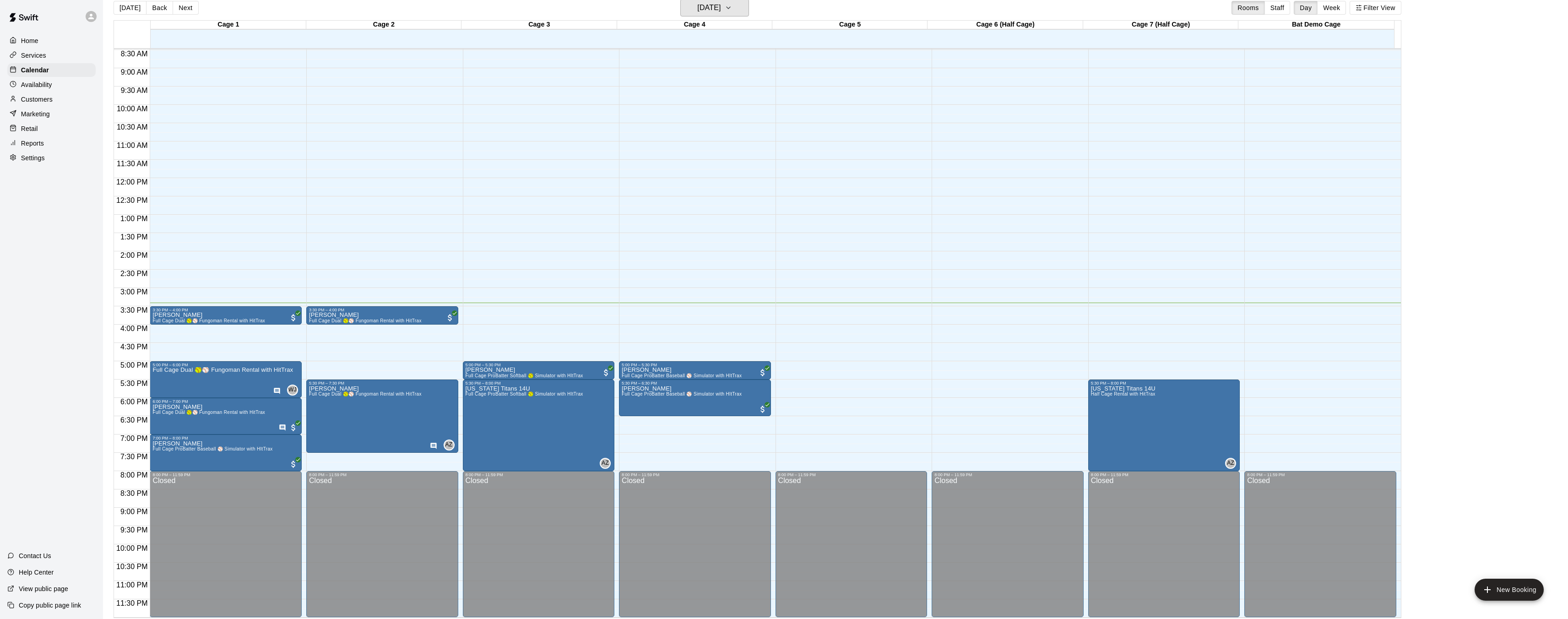
scroll to position [13, 0]
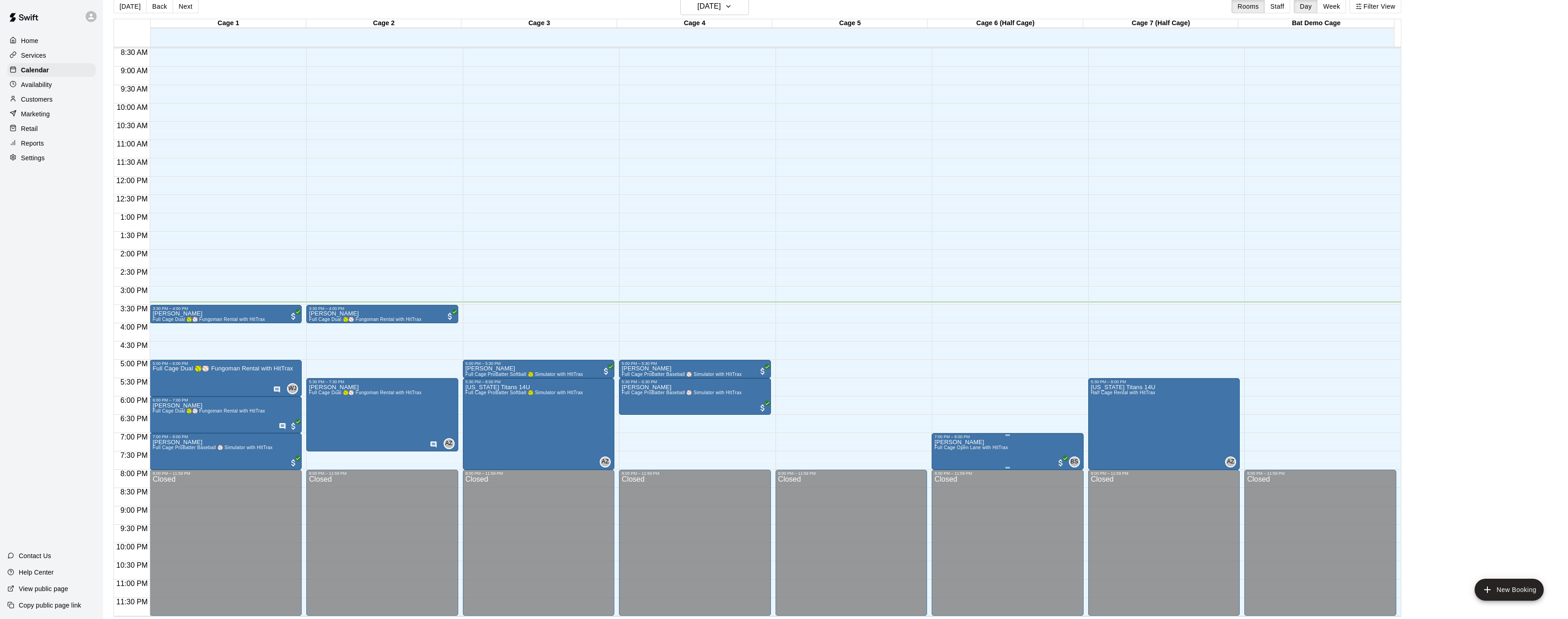
click at [947, 474] on img "edit" at bounding box center [943, 470] width 10 height 10
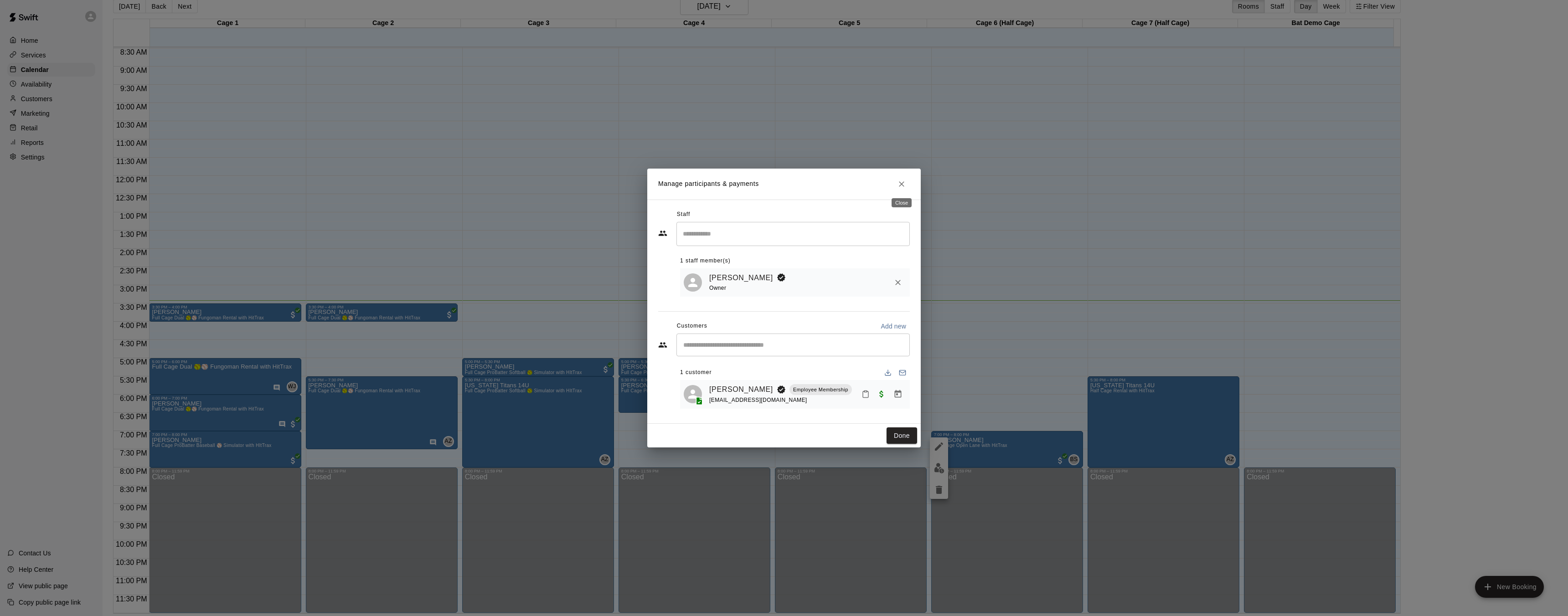
click at [901, 183] on icon "Close" at bounding box center [901, 184] width 5 height 5
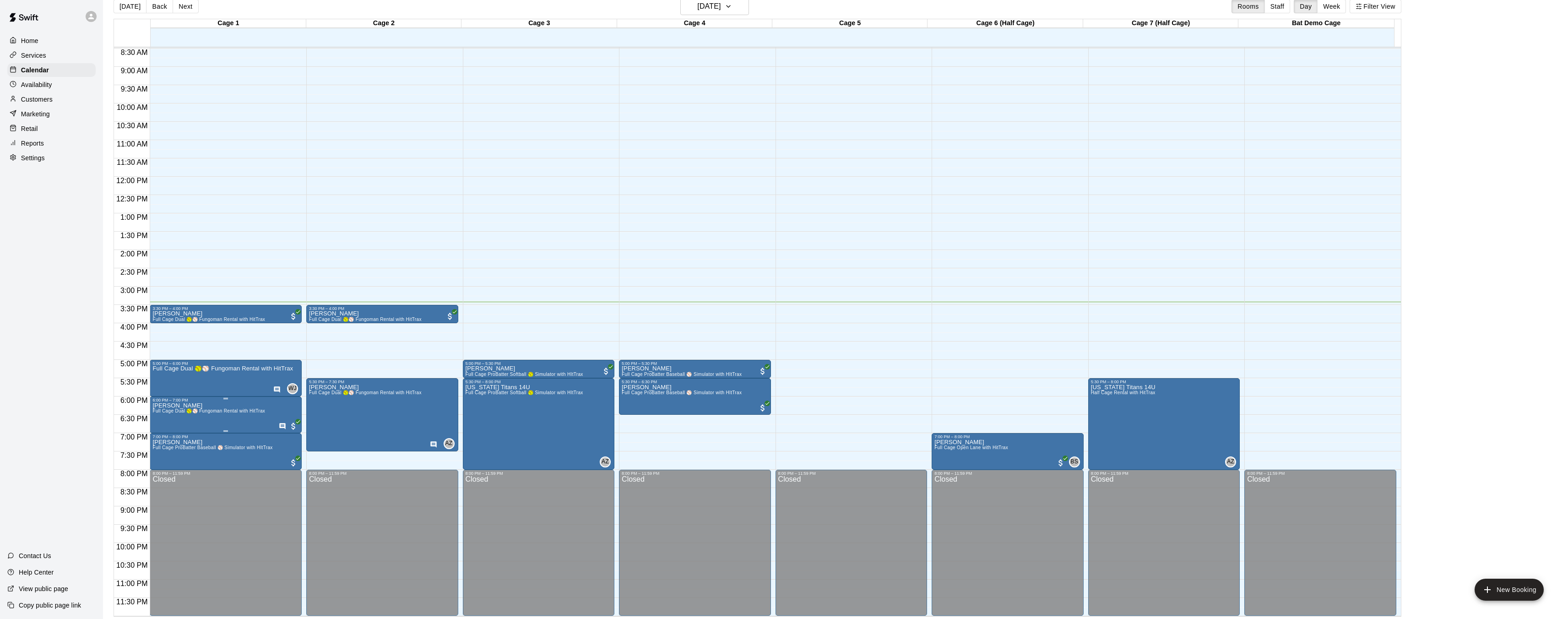
click at [163, 432] on img "edit" at bounding box center [162, 434] width 10 height 10
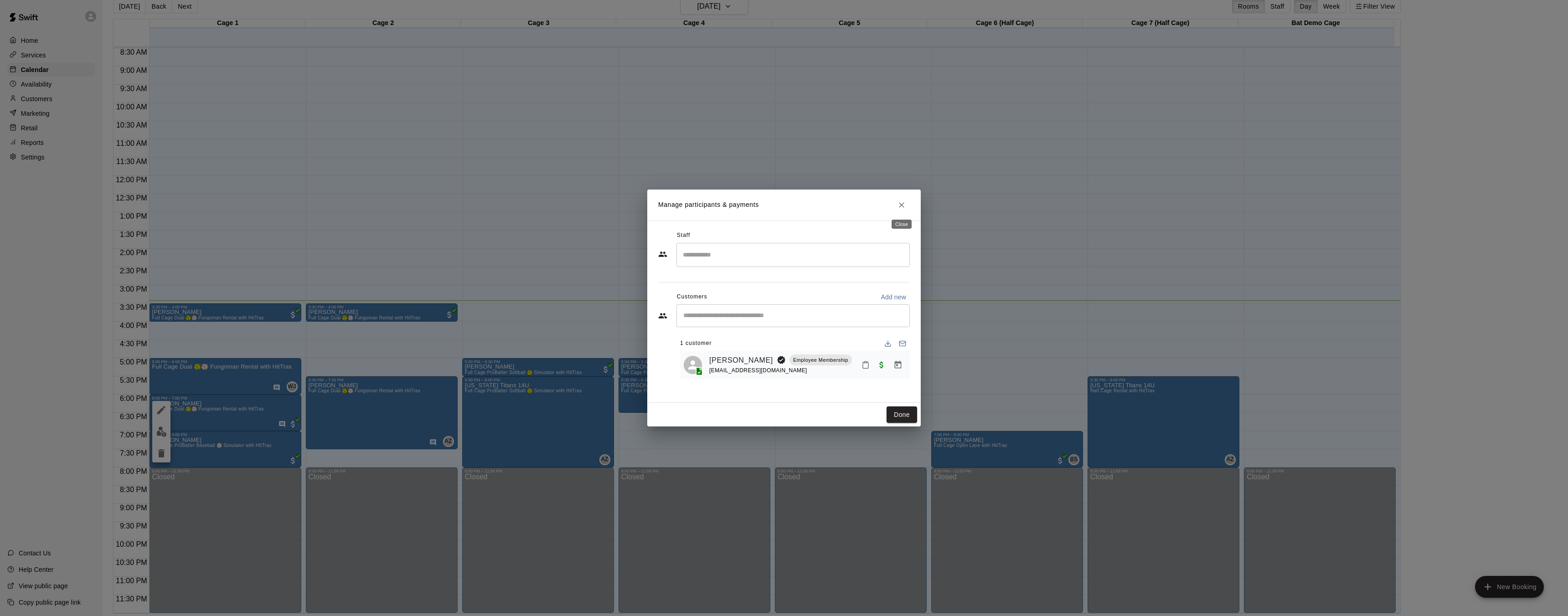
click at [905, 202] on icon "Close" at bounding box center [901, 205] width 9 height 9
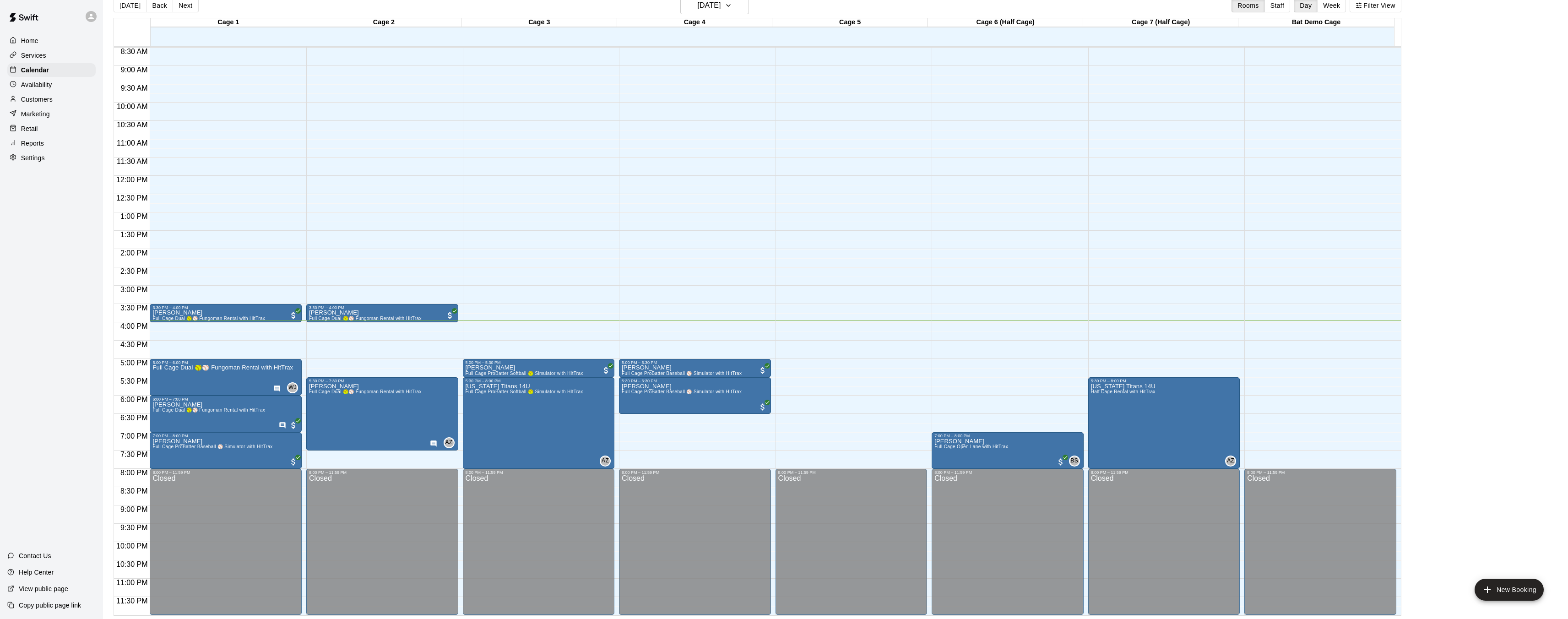
scroll to position [15, 0]
click at [161, 398] on img "edit" at bounding box center [162, 396] width 10 height 10
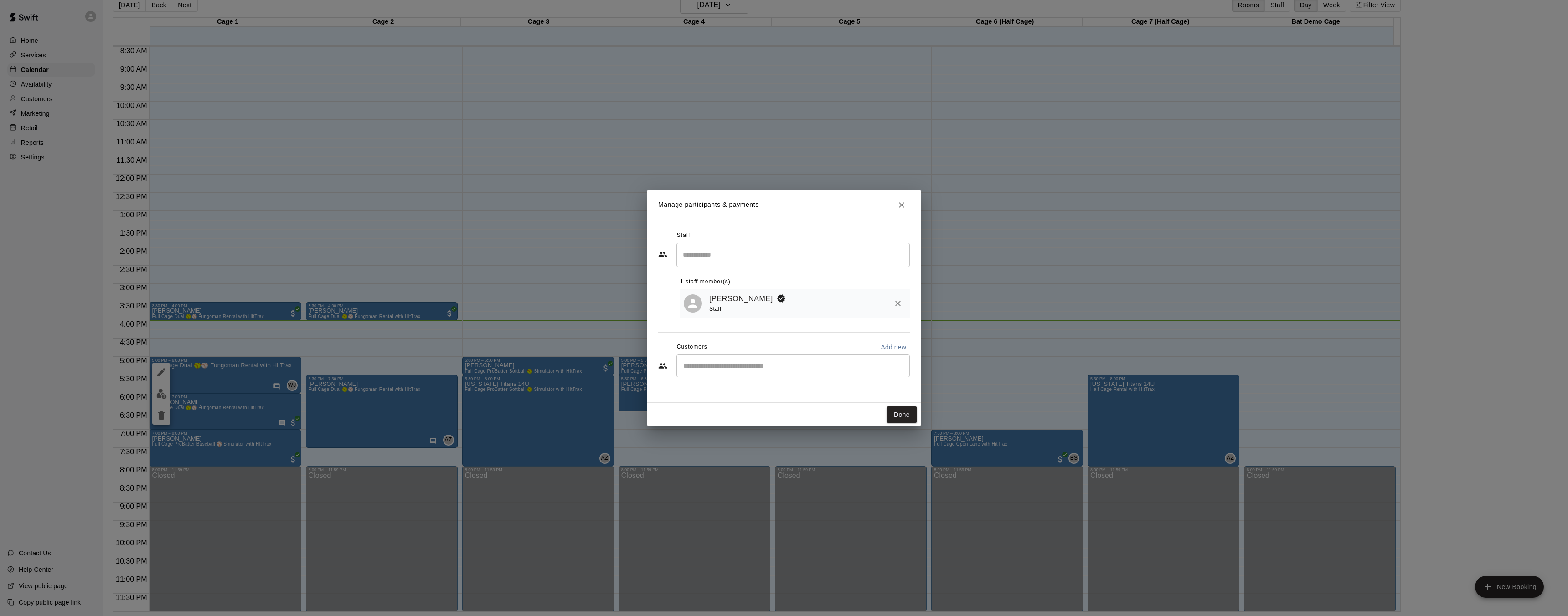
click at [909, 208] on h2 "Manage participants & payments" at bounding box center [783, 205] width 273 height 31
click at [905, 208] on icon "Close" at bounding box center [901, 205] width 9 height 9
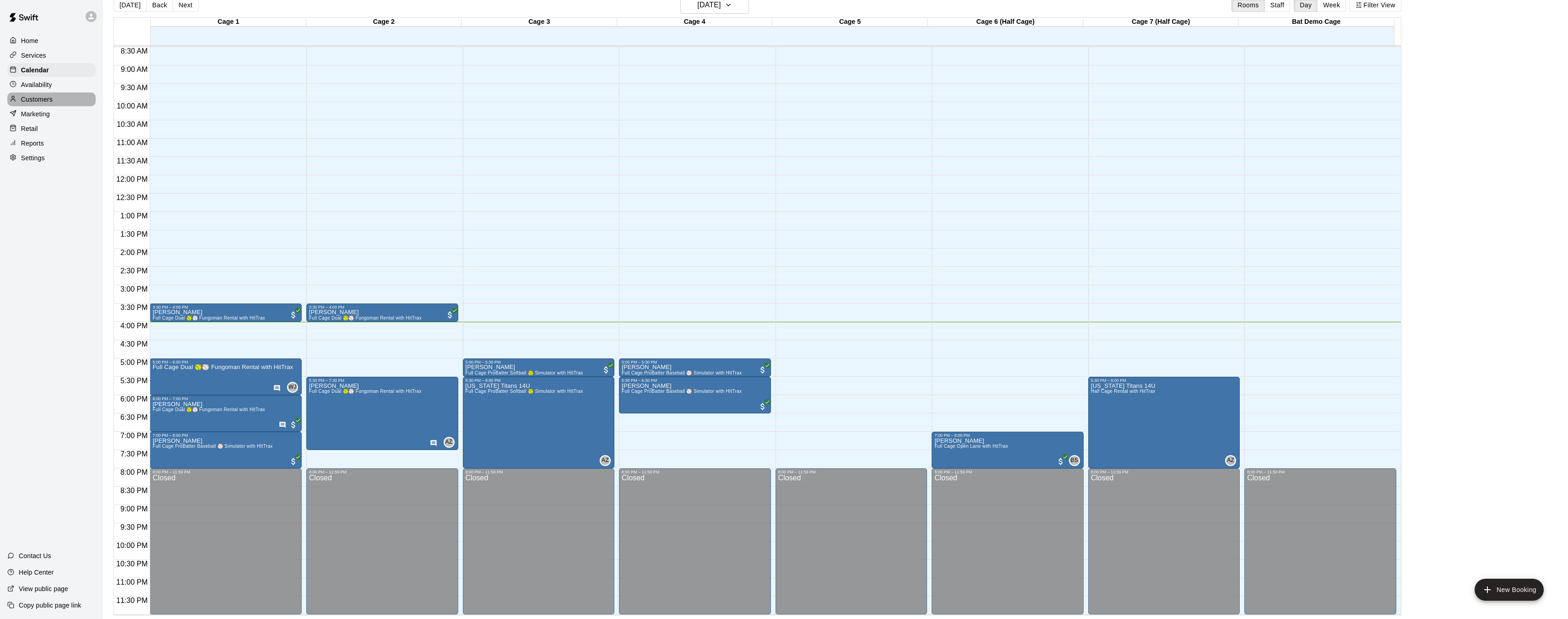
click at [70, 102] on div "Customers" at bounding box center [51, 99] width 89 height 13
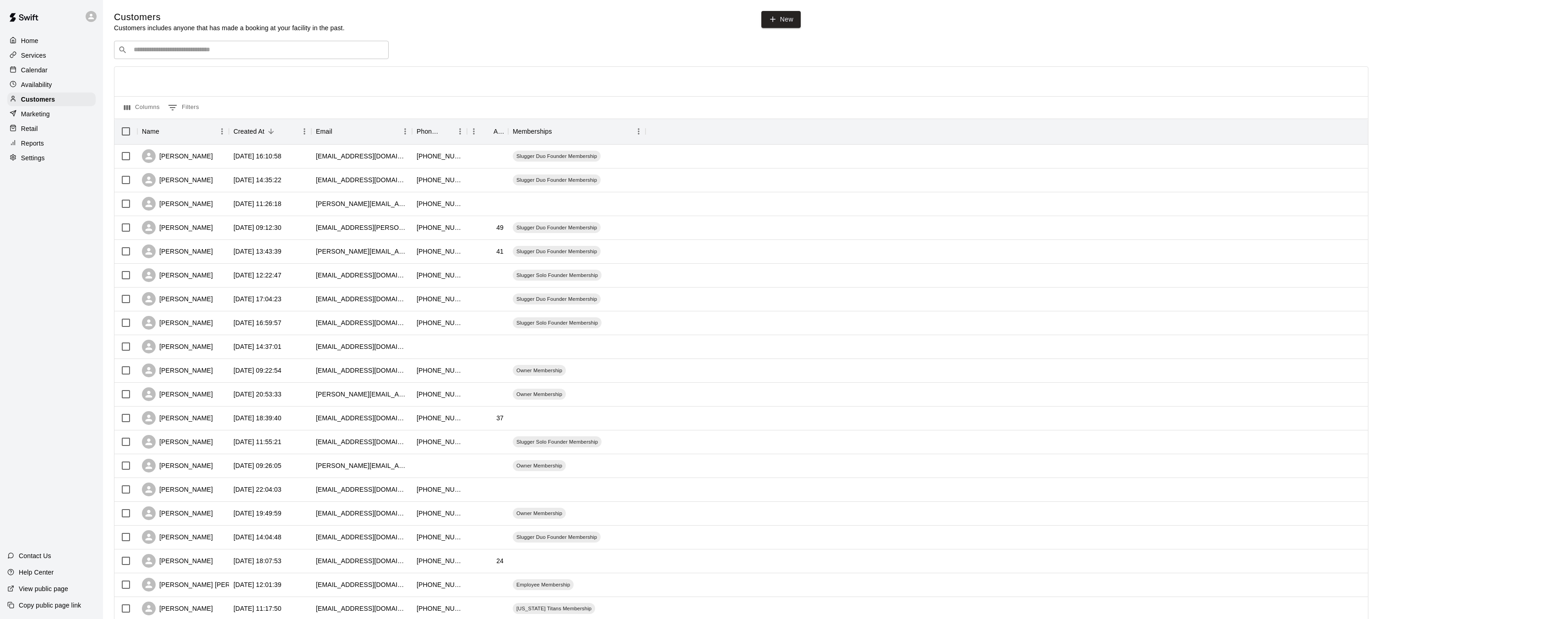
click at [261, 52] on input "Search customers by name or email" at bounding box center [257, 50] width 254 height 9
type input "*******"
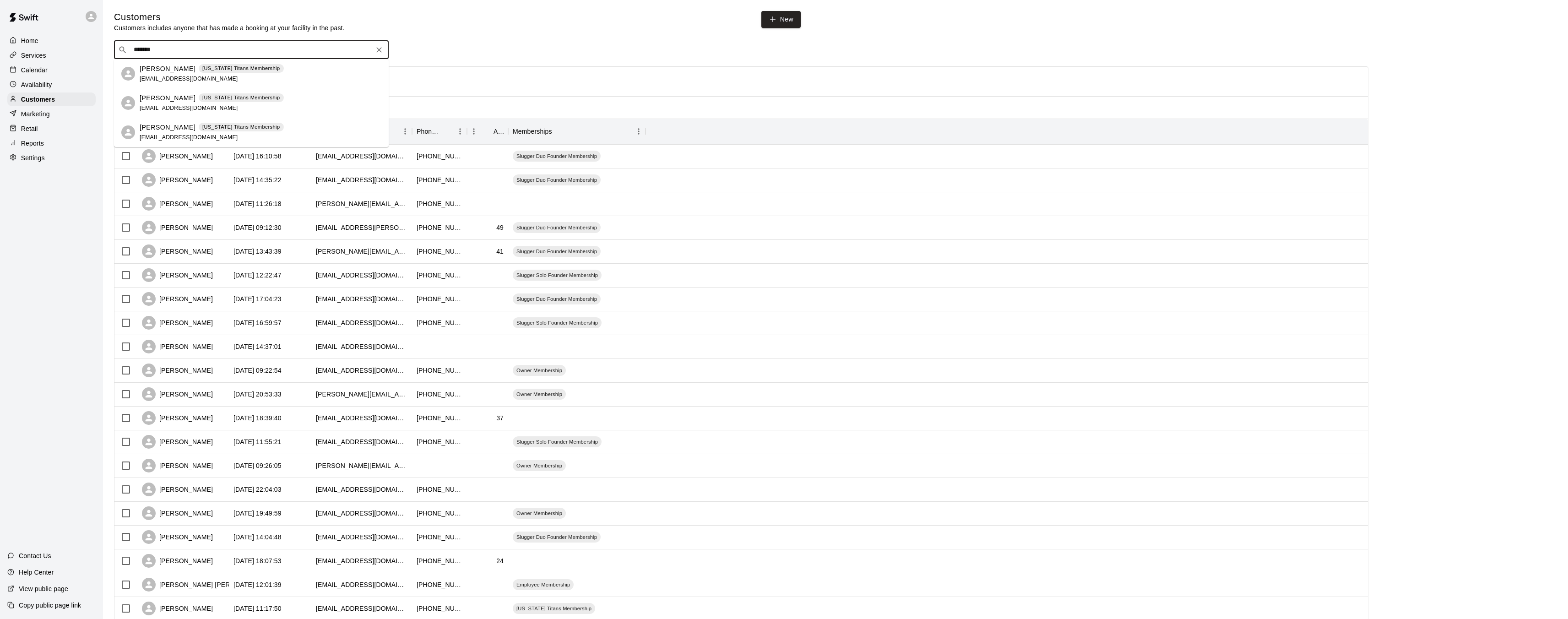
click at [174, 69] on p "[PERSON_NAME]" at bounding box center [167, 69] width 56 height 10
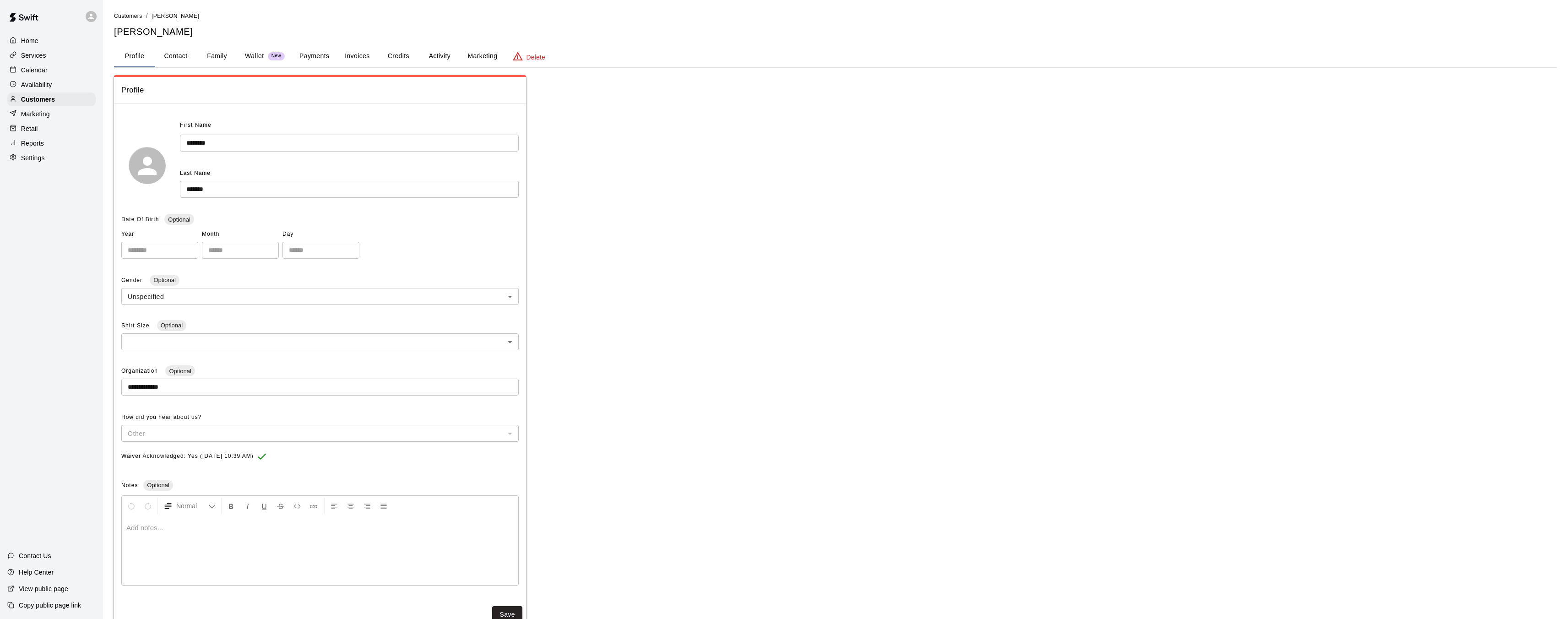
click at [216, 54] on button "Family" at bounding box center [216, 56] width 41 height 22
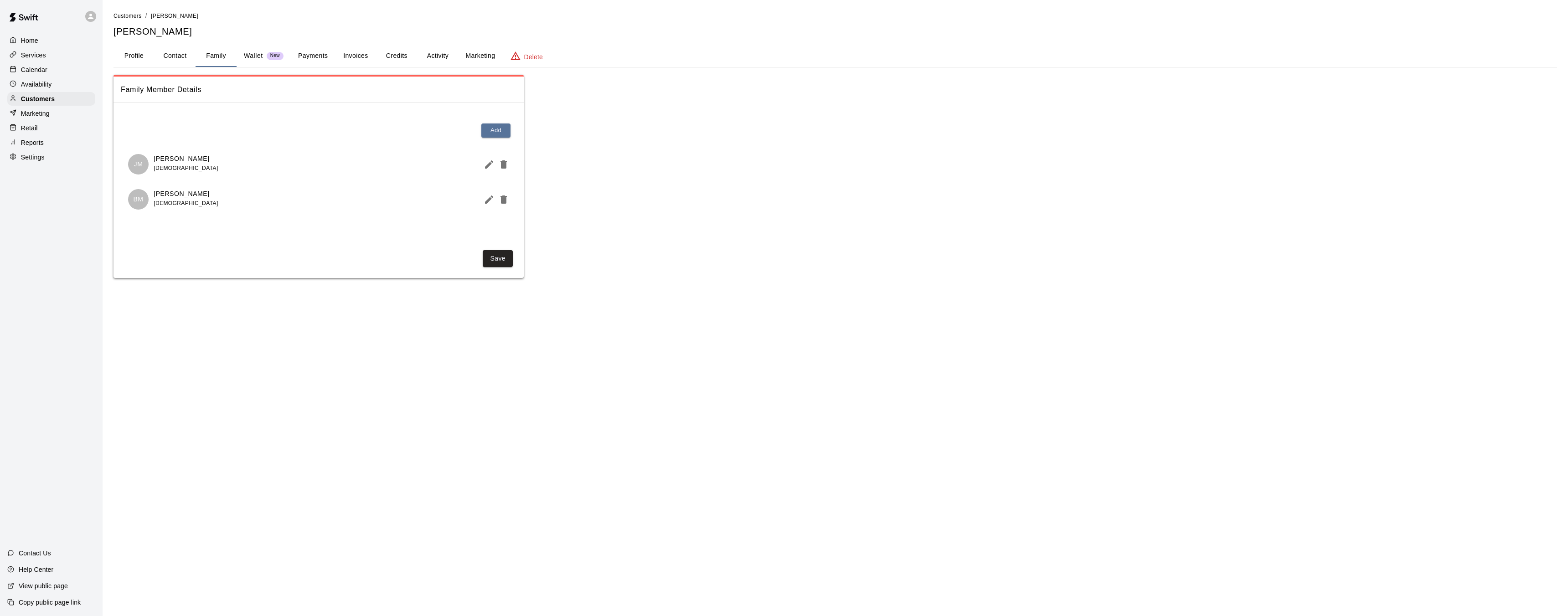
click at [135, 57] on button "Profile" at bounding box center [133, 56] width 41 height 22
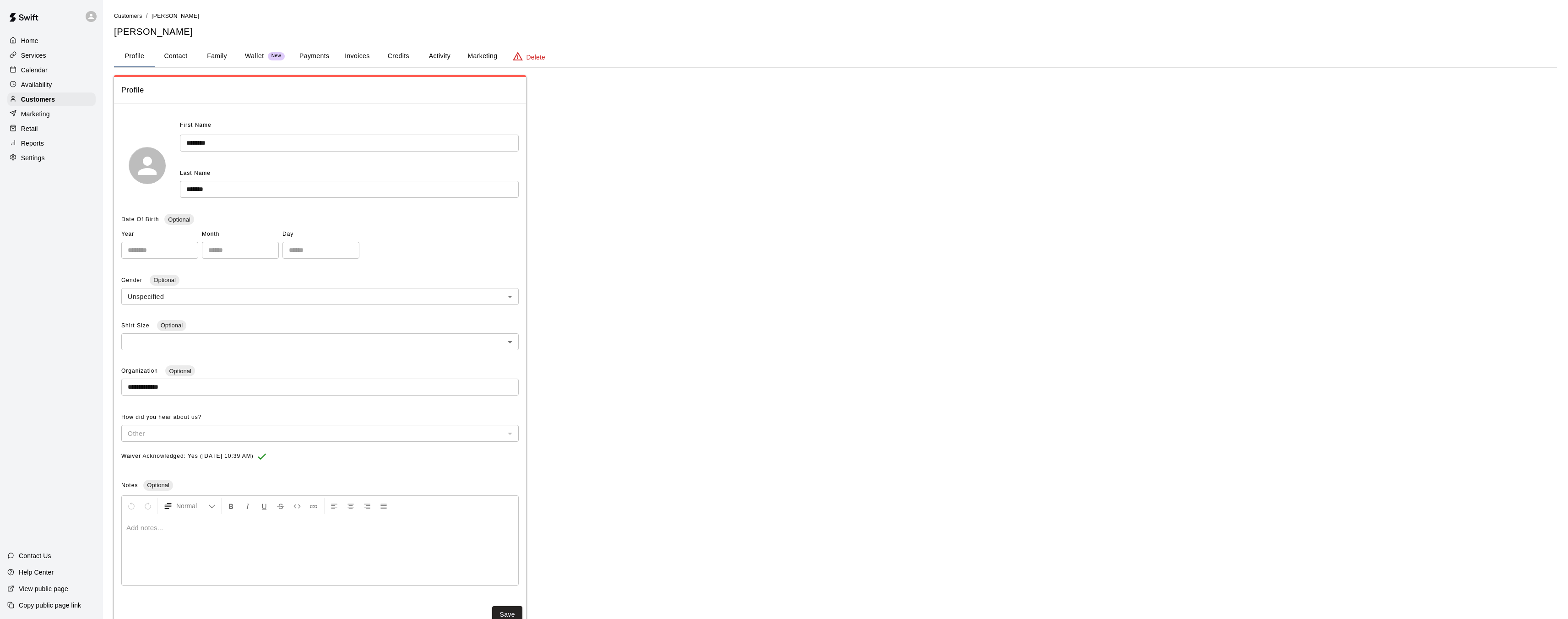
click at [52, 55] on div "Services" at bounding box center [51, 55] width 89 height 13
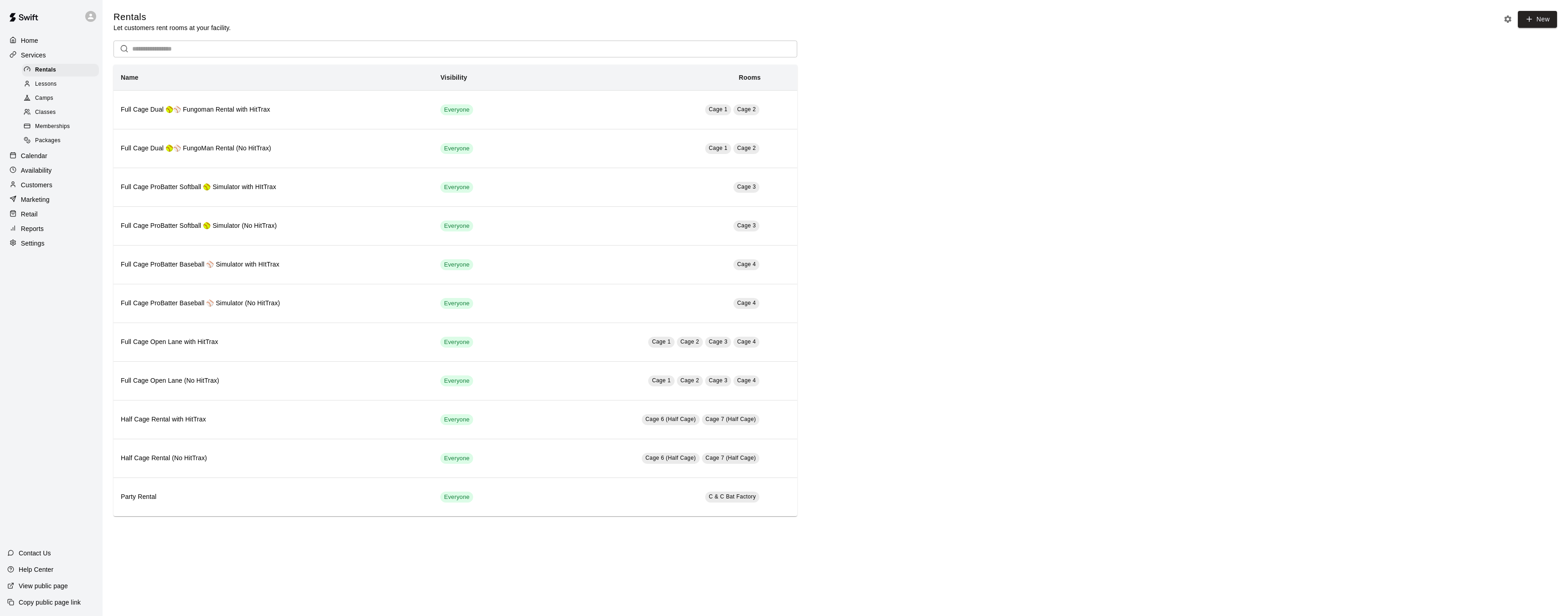
click at [46, 159] on p "Calendar" at bounding box center [33, 156] width 26 height 9
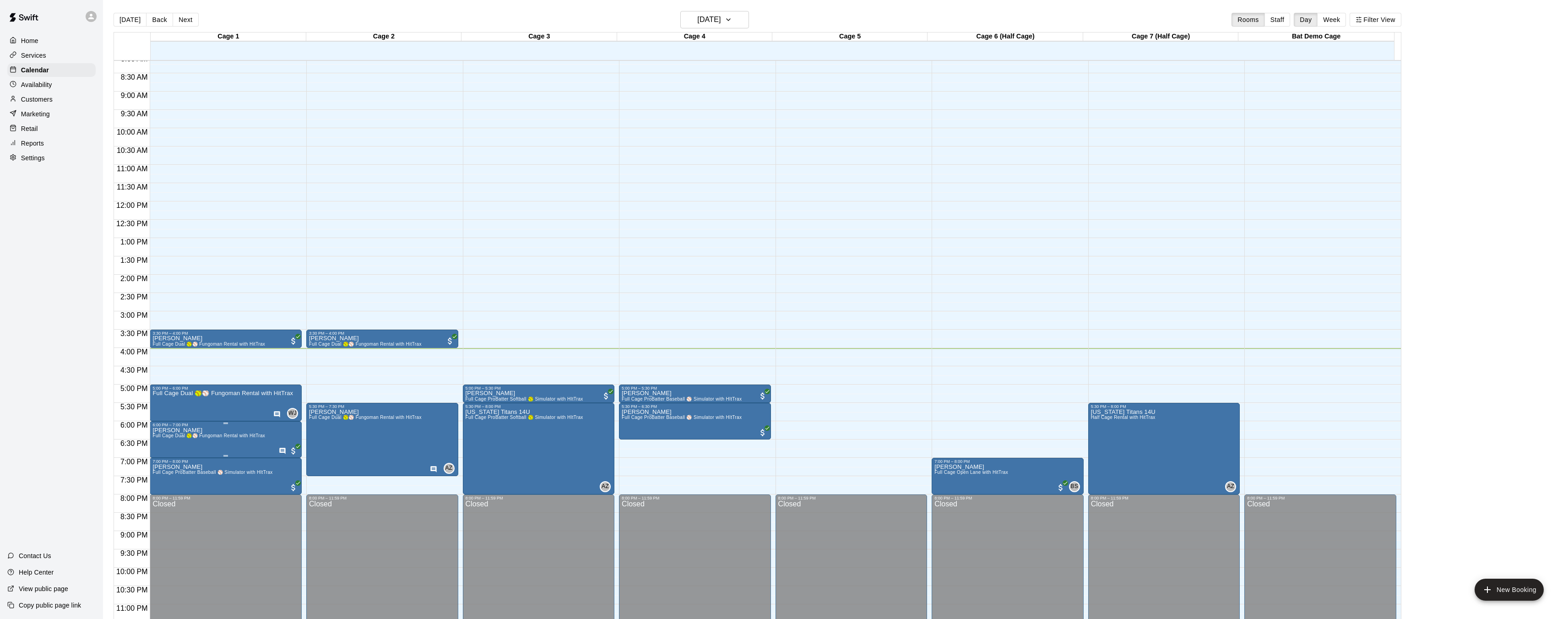
scroll to position [300, 0]
click at [161, 368] on img "edit" at bounding box center [162, 366] width 10 height 10
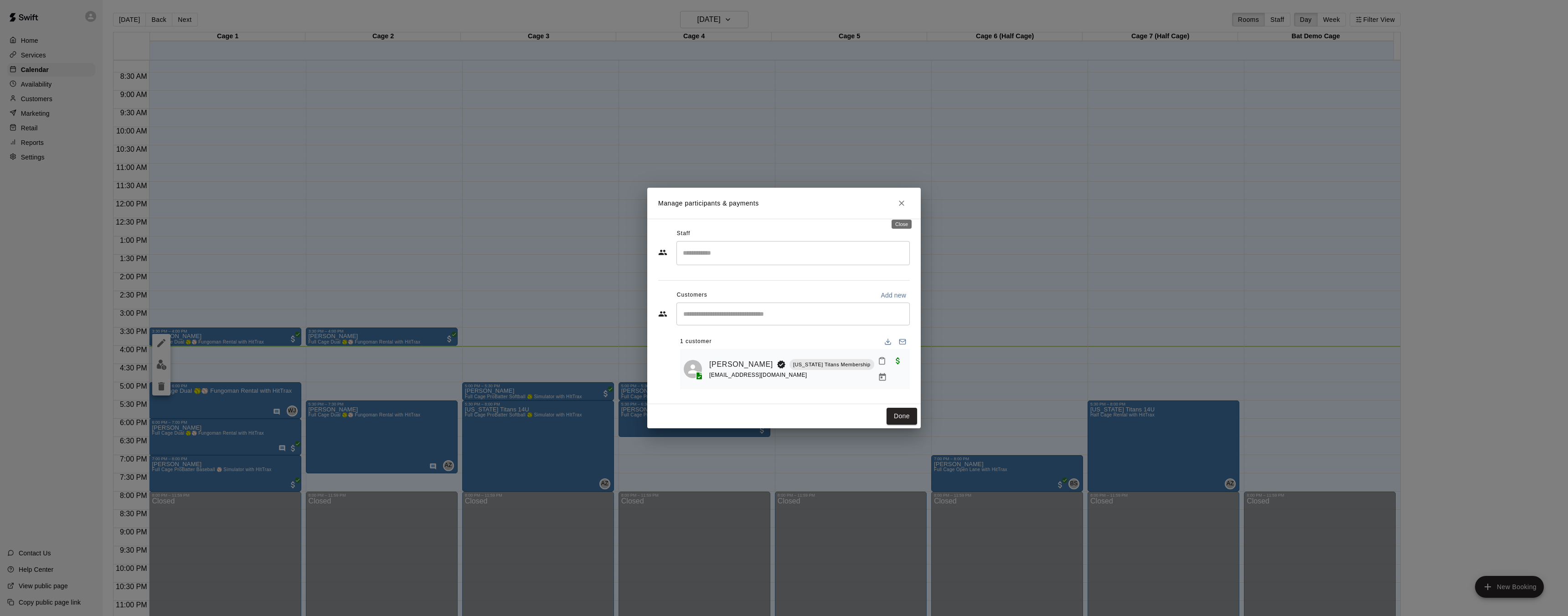
click at [903, 208] on icon "Close" at bounding box center [901, 203] width 9 height 9
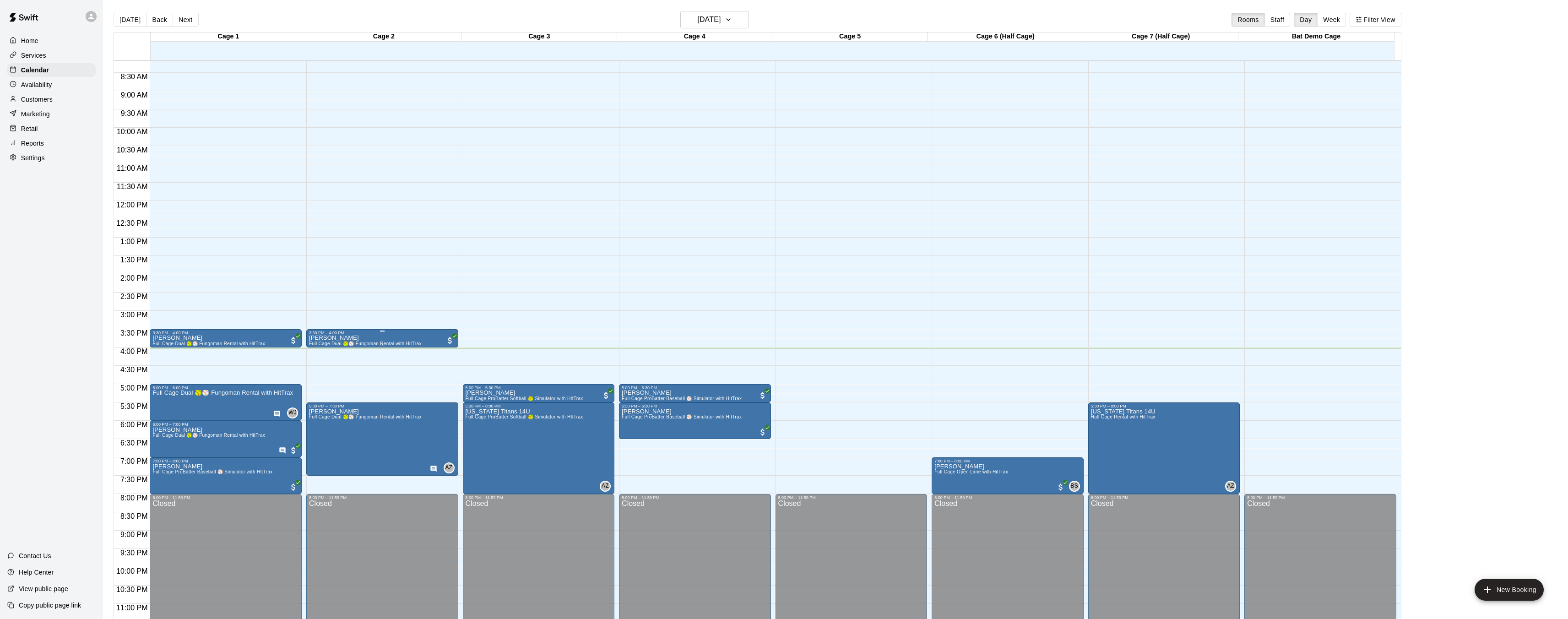
click at [367, 344] on span "Full Cage Dual 🥎⚾ Fungoman Rental with HitTrax" at bounding box center [365, 344] width 112 height 5
click at [322, 373] on img "edit" at bounding box center [318, 373] width 10 height 10
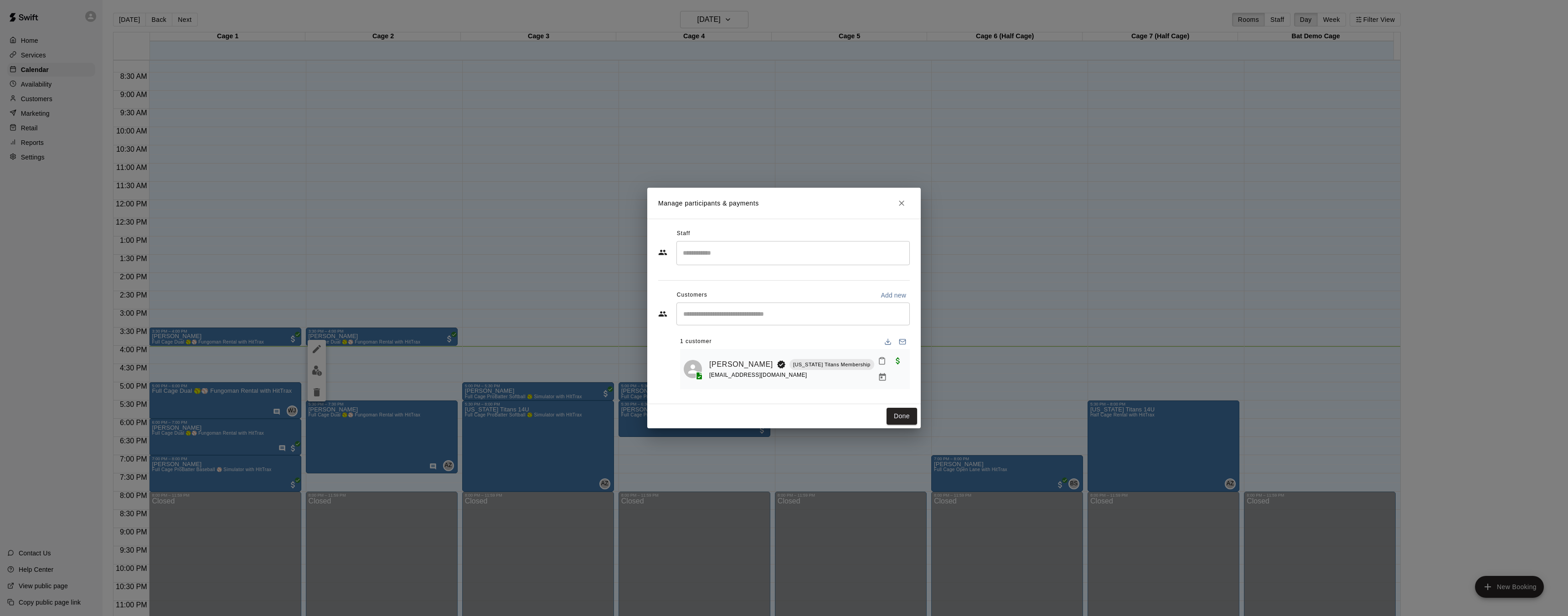
click at [900, 204] on icon "Close" at bounding box center [901, 203] width 9 height 9
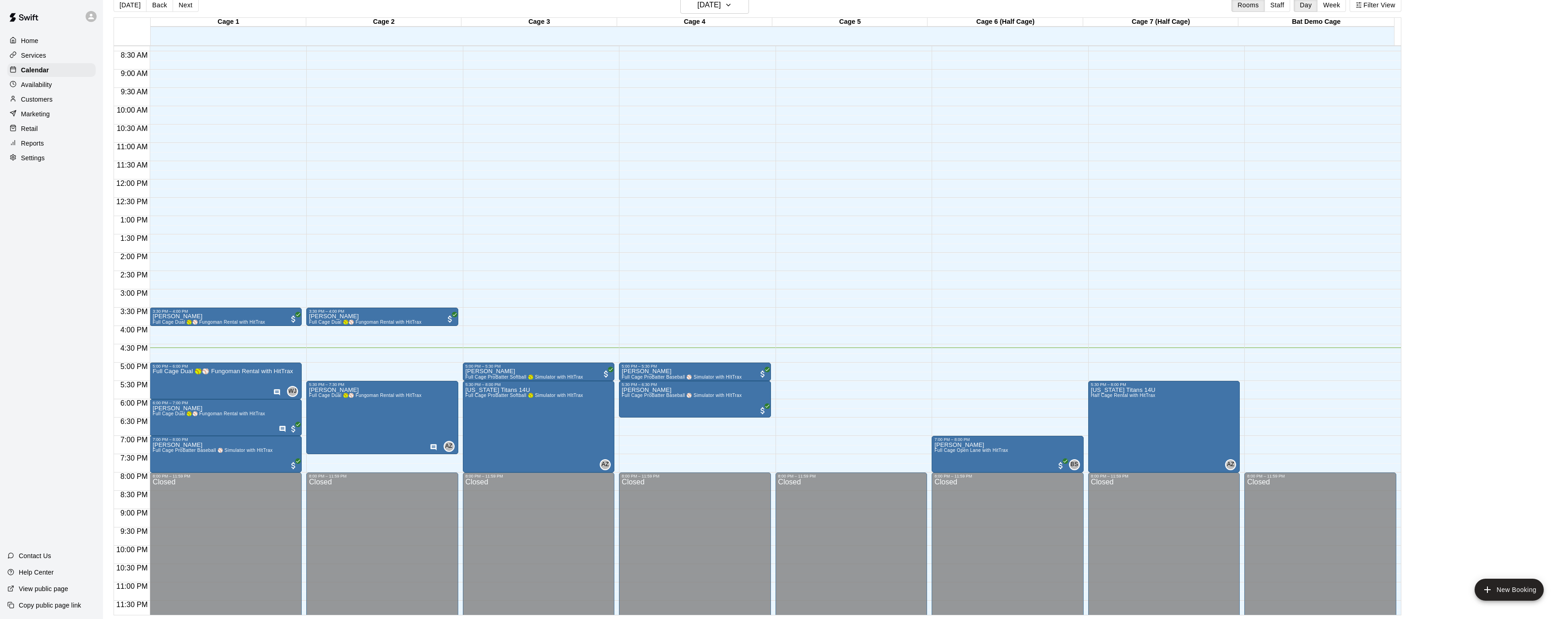
scroll to position [311, 0]
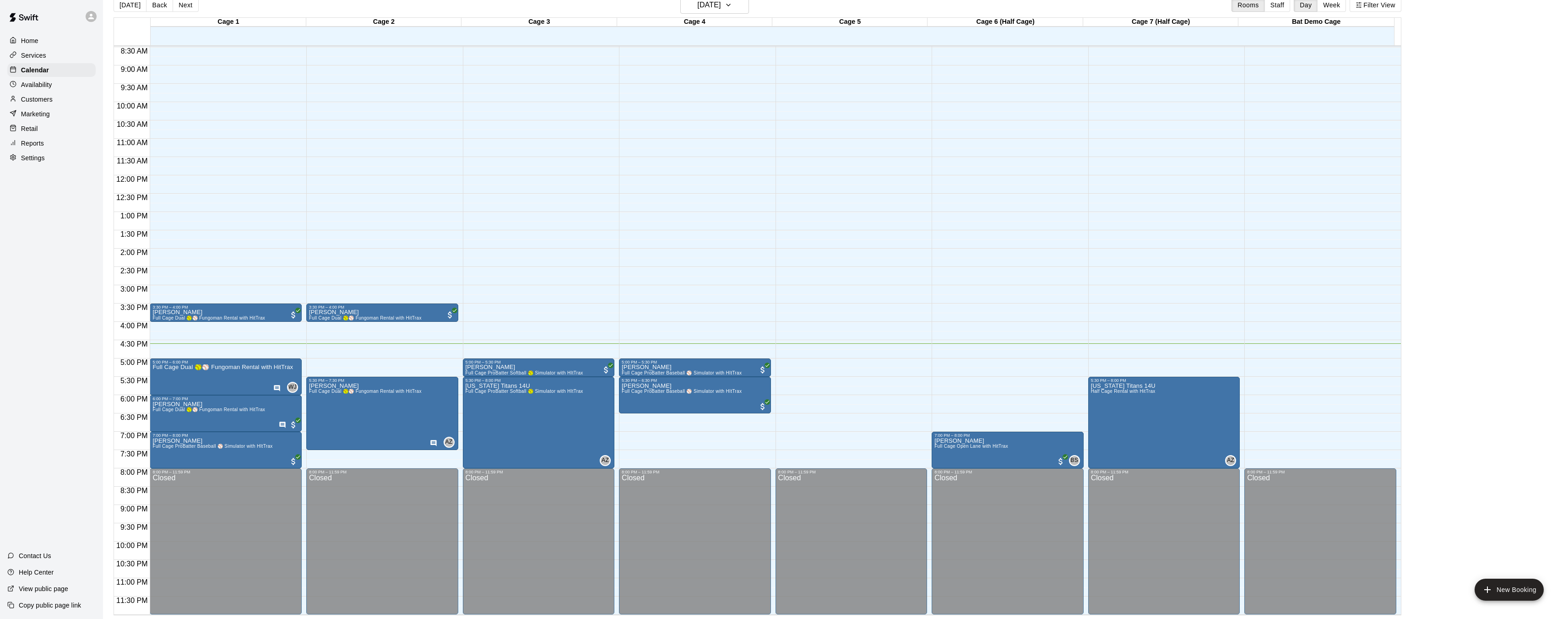
click at [31, 105] on div "Customers" at bounding box center [51, 99] width 89 height 13
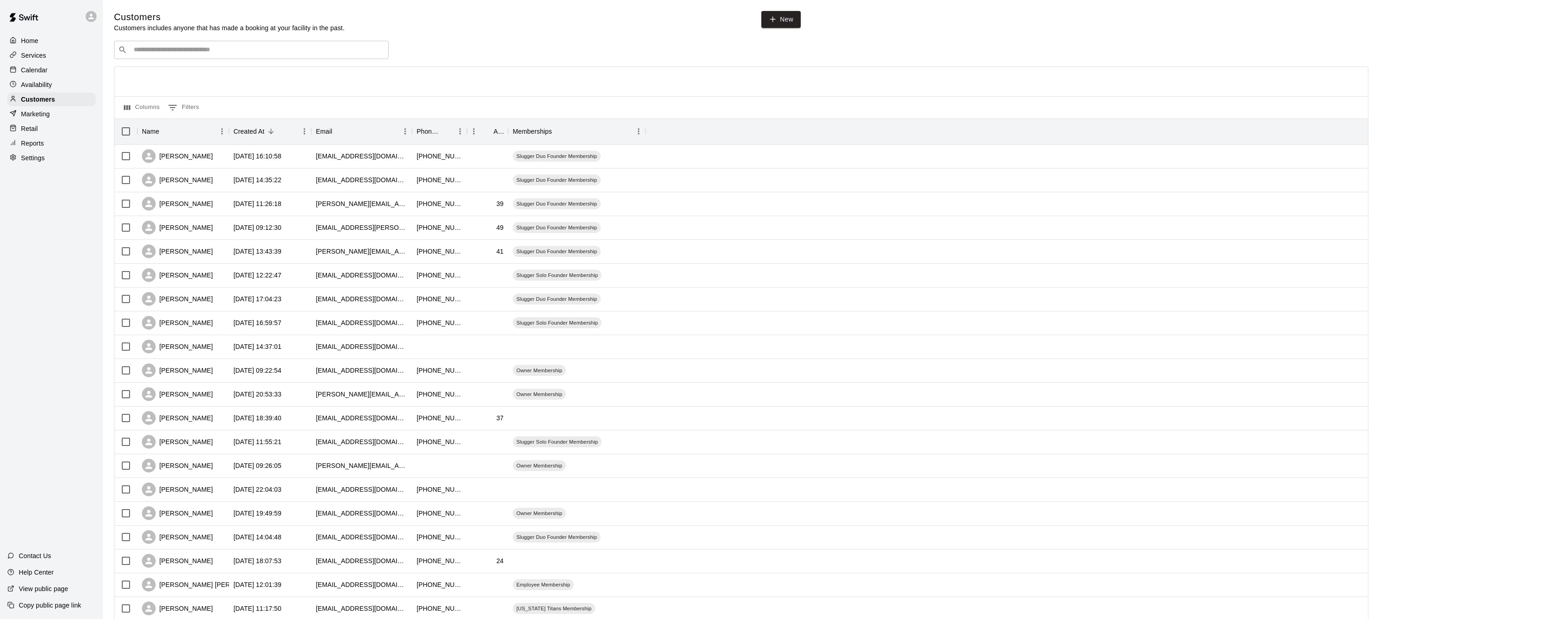
click at [61, 70] on div "Calendar" at bounding box center [51, 70] width 89 height 13
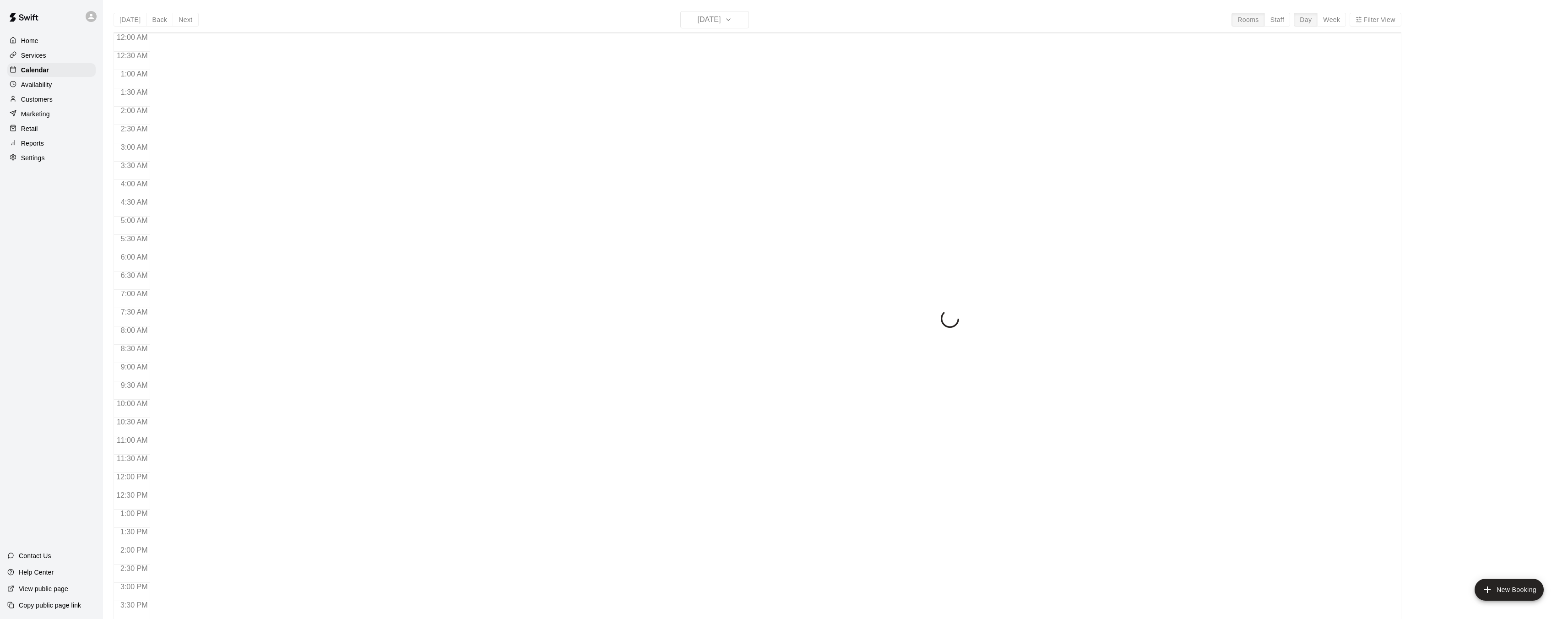
scroll to position [283, 0]
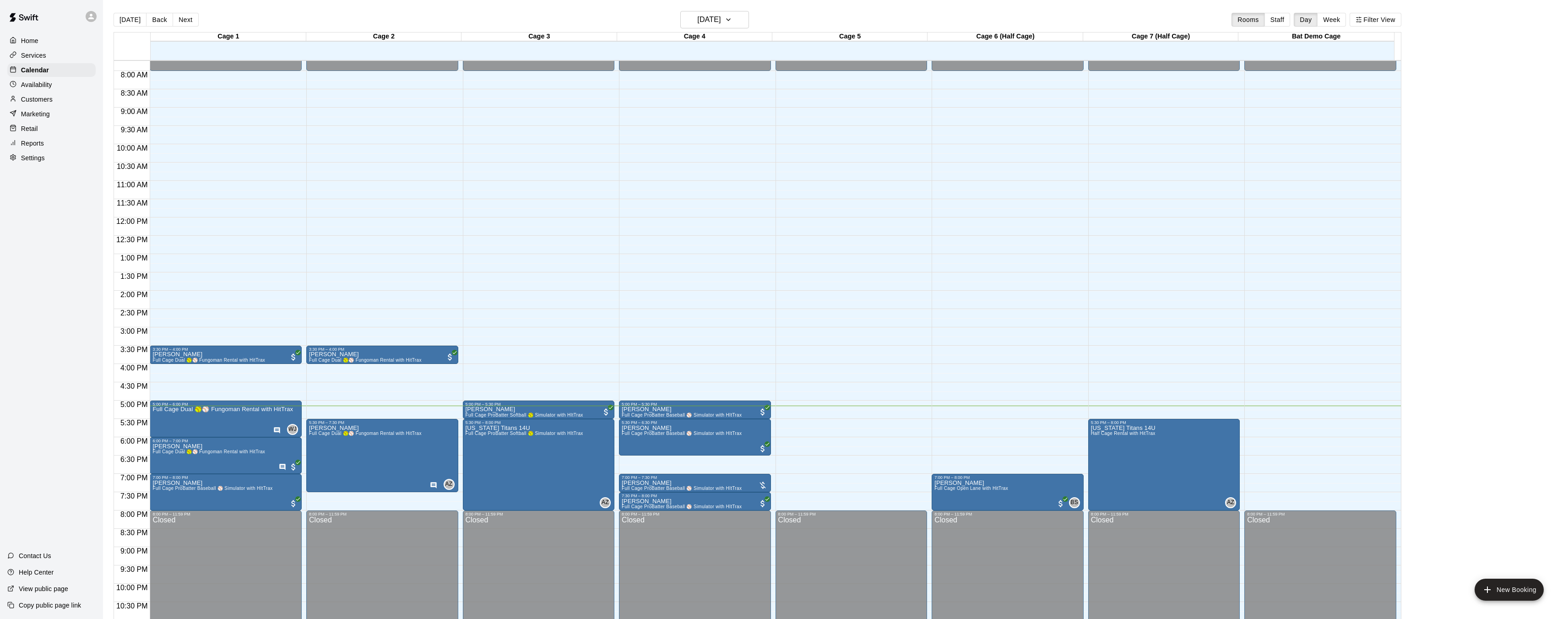
click at [672, 355] on div "12:00 AM – 8:00 AM Closed 5:00 PM – 5:30 PM [PERSON_NAME] Full Cage ProBatter B…" at bounding box center [694, 218] width 152 height 880
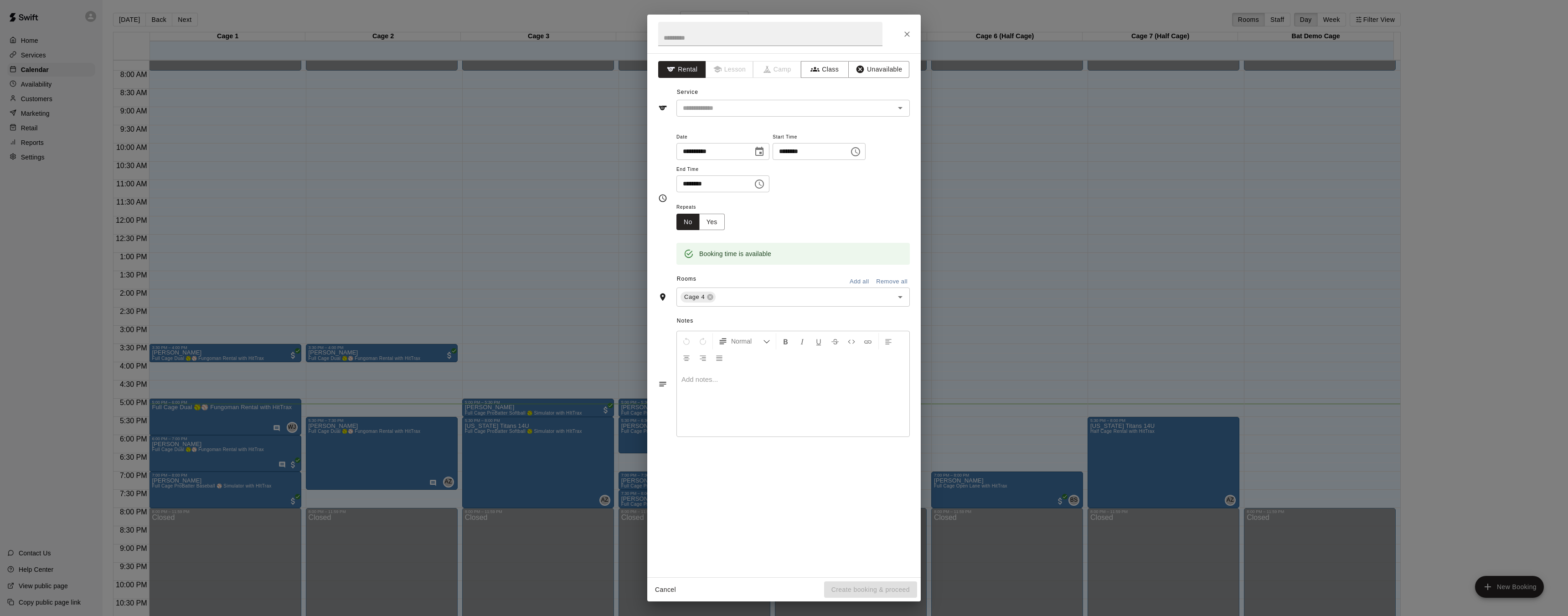
click at [960, 429] on div "**********" at bounding box center [784, 308] width 1568 height 616
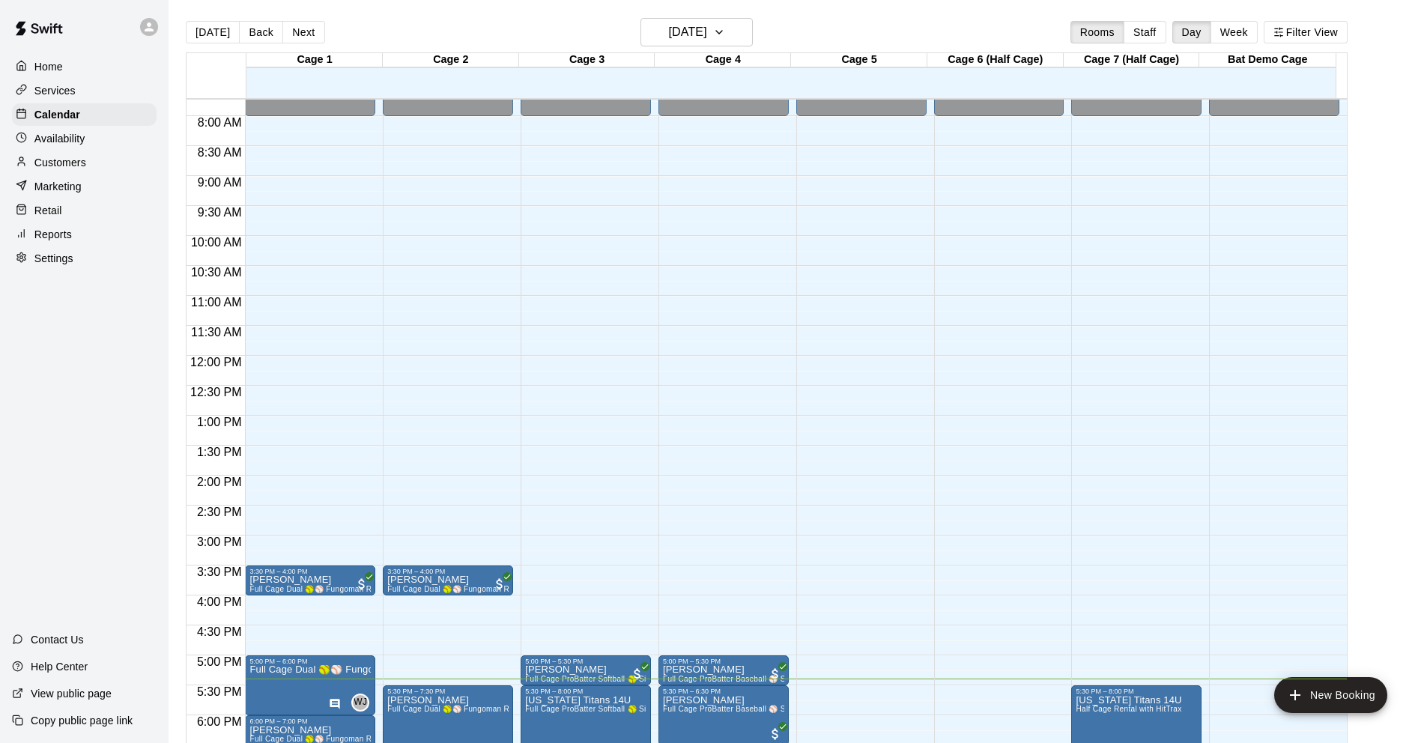
click at [926, 463] on div "12:00 AM – 8:00 AM Closed 8:00 PM – 11:59 PM Closed" at bounding box center [861, 356] width 130 height 1438
click at [1284, 461] on body "Home Services Calendar Availability Customers Marketing Retail Reports Settings…" at bounding box center [713, 383] width 1427 height 767
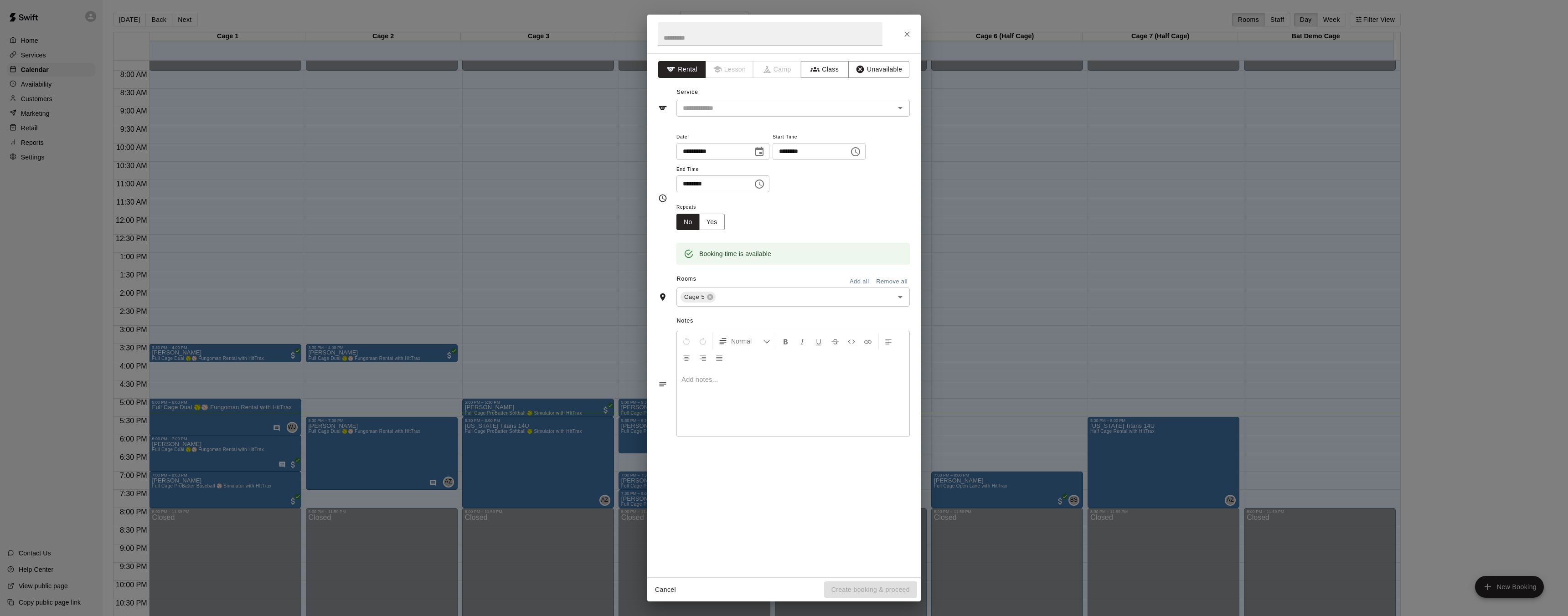
click at [784, 281] on div "Rooms Add all Remove all" at bounding box center [783, 279] width 251 height 15
click at [617, 317] on div "**********" at bounding box center [784, 308] width 1568 height 616
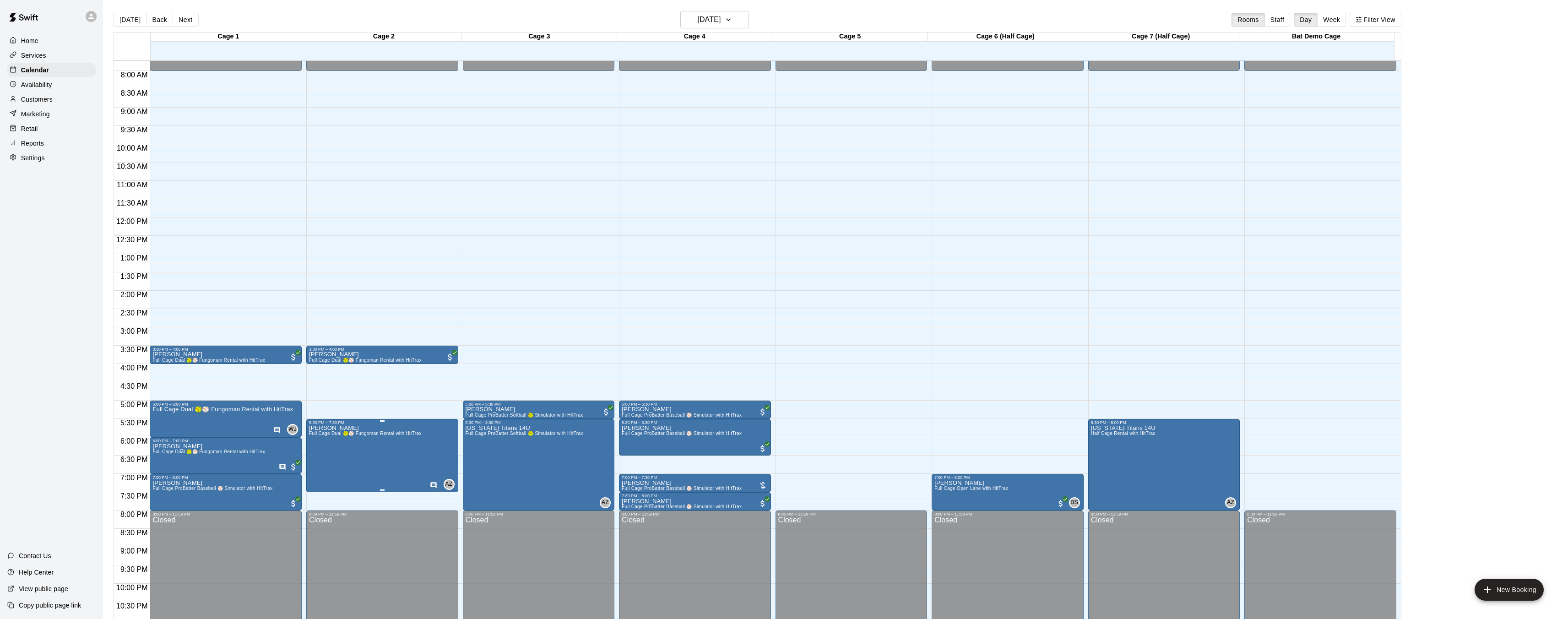
click at [391, 433] on span "Full Cage Dual 🥎⚾ Fungoman Rental with HitTrax" at bounding box center [365, 434] width 112 height 5
click at [318, 442] on icon "edit" at bounding box center [318, 440] width 11 height 11
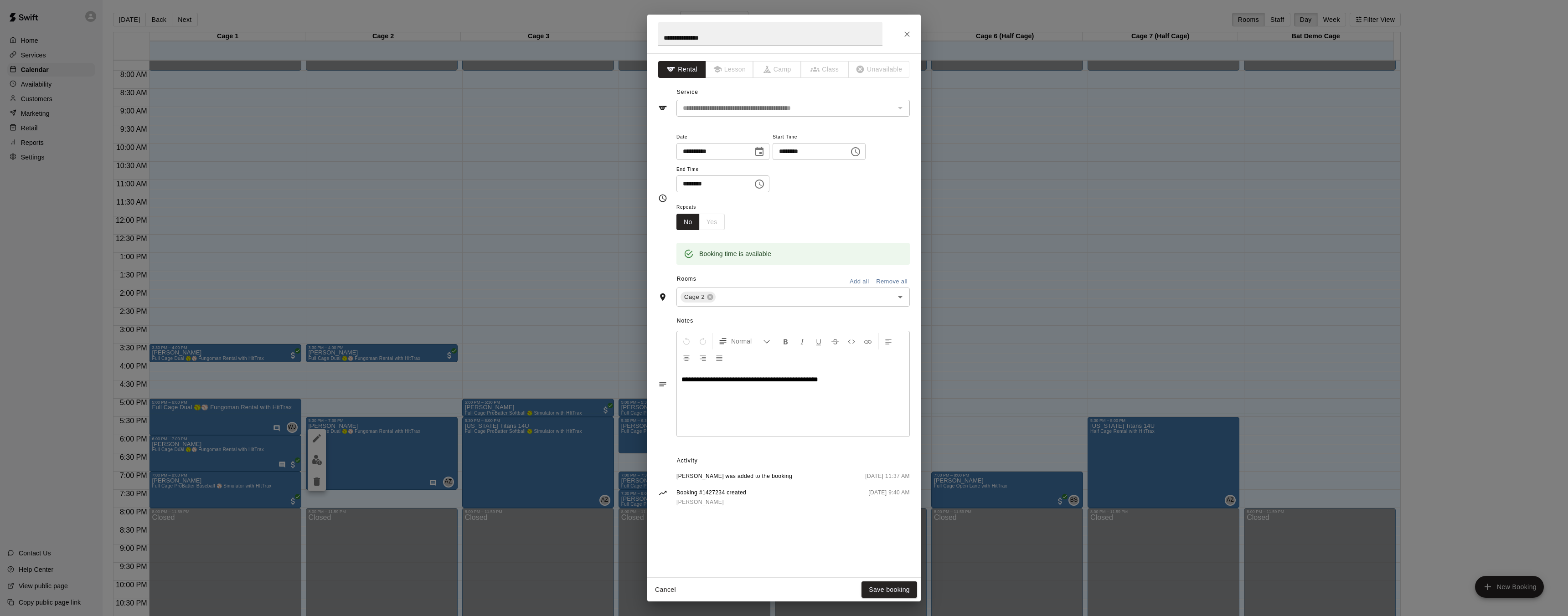
click at [702, 189] on input "********" at bounding box center [711, 184] width 70 height 17
click at [700, 190] on input "********" at bounding box center [711, 184] width 70 height 17
click at [693, 188] on input "********" at bounding box center [711, 184] width 70 height 17
click at [692, 189] on input "********" at bounding box center [711, 184] width 70 height 17
click at [691, 186] on input "********" at bounding box center [711, 184] width 70 height 17
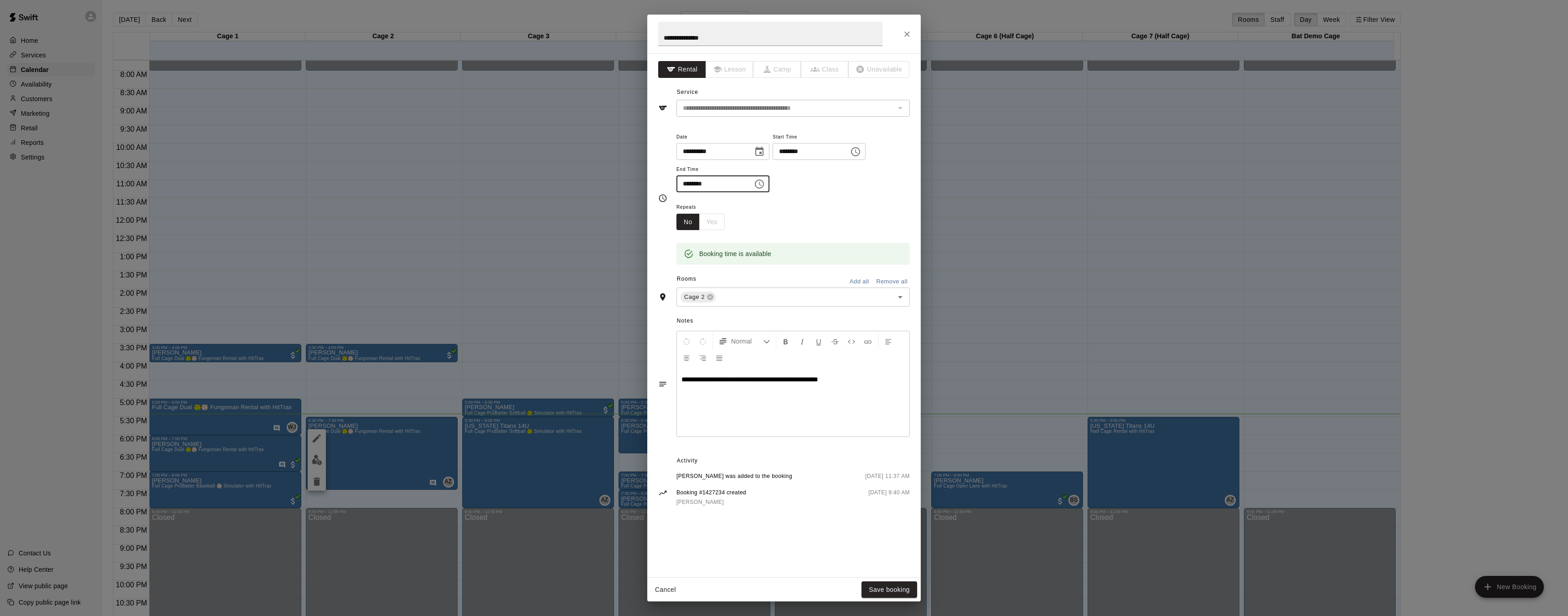
click at [690, 186] on input "********" at bounding box center [711, 184] width 70 height 17
type input "********"
click at [886, 587] on button "Save booking" at bounding box center [889, 590] width 55 height 17
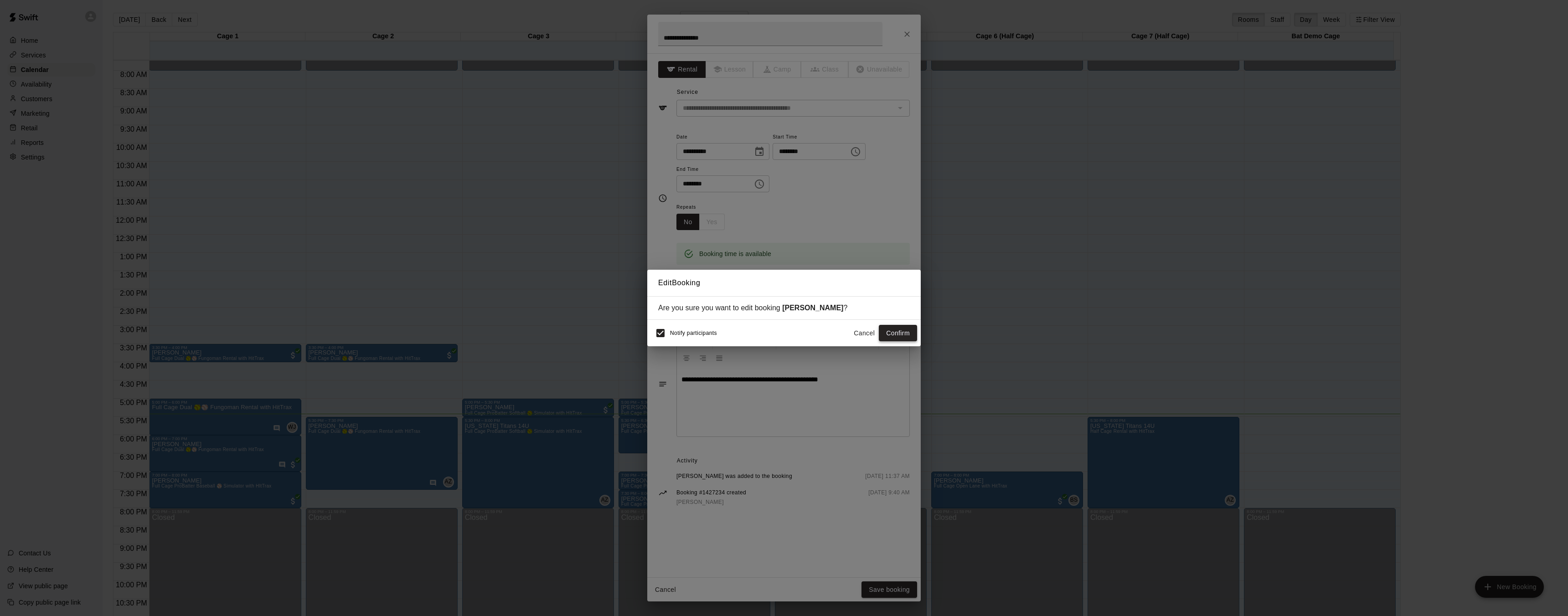
click at [905, 331] on button "Confirm" at bounding box center [898, 334] width 38 height 17
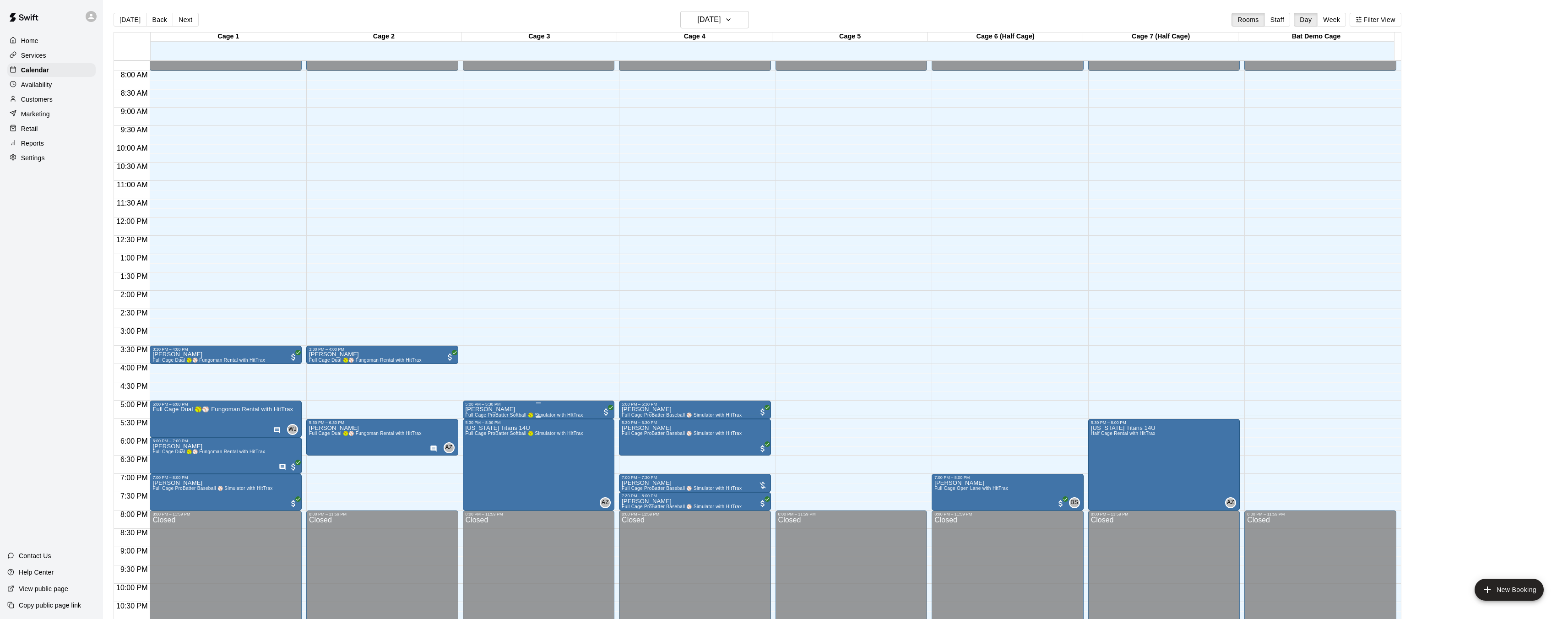
click at [548, 406] on div "5:00 PM – 5:30 PM" at bounding box center [539, 404] width 147 height 4
click at [354, 411] on div at bounding box center [787, 310] width 1575 height 619
click at [630, 436] on icon "edit" at bounding box center [630, 434] width 8 height 8
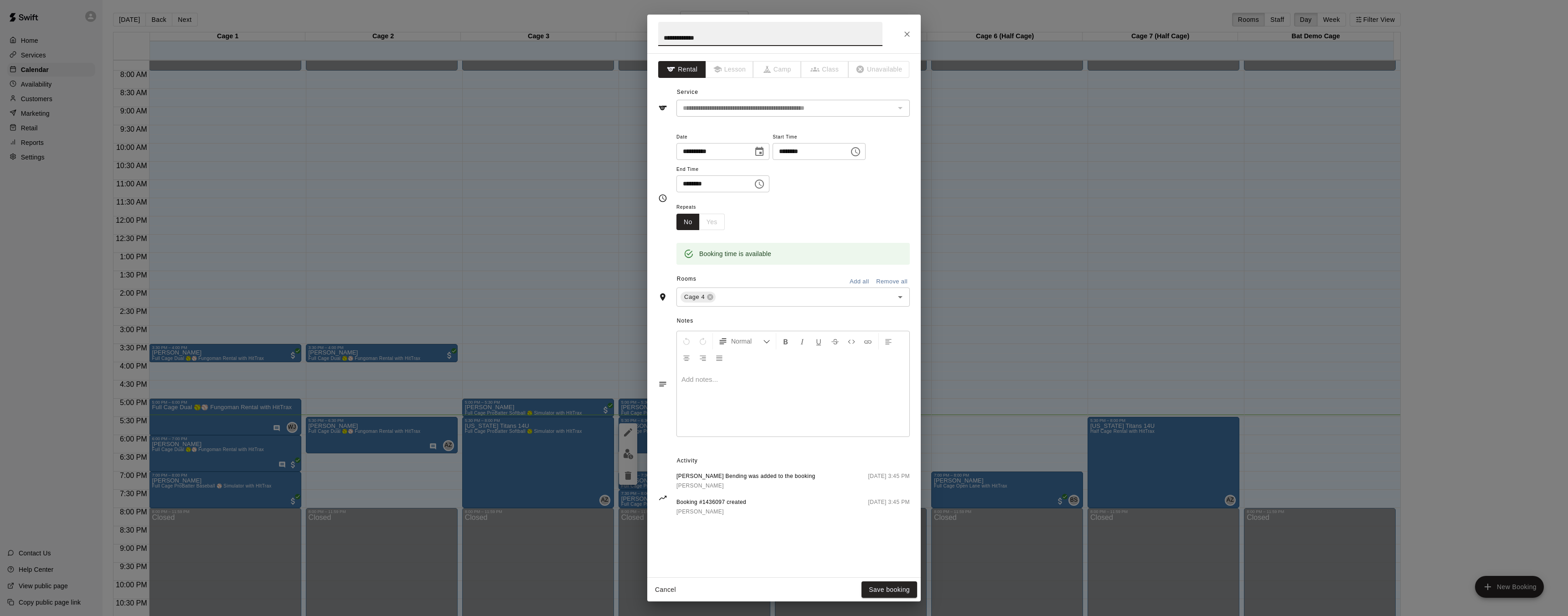
click at [614, 409] on div "**********" at bounding box center [784, 308] width 1568 height 616
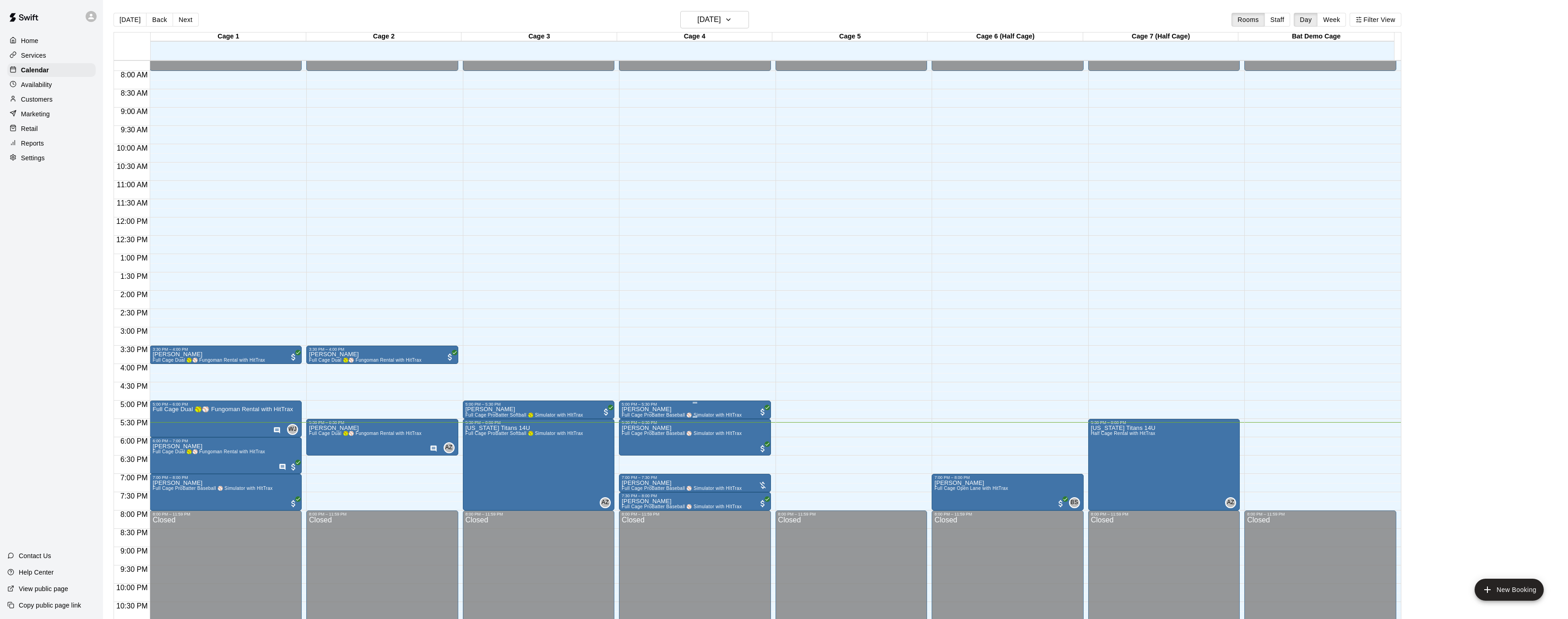
click at [663, 409] on p "[PERSON_NAME]" at bounding box center [682, 409] width 120 height 0
click at [636, 444] on img "edit" at bounding box center [631, 441] width 10 height 10
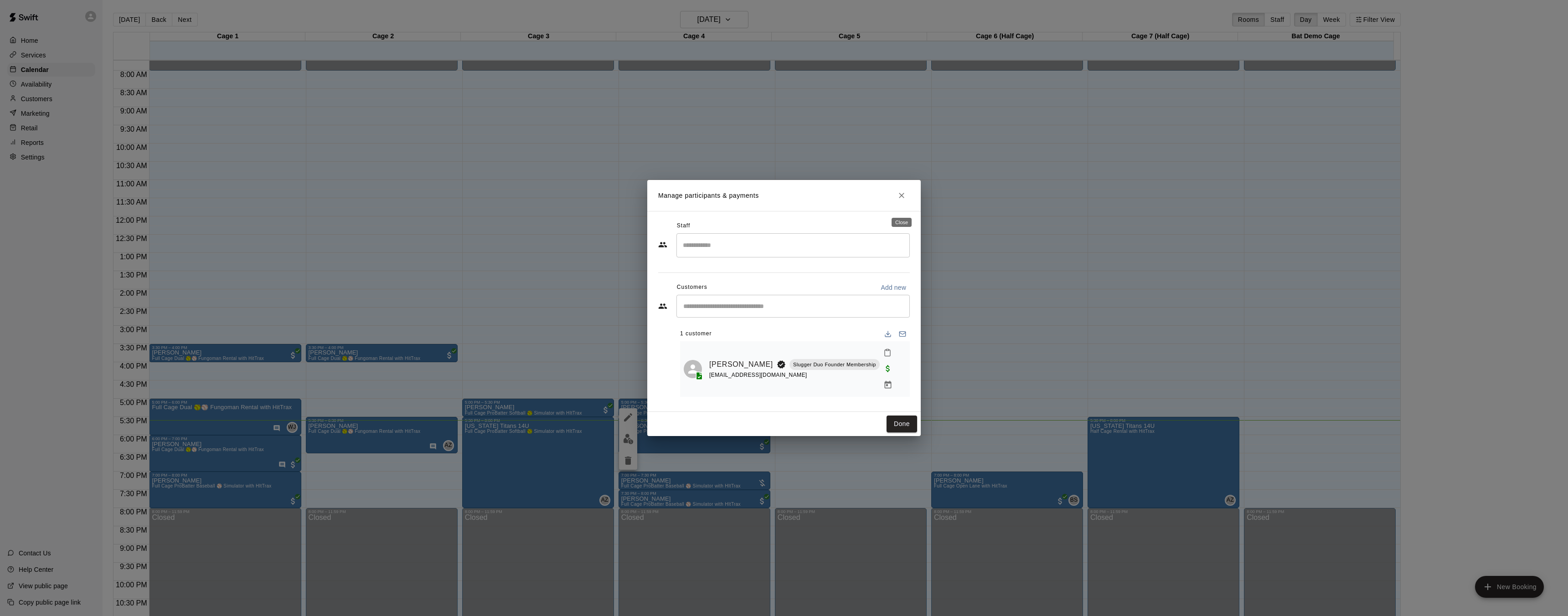
click at [901, 200] on icon "Close" at bounding box center [901, 195] width 9 height 9
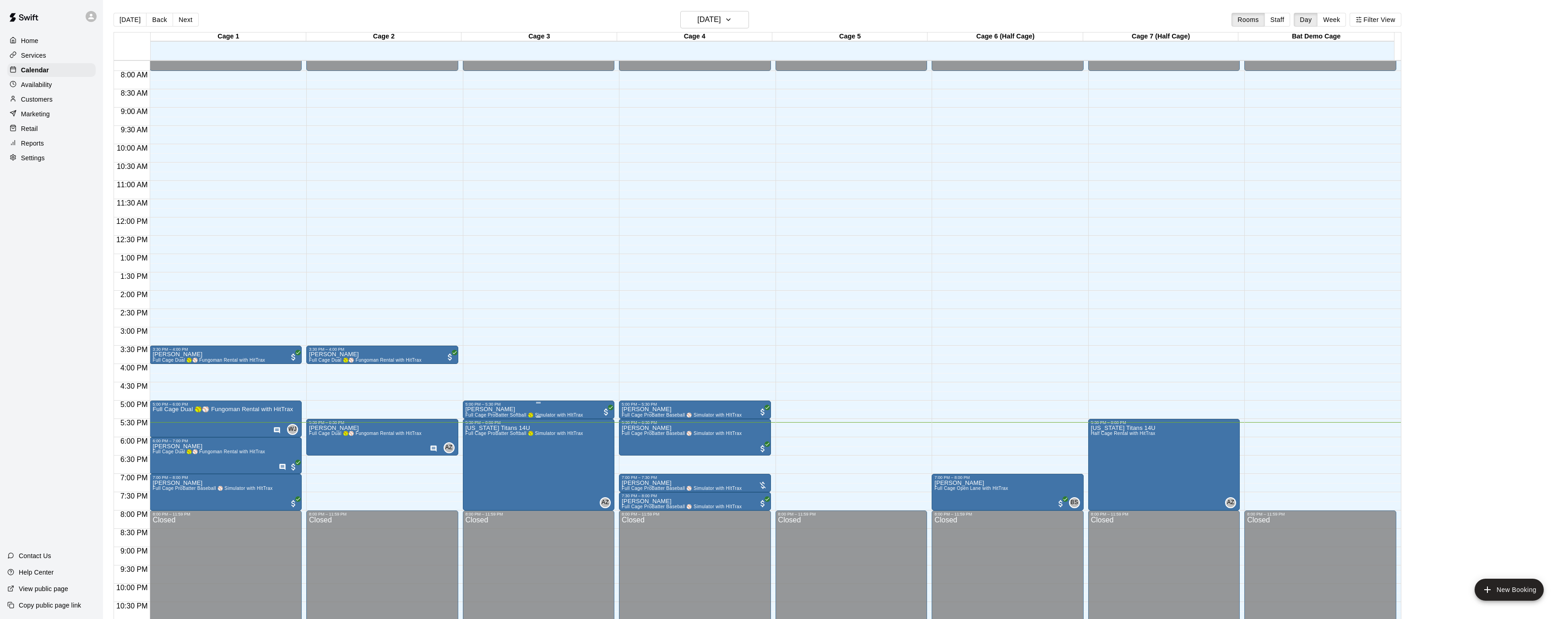
click at [477, 439] on img "edit" at bounding box center [474, 438] width 10 height 10
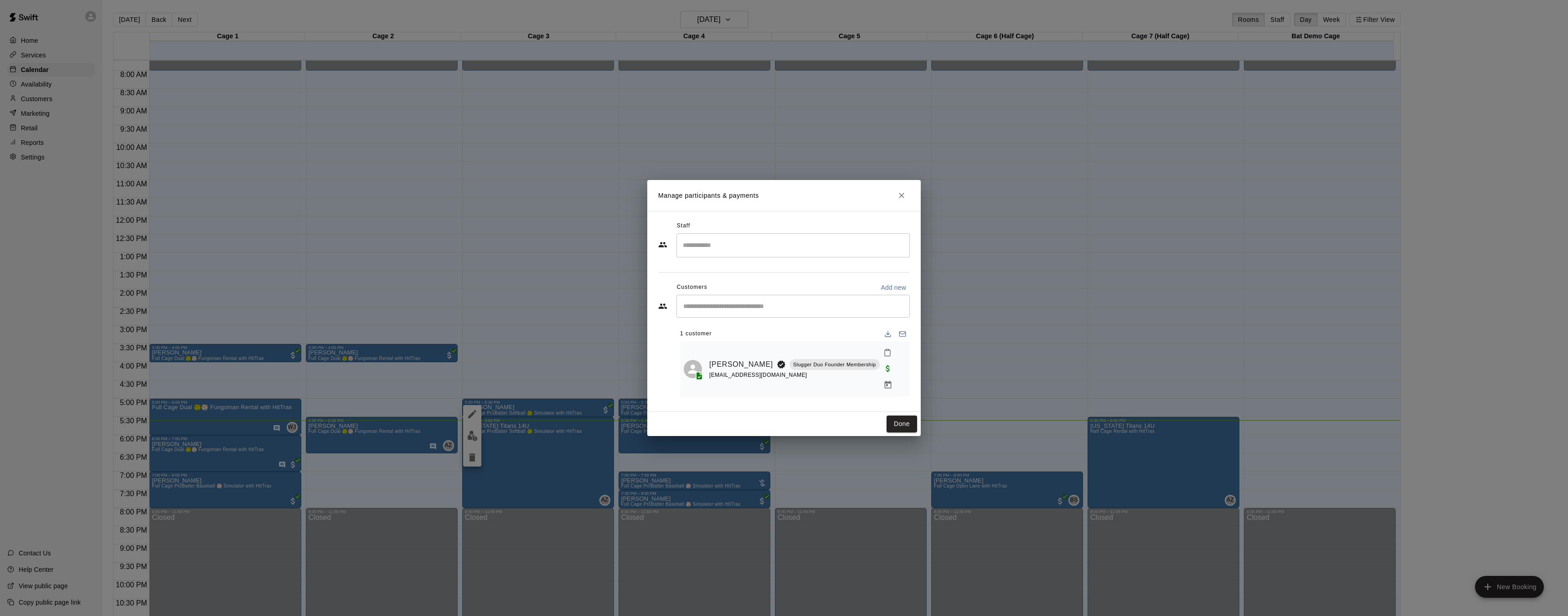
click at [902, 198] on icon "Close" at bounding box center [901, 195] width 5 height 5
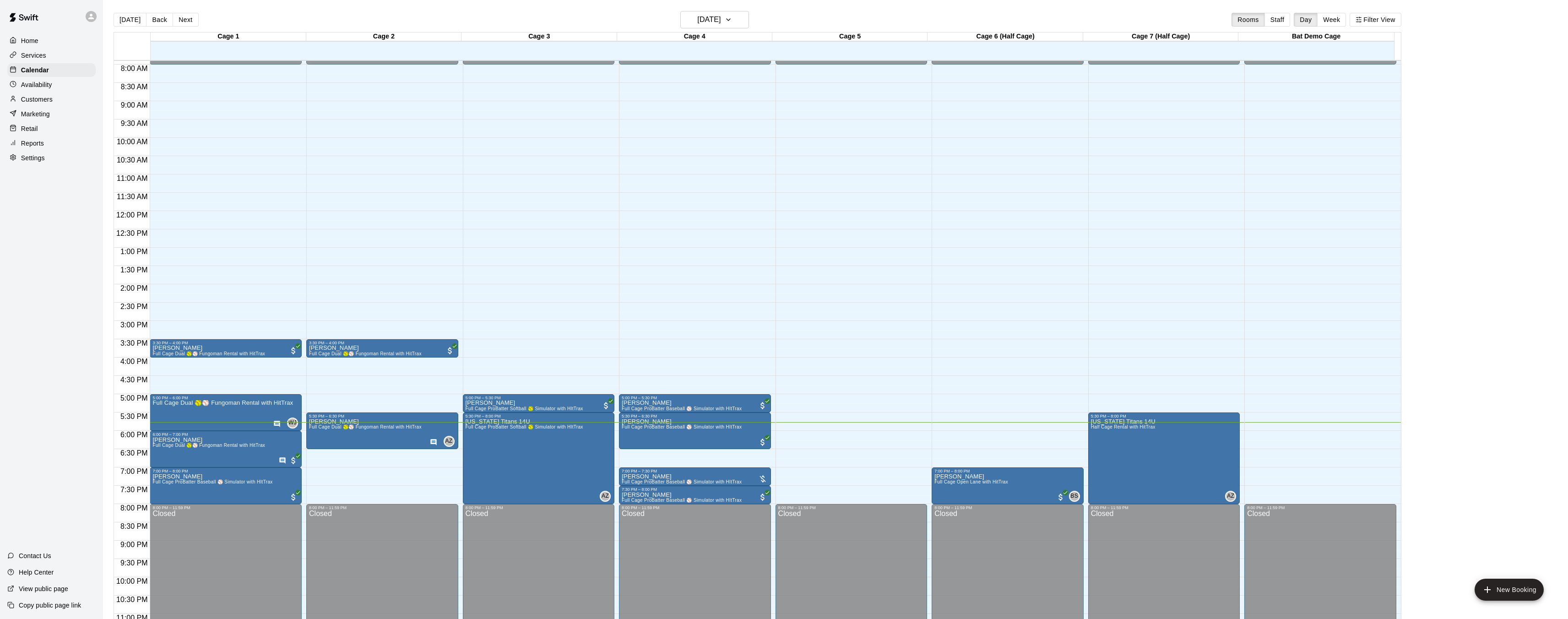
scroll to position [291, 0]
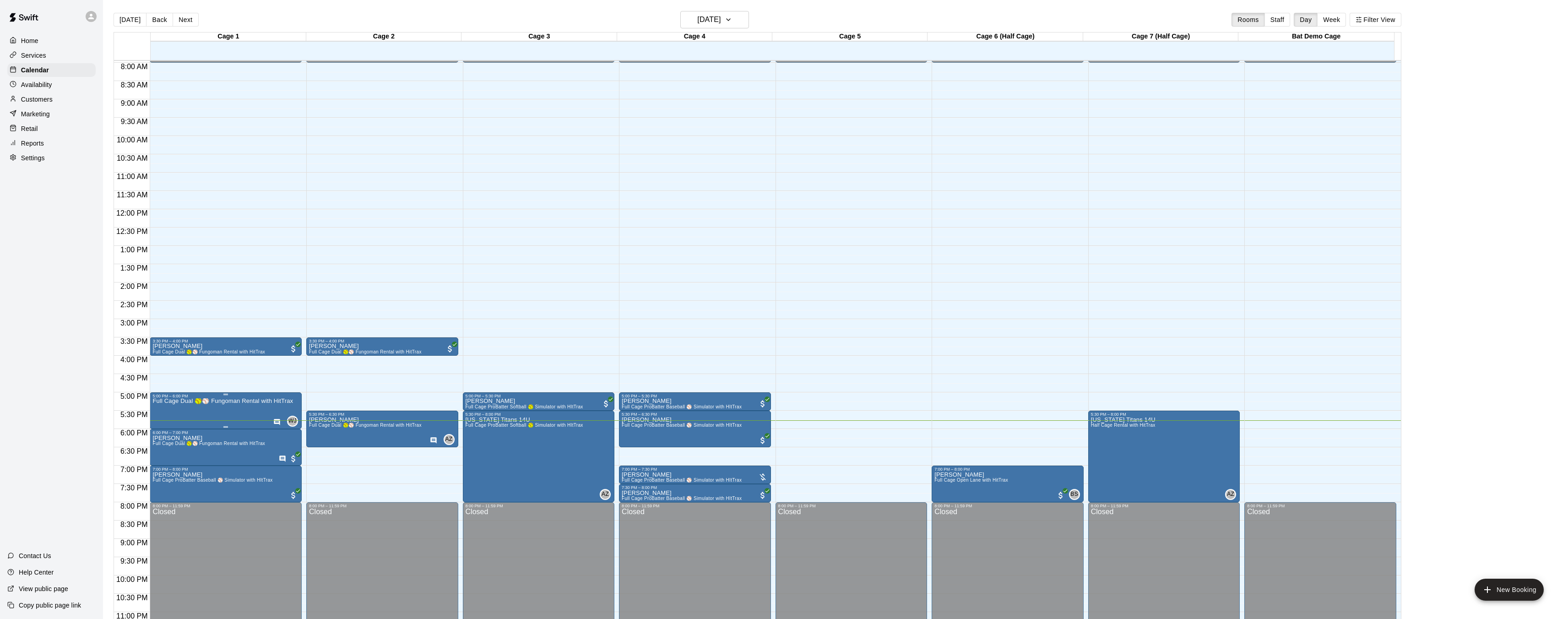
click at [246, 379] on div at bounding box center [787, 310] width 1575 height 619
click at [232, 374] on div at bounding box center [787, 310] width 1575 height 619
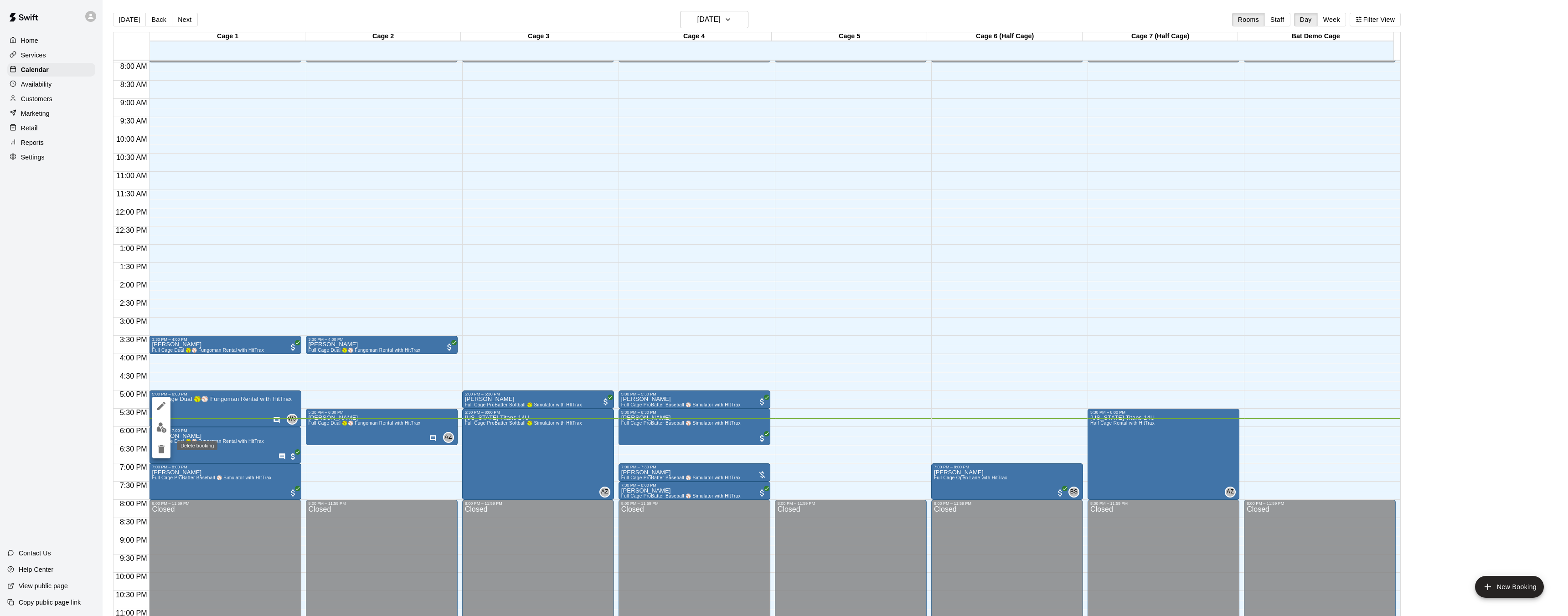
click at [163, 450] on icon "delete" at bounding box center [161, 449] width 6 height 8
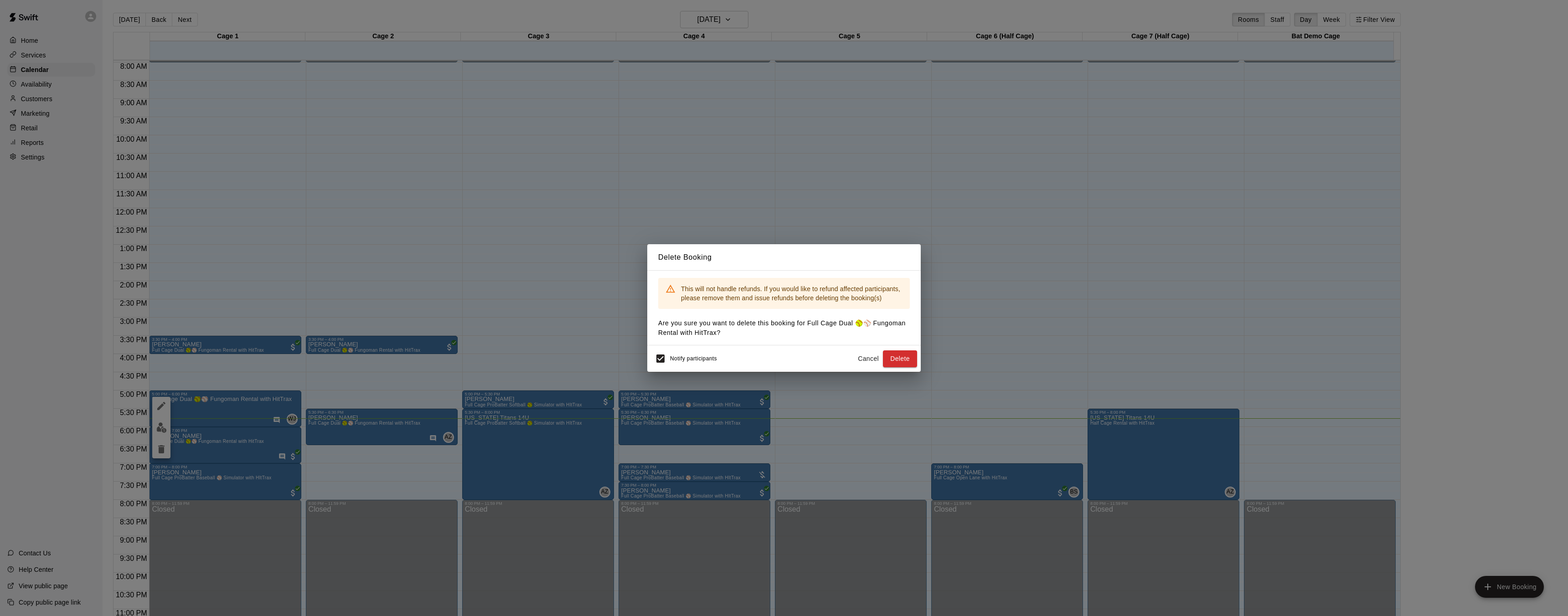
click at [858, 360] on button "Cancel" at bounding box center [869, 359] width 29 height 17
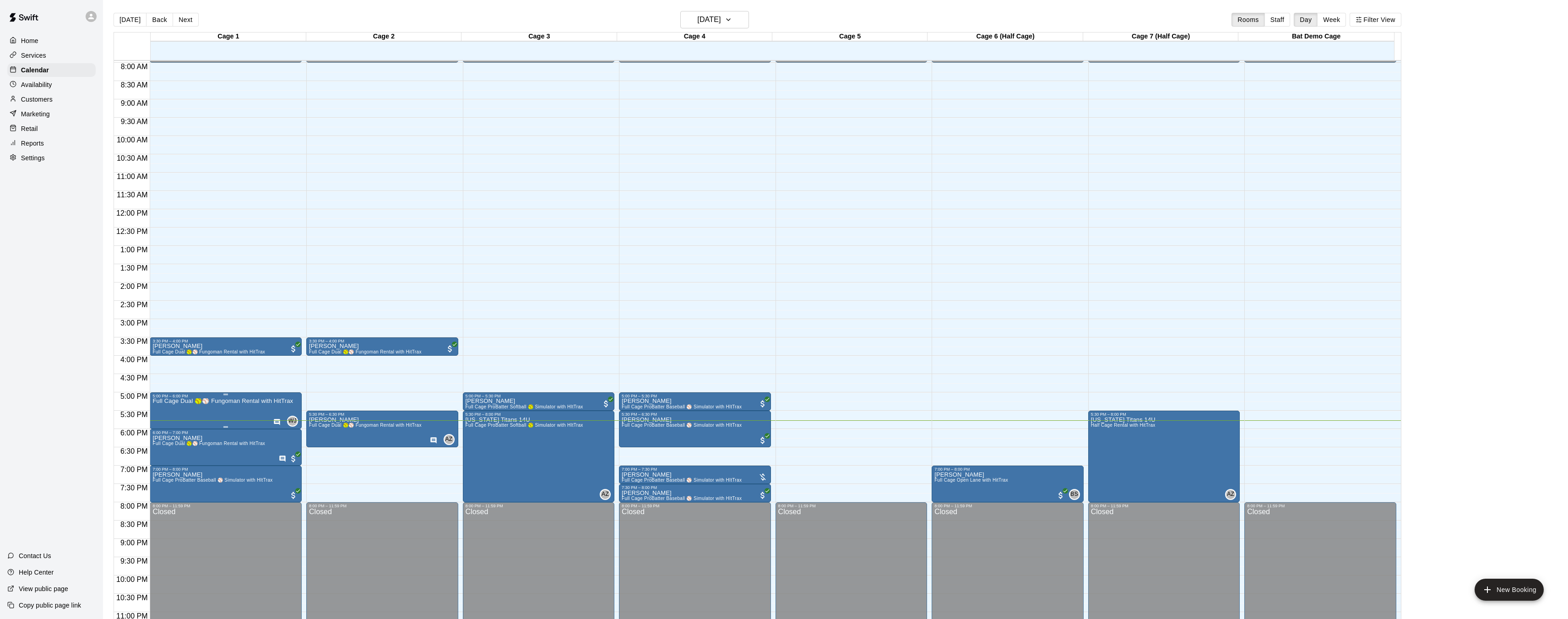
click at [163, 453] on icon "delete" at bounding box center [162, 451] width 6 height 8
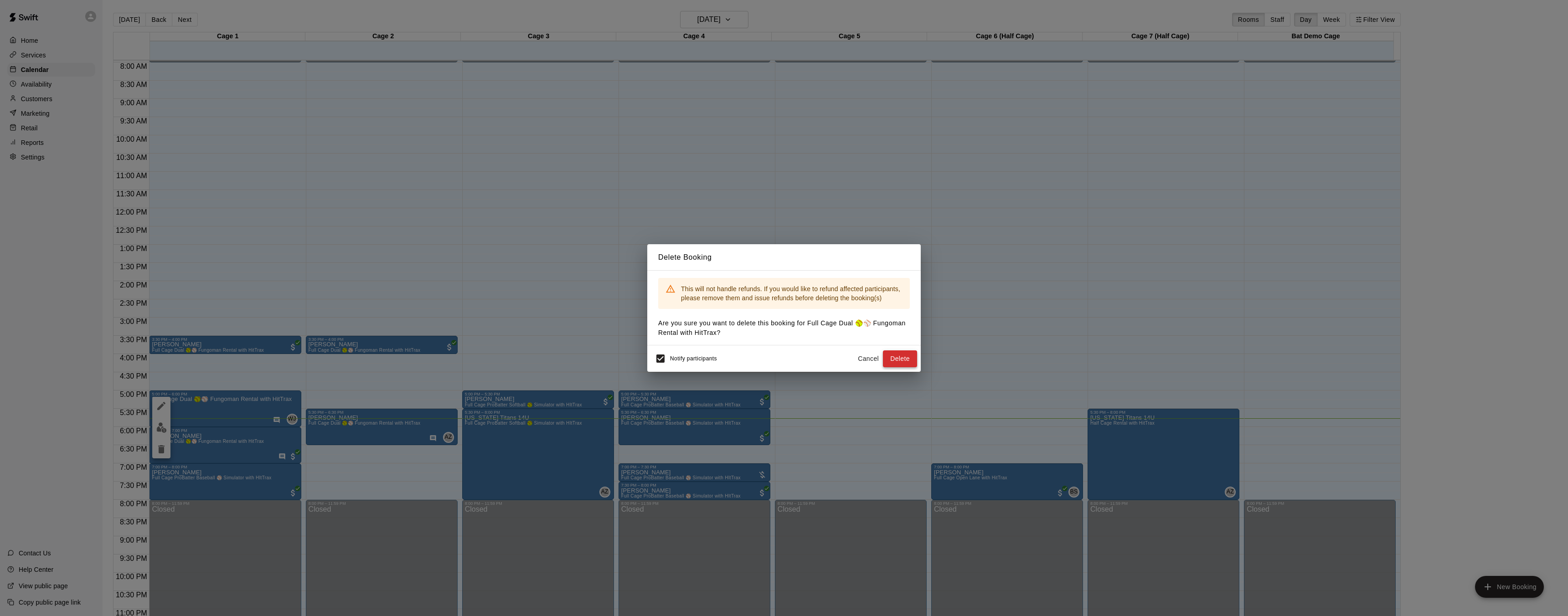
click at [905, 360] on button "Delete" at bounding box center [900, 359] width 34 height 17
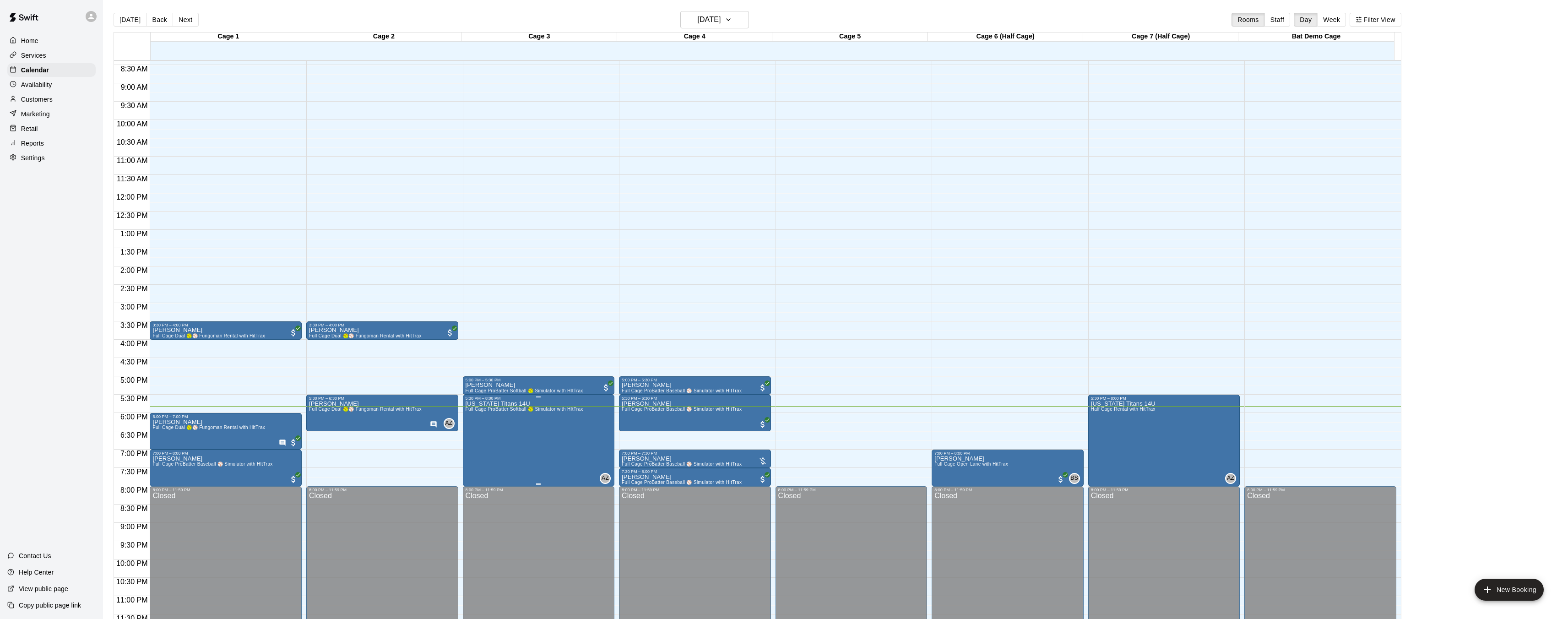
scroll to position [307, 0]
click at [633, 487] on img "edit" at bounding box center [631, 487] width 10 height 10
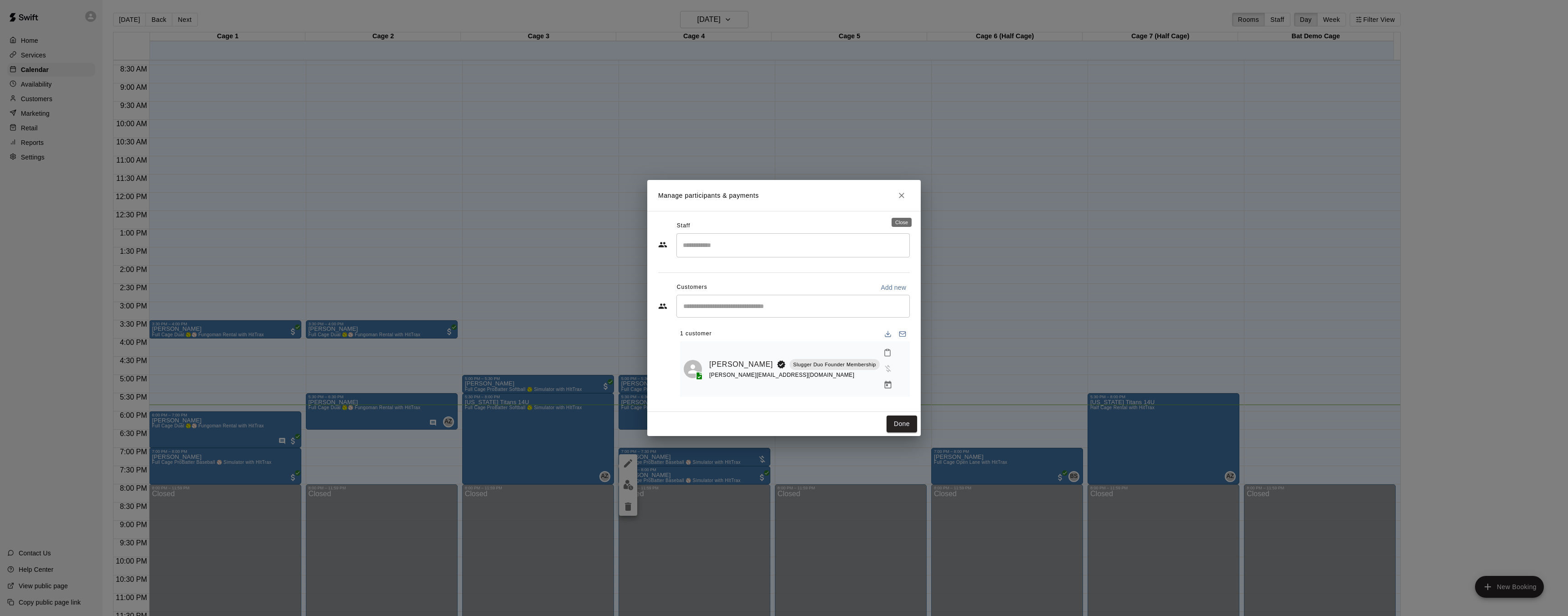
click at [901, 200] on icon "Close" at bounding box center [901, 195] width 9 height 9
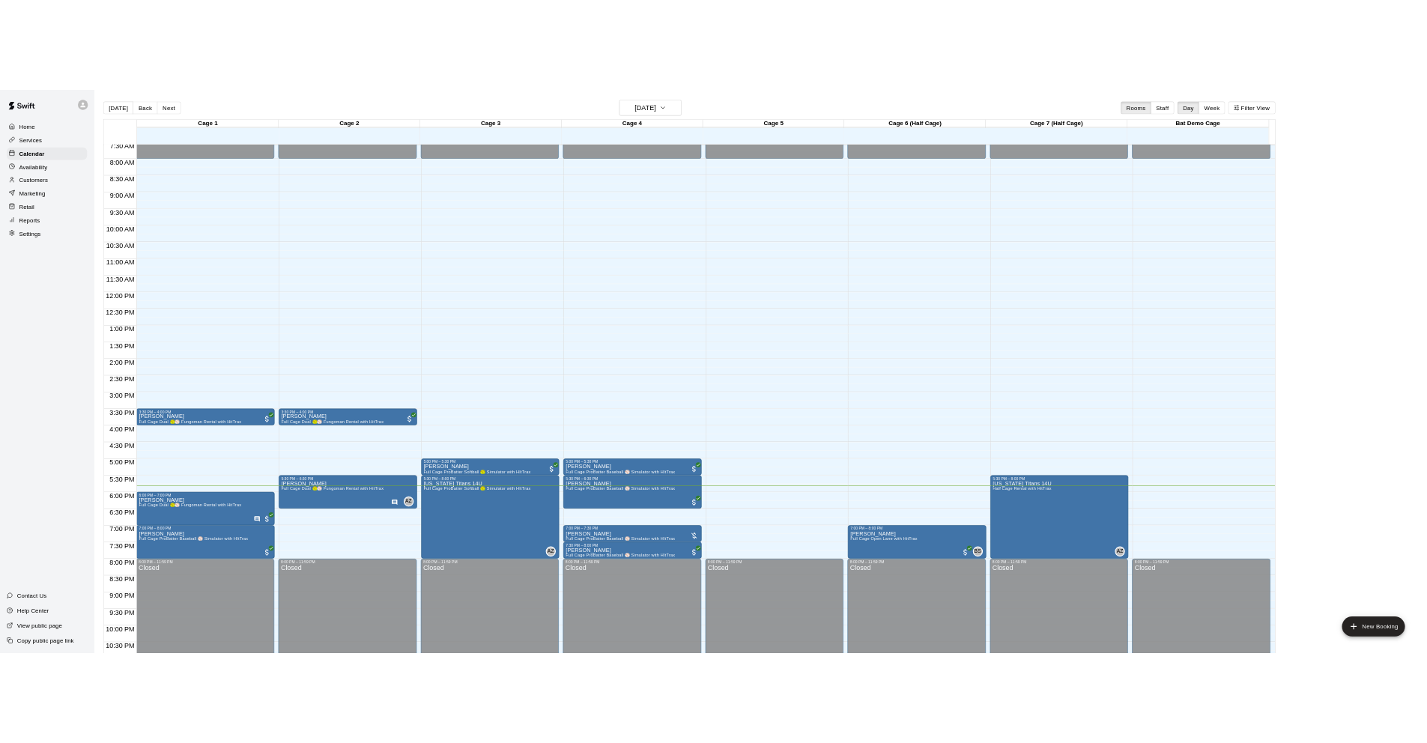
scroll to position [472, 0]
